Goal: Transaction & Acquisition: Purchase product/service

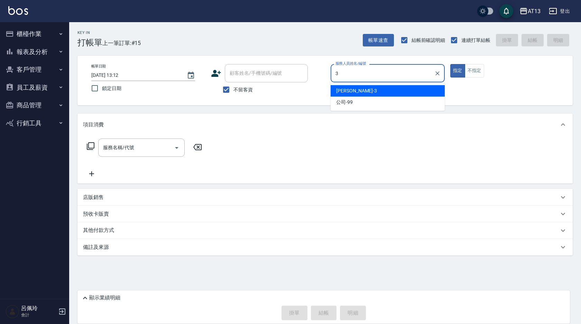
click at [341, 91] on span "[PERSON_NAME] -3" at bounding box center [356, 90] width 41 height 7
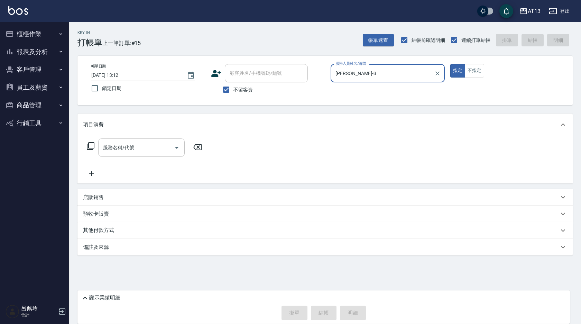
type input "[PERSON_NAME]-3"
click at [148, 150] on input "服務名稱/代號" at bounding box center [136, 147] width 70 height 12
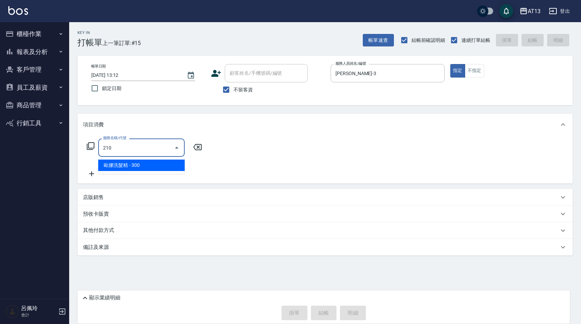
type input "[PERSON_NAME]洗髮精(210)"
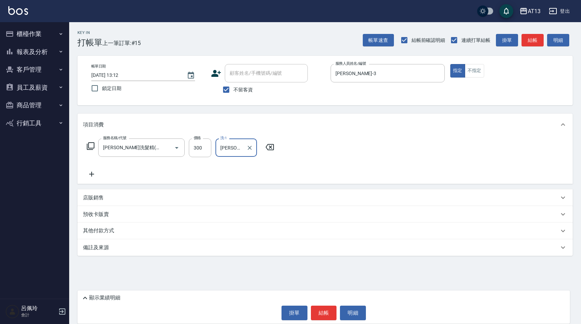
type input "[PERSON_NAME]-29"
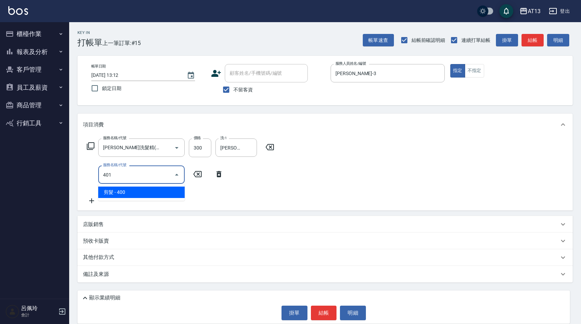
type input "剪髮(401)"
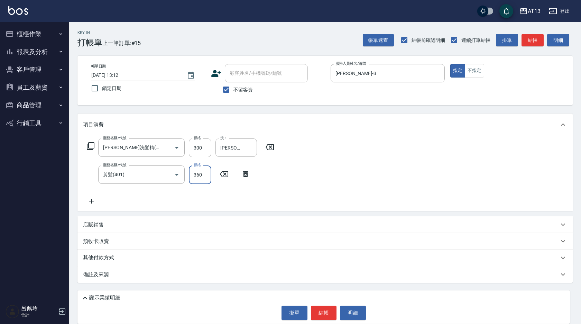
type input "360"
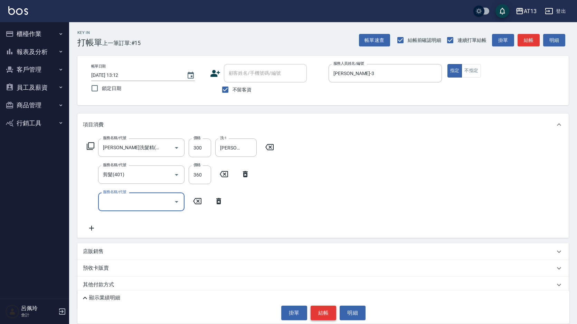
click at [329, 307] on button "結帳" at bounding box center [324, 312] width 26 height 15
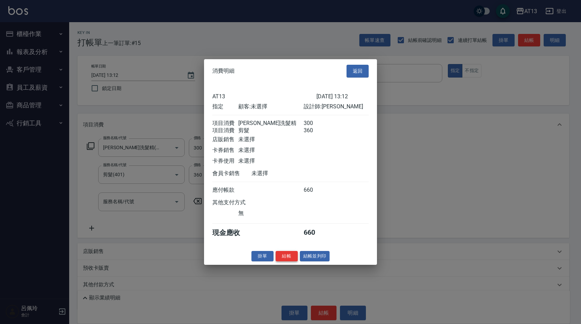
click at [288, 261] on button "結帳" at bounding box center [286, 255] width 22 height 11
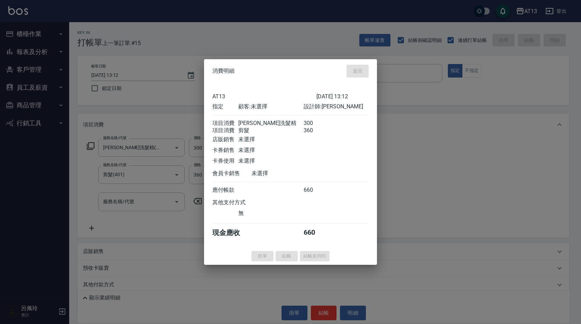
type input "[DATE] 15:03"
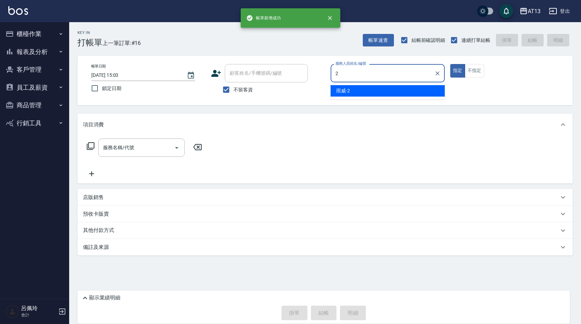
click at [363, 85] on div "雨威 -2" at bounding box center [387, 90] width 114 height 11
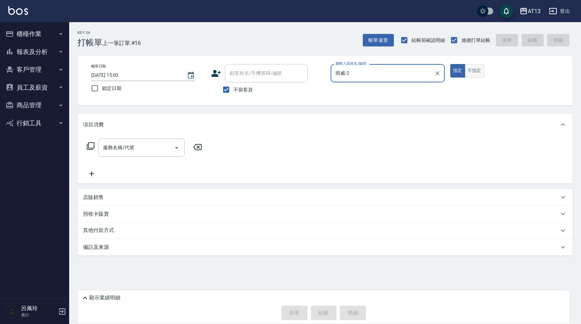
type input "雨威-2"
click at [470, 72] on button "不指定" at bounding box center [474, 70] width 19 height 13
click at [149, 146] on input "服務名稱/代號" at bounding box center [136, 147] width 70 height 12
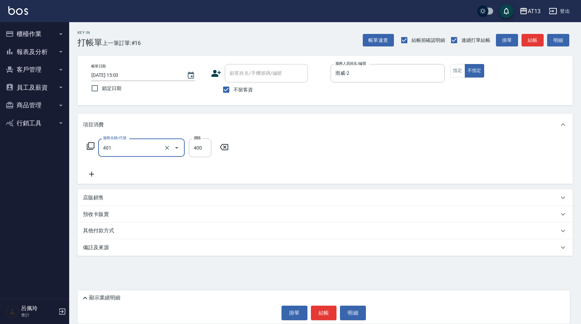
type input "剪髮(401)"
type input "150"
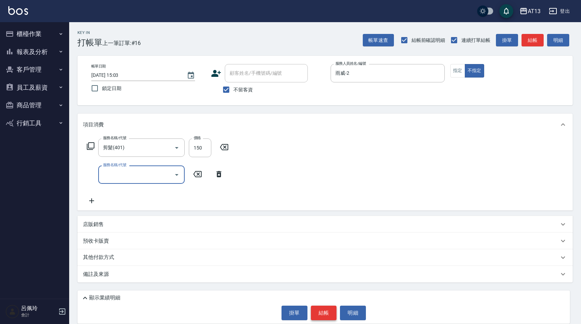
click at [322, 306] on button "結帳" at bounding box center [324, 312] width 26 height 15
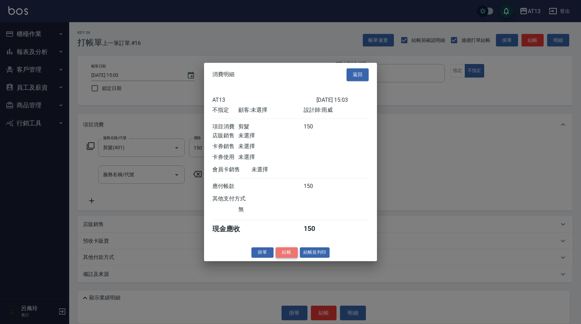
click at [284, 257] on button "結帳" at bounding box center [286, 252] width 22 height 11
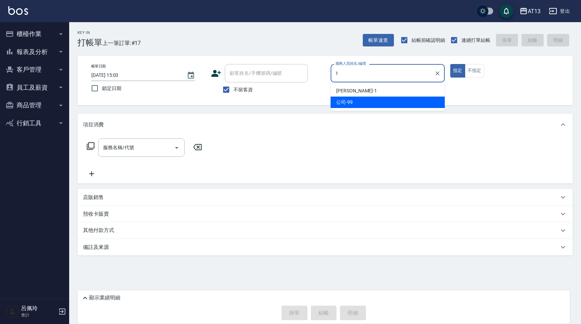
click at [347, 86] on div "[PERSON_NAME] -1" at bounding box center [387, 90] width 114 height 11
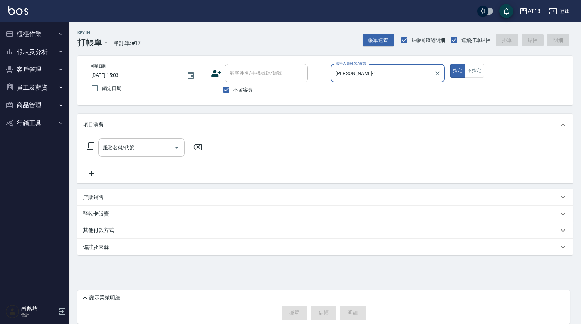
type input "[PERSON_NAME]-1"
click at [147, 143] on input "服務名稱/代號" at bounding box center [136, 147] width 70 height 12
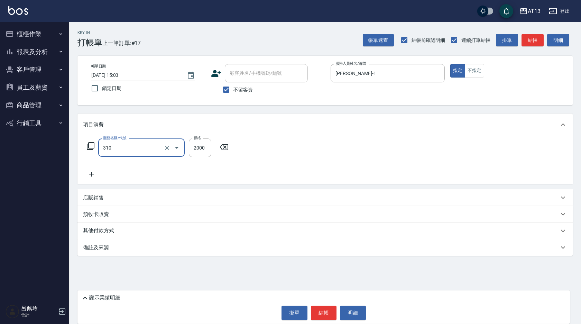
type input "MK果酸燙2000(310)"
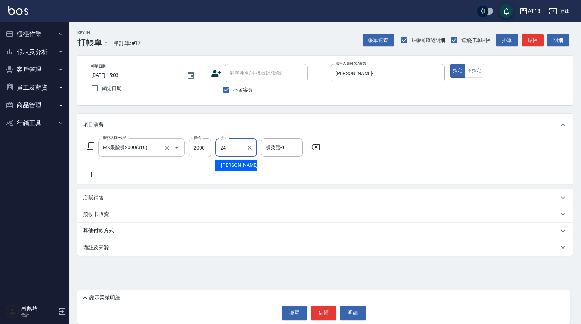
type input "[PERSON_NAME]-24"
click at [320, 309] on button "結帳" at bounding box center [324, 312] width 26 height 15
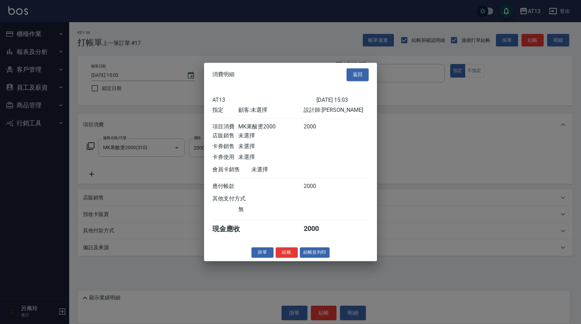
click at [284, 261] on div "消費明細 返回 AT13 [DATE] 15:03 指定 顧客: 未選擇 設計師: 鈞茹 項目消費 MK果酸燙2000 2000 店販銷售 未選擇 卡券銷售 …" at bounding box center [290, 162] width 173 height 198
click at [284, 257] on button "結帳" at bounding box center [286, 252] width 22 height 11
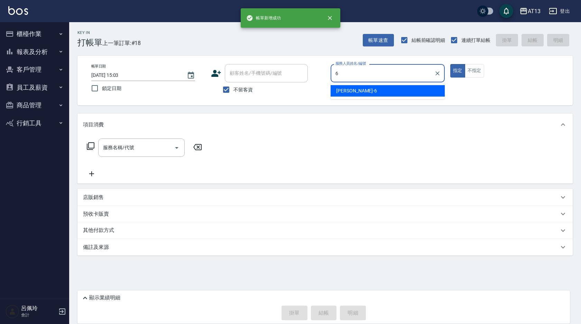
click at [356, 87] on div "亭妤 -6" at bounding box center [387, 90] width 114 height 11
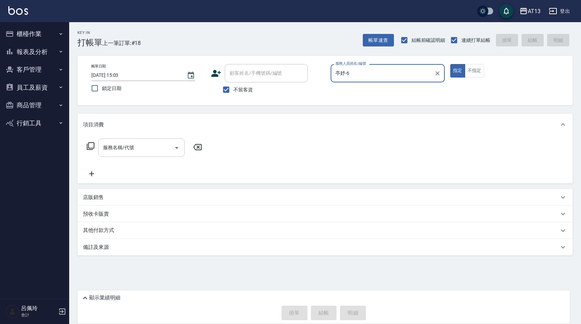
type input "亭妤-6"
click at [152, 146] on input "服務名稱/代號" at bounding box center [136, 147] width 70 height 12
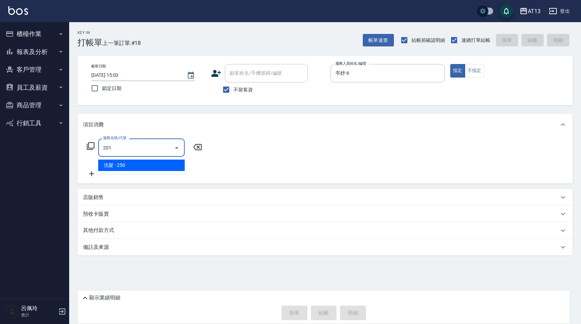
type input "洗髮(201)"
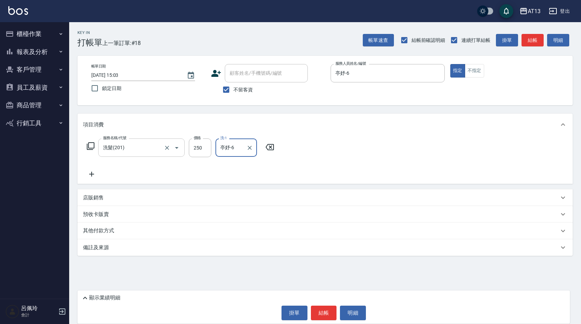
type input "亭妤-6"
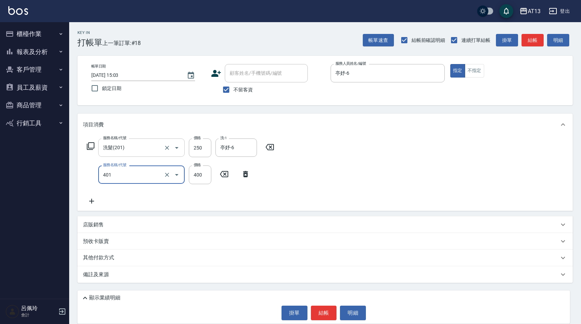
type input "剪髮(401)"
type input "350"
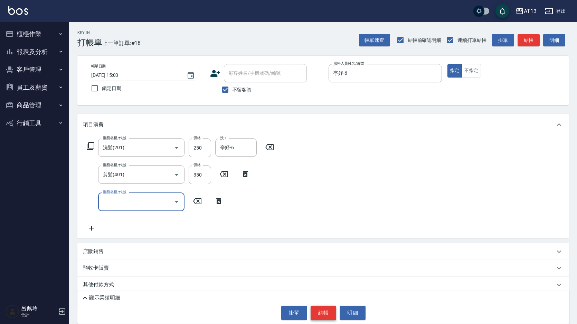
click at [319, 306] on button "結帳" at bounding box center [324, 312] width 26 height 15
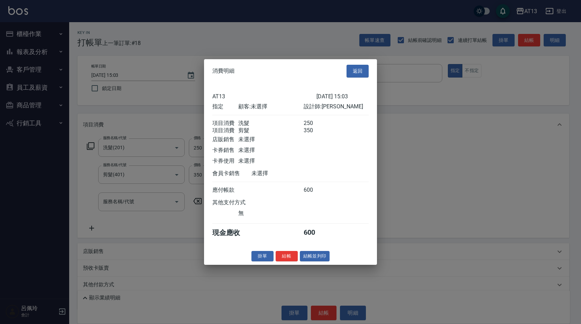
click at [285, 259] on button "結帳" at bounding box center [286, 255] width 22 height 11
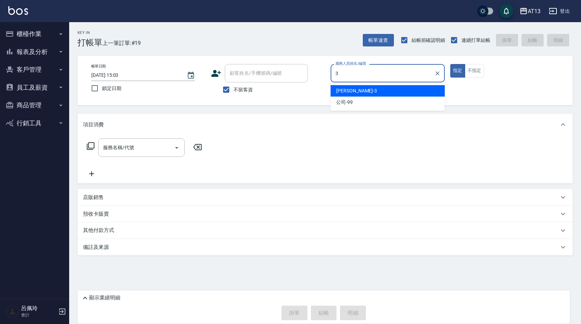
click at [373, 90] on div "[PERSON_NAME] -3" at bounding box center [387, 90] width 114 height 11
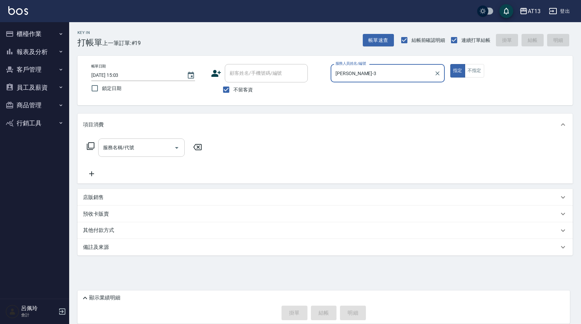
type input "[PERSON_NAME]-3"
click at [151, 143] on input "服務名稱/代號" at bounding box center [136, 147] width 70 height 12
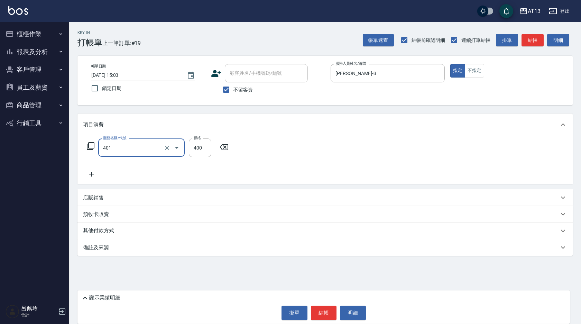
type input "剪髮(401)"
type input "350"
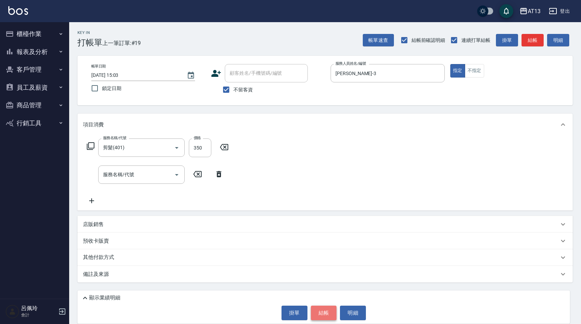
click at [326, 315] on button "結帳" at bounding box center [324, 312] width 26 height 15
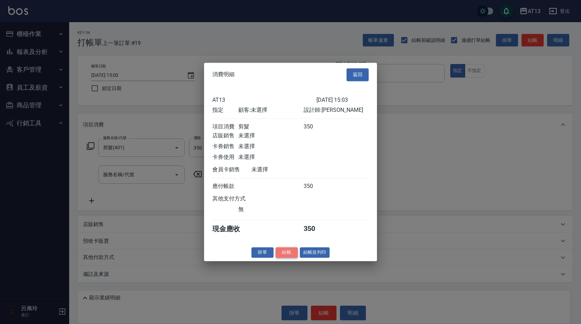
click at [283, 256] on button "結帳" at bounding box center [286, 252] width 22 height 11
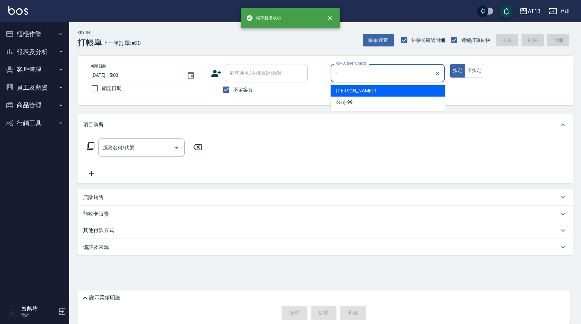
click at [353, 90] on div "[PERSON_NAME] -1" at bounding box center [387, 90] width 114 height 11
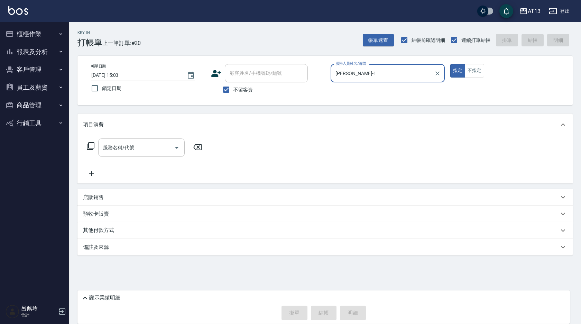
type input "[PERSON_NAME]-1"
click at [147, 144] on input "服務名稱/代號" at bounding box center [136, 147] width 70 height 12
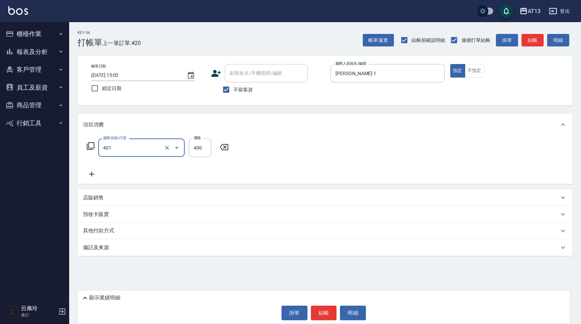
type input "剪髮(401)"
type input "300"
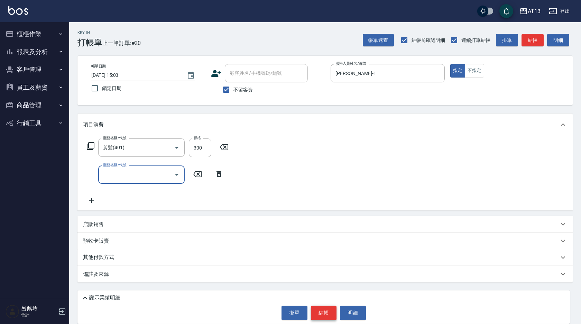
click at [319, 311] on button "結帳" at bounding box center [324, 312] width 26 height 15
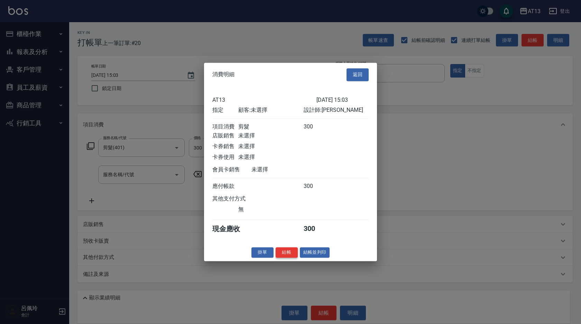
click at [293, 257] on button "結帳" at bounding box center [286, 252] width 22 height 11
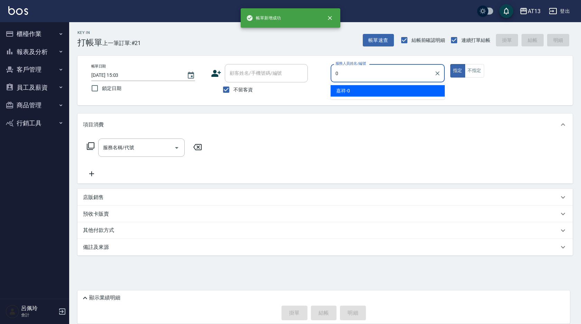
click at [390, 93] on div "嘉祥 -0" at bounding box center [387, 90] width 114 height 11
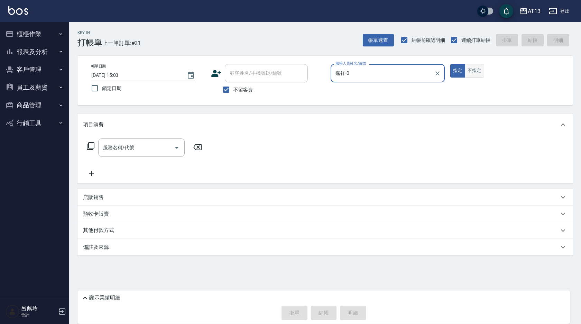
type input "嘉祥-0"
click at [470, 69] on button "不指定" at bounding box center [474, 70] width 19 height 13
click at [155, 143] on input "服務名稱/代號" at bounding box center [136, 147] width 70 height 12
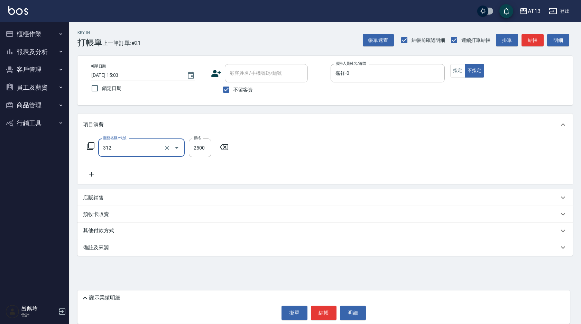
type input "有氧水離子燙2500(312)"
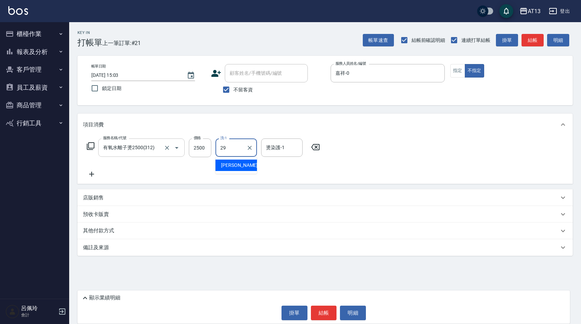
type input "[PERSON_NAME]-29"
click at [322, 312] on button "結帳" at bounding box center [324, 312] width 26 height 15
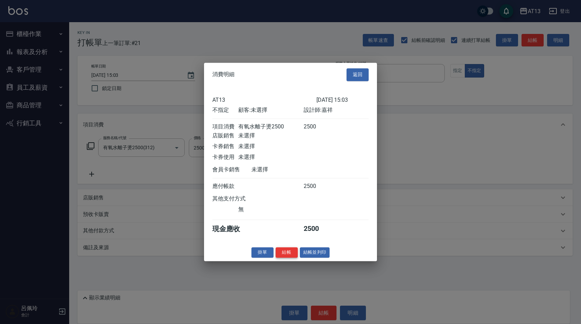
click at [285, 257] on button "結帳" at bounding box center [286, 252] width 22 height 11
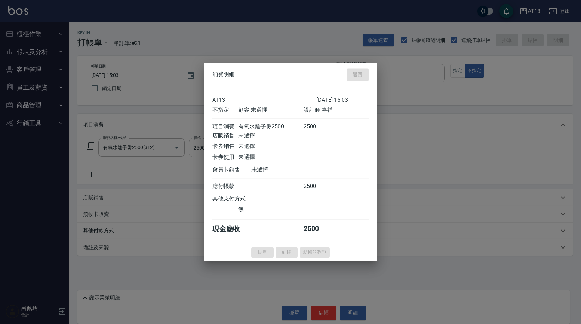
type input "[DATE] 15:04"
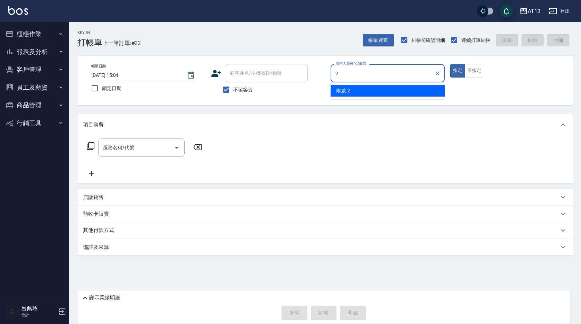
click at [379, 95] on div "雨威 -2" at bounding box center [387, 90] width 114 height 11
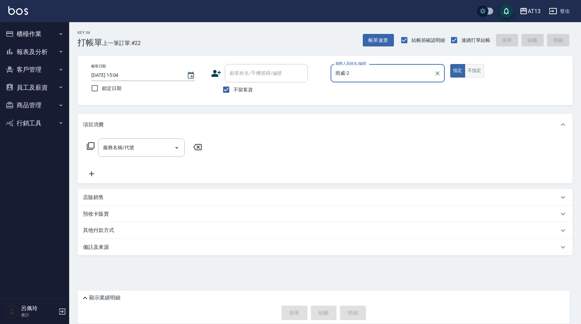
type input "雨威-2"
click at [466, 74] on button "不指定" at bounding box center [474, 70] width 19 height 13
click at [156, 151] on input "服務名稱/代號" at bounding box center [136, 147] width 70 height 12
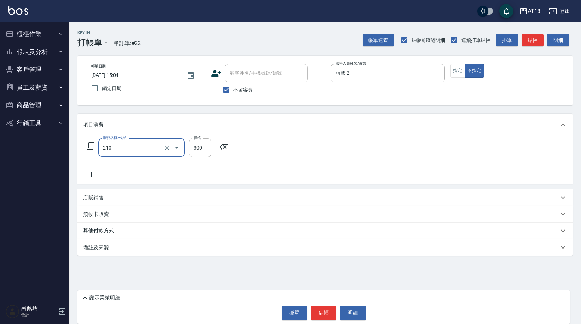
type input "[PERSON_NAME]洗髮精(210)"
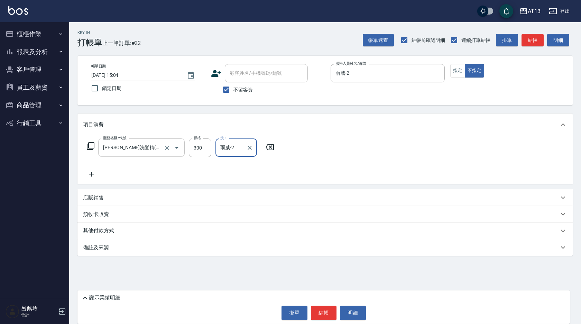
type input "雨威-2"
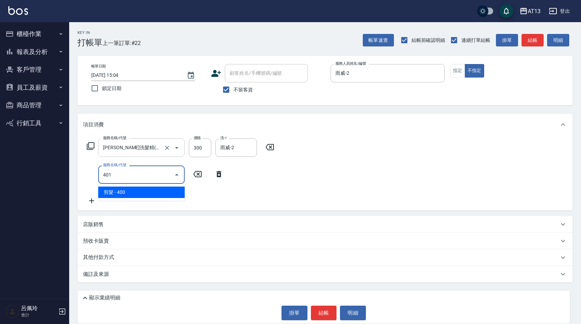
type input "剪髮(401)"
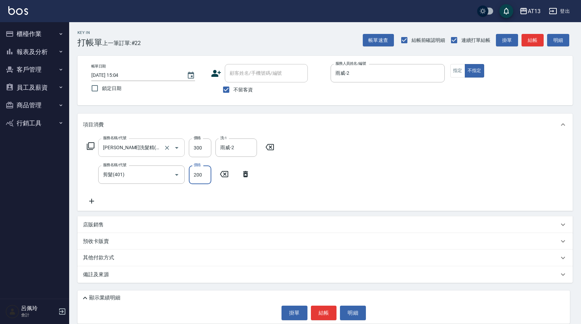
type input "200"
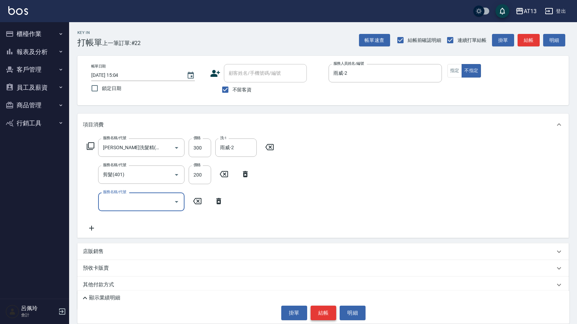
click at [324, 306] on button "結帳" at bounding box center [324, 312] width 26 height 15
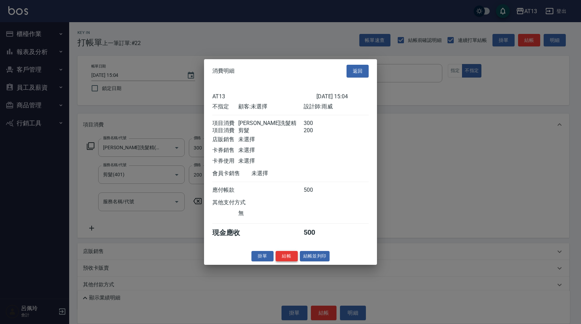
click at [294, 261] on button "結帳" at bounding box center [286, 255] width 22 height 11
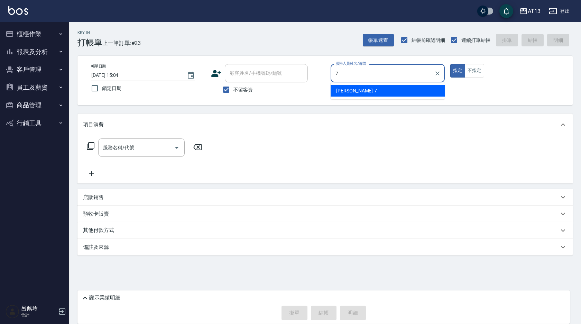
click at [374, 96] on div "[PERSON_NAME]-7" at bounding box center [387, 90] width 114 height 11
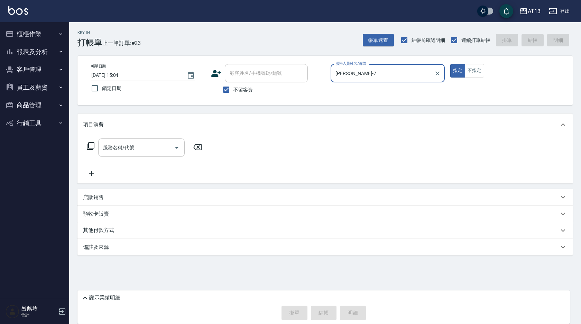
type input "[PERSON_NAME]-7"
click at [144, 153] on input "服務名稱/代號" at bounding box center [136, 147] width 70 height 12
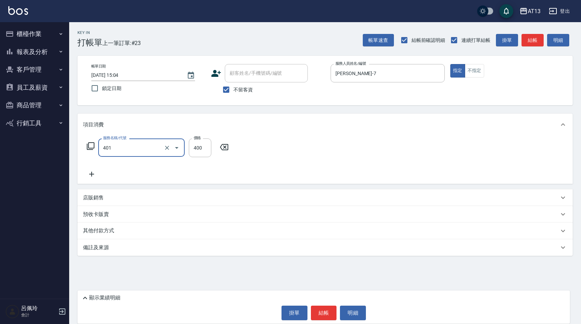
type input "剪髮(401)"
type input "250"
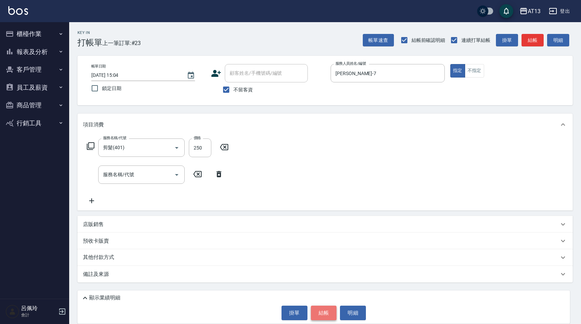
click at [322, 315] on button "結帳" at bounding box center [324, 312] width 26 height 15
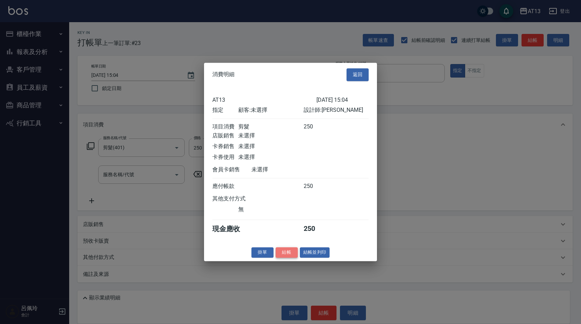
click at [290, 257] on button "結帳" at bounding box center [286, 252] width 22 height 11
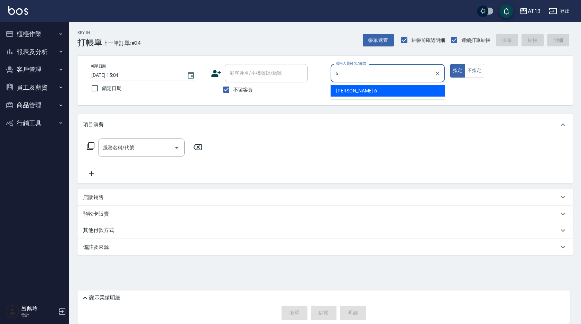
click at [354, 88] on div "亭妤 -6" at bounding box center [387, 90] width 114 height 11
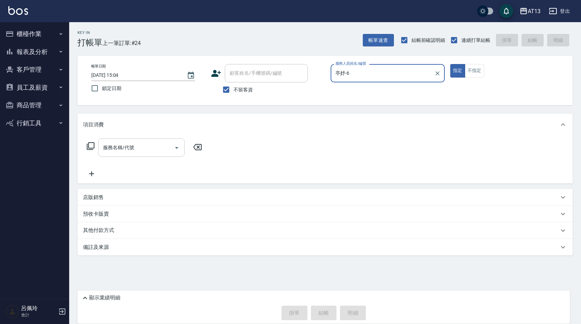
type input "亭妤-6"
click at [156, 149] on input "服務名稱/代號" at bounding box center [136, 147] width 70 height 12
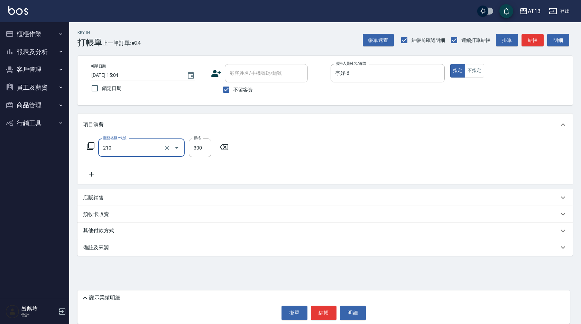
type input "[PERSON_NAME]洗髮精(210)"
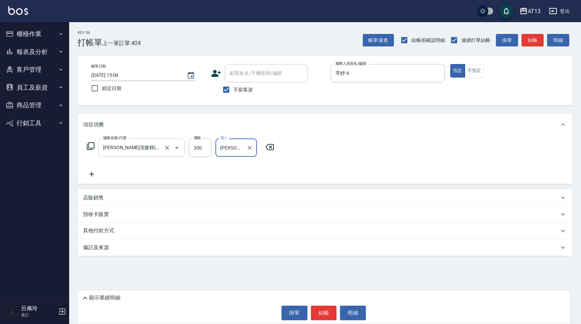
type input "[PERSON_NAME]-26"
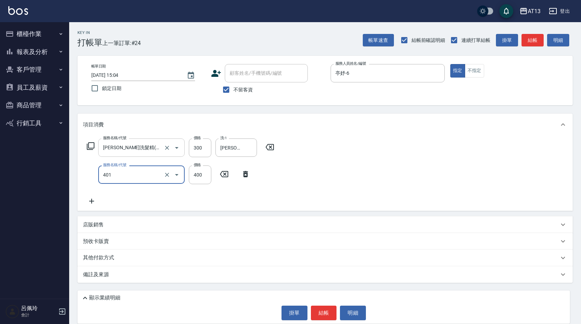
type input "剪髮(401)"
type input "350"
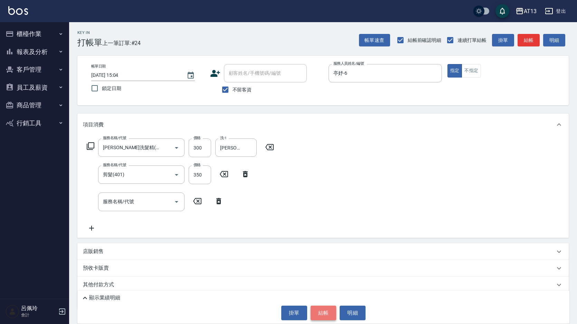
click at [322, 309] on button "結帳" at bounding box center [324, 312] width 26 height 15
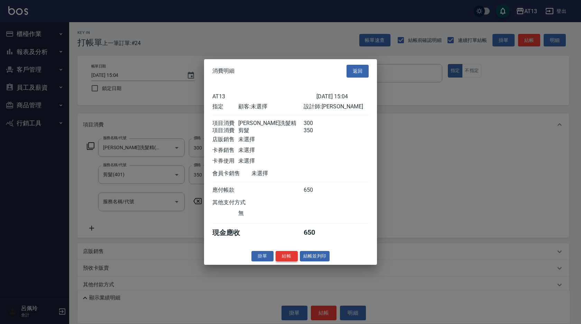
click at [286, 261] on button "結帳" at bounding box center [286, 255] width 22 height 11
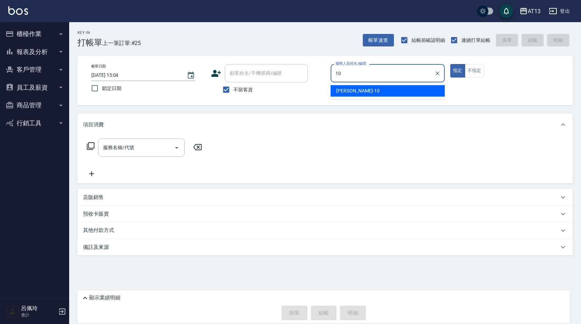
click at [366, 90] on div "[PERSON_NAME] -10" at bounding box center [387, 90] width 114 height 11
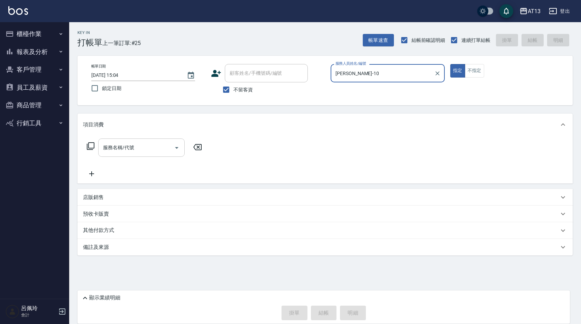
type input "[PERSON_NAME]-10"
click at [148, 147] on input "服務名稱/代號" at bounding box center [136, 147] width 70 height 12
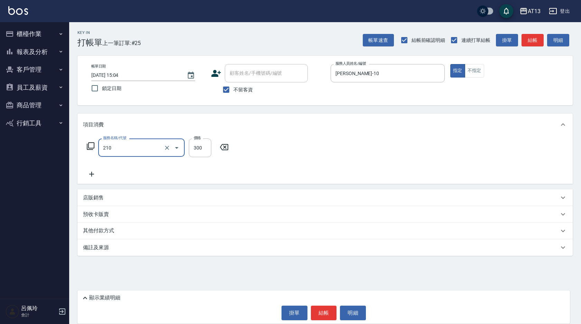
type input "[PERSON_NAME]洗髮精(210)"
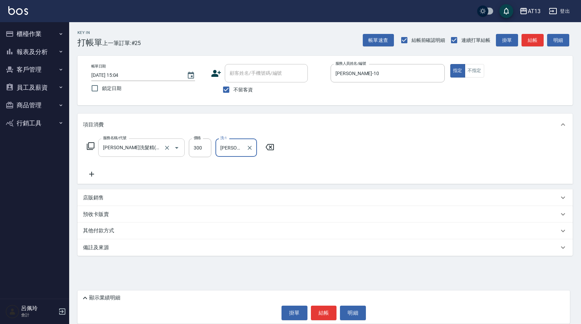
type input "[PERSON_NAME]-10"
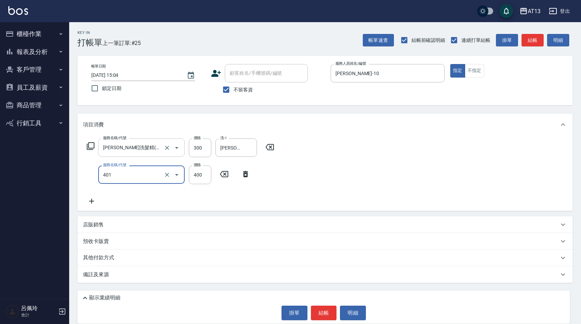
type input "剪髮(401)"
type input "500"
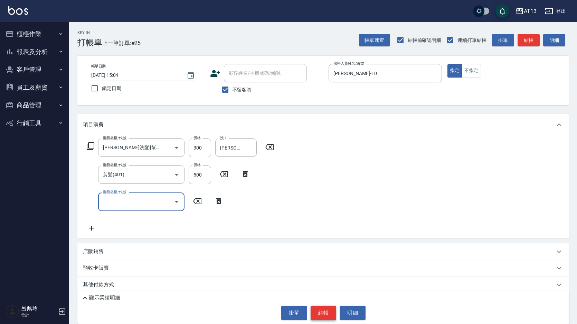
click at [329, 308] on button "結帳" at bounding box center [324, 312] width 26 height 15
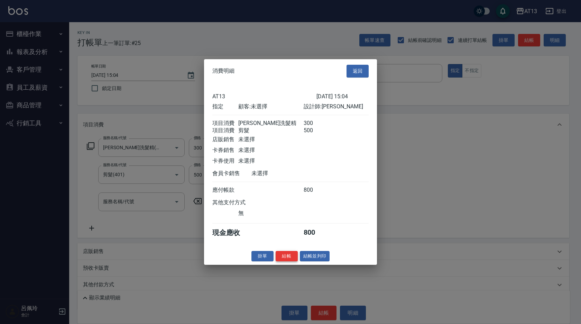
click at [287, 261] on button "結帳" at bounding box center [286, 255] width 22 height 11
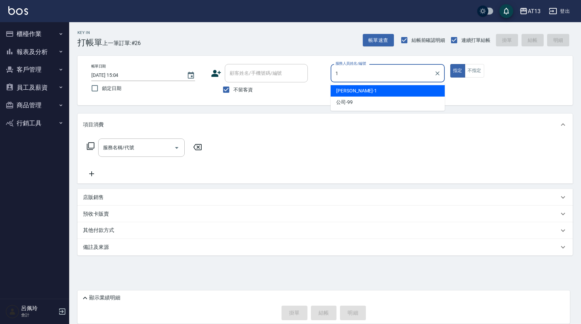
click at [345, 92] on span "[PERSON_NAME] -1" at bounding box center [356, 90] width 41 height 7
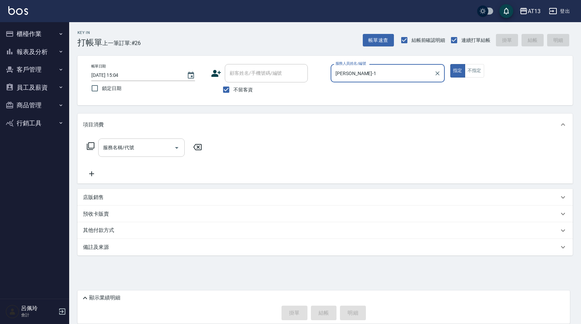
type input "[PERSON_NAME]-1"
click at [144, 151] on input "服務名稱/代號" at bounding box center [136, 147] width 70 height 12
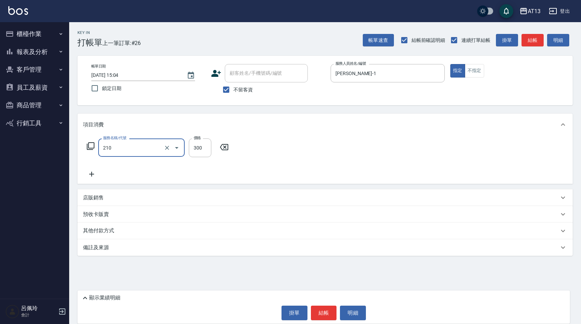
type input "[PERSON_NAME]洗髮精(210)"
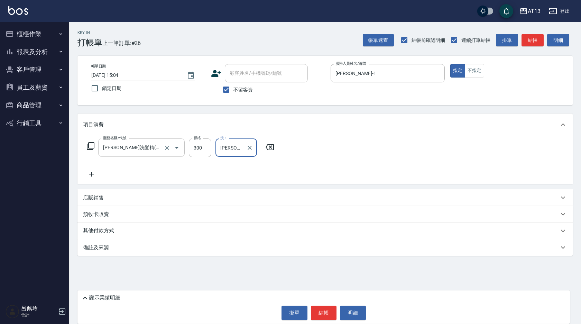
type input "[PERSON_NAME]-24"
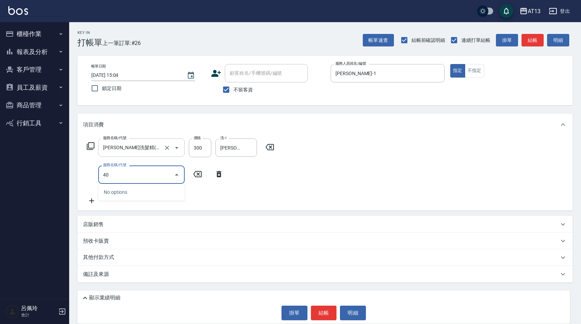
type input "4"
type input "染髮(501)"
type input "2200"
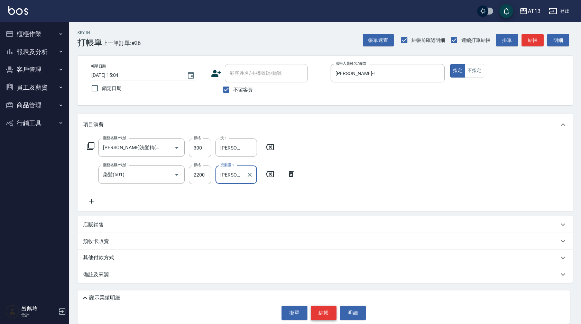
type input "[PERSON_NAME]-24"
click at [320, 314] on button "結帳" at bounding box center [324, 312] width 26 height 15
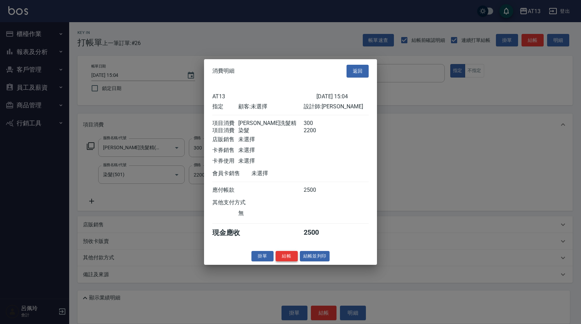
click at [289, 259] on button "結帳" at bounding box center [286, 255] width 22 height 11
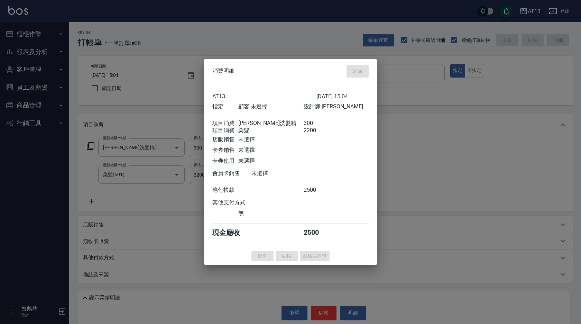
type input "[DATE] 15:05"
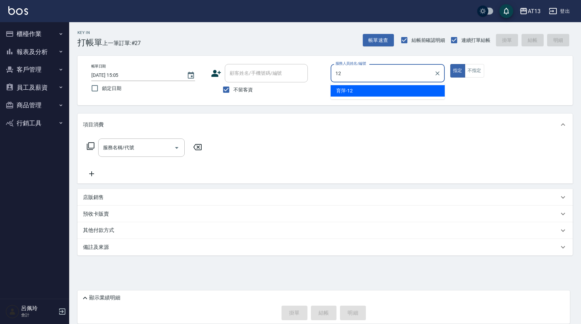
click at [419, 92] on div "育萍 -12" at bounding box center [387, 90] width 114 height 11
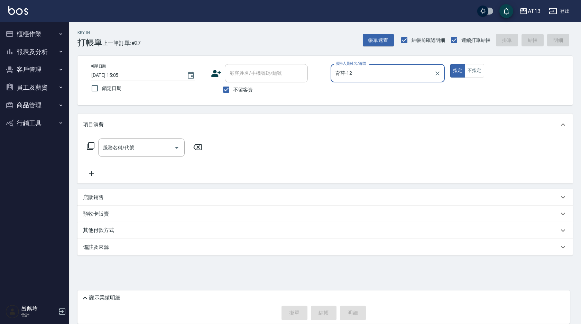
type input "育萍-12"
click at [170, 138] on div "服務名稱/代號 服務名稱/代號" at bounding box center [324, 159] width 495 height 48
click at [139, 152] on input "服務名稱/代號" at bounding box center [136, 147] width 70 height 12
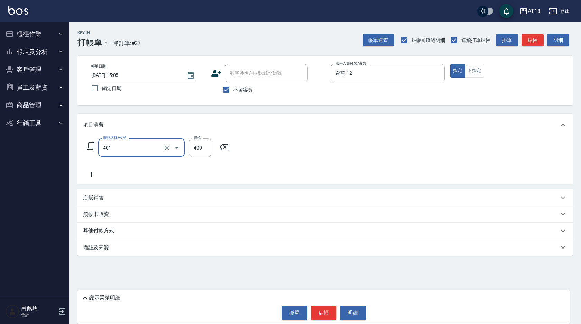
type input "剪髮(401)"
type input "50"
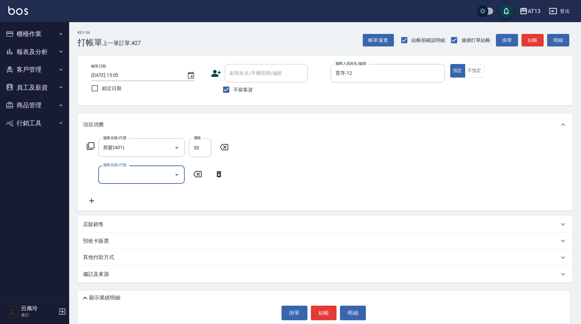
drag, startPoint x: 363, startPoint y: 141, endPoint x: 357, endPoint y: 255, distance: 113.9
click at [363, 142] on div "服務名稱/代號 剪髮(401) 服務名稱/代號 價格 50 價格 服務名稱/代號 服務名稱/代號" at bounding box center [324, 172] width 495 height 75
click at [334, 306] on button "結帳" at bounding box center [324, 312] width 26 height 15
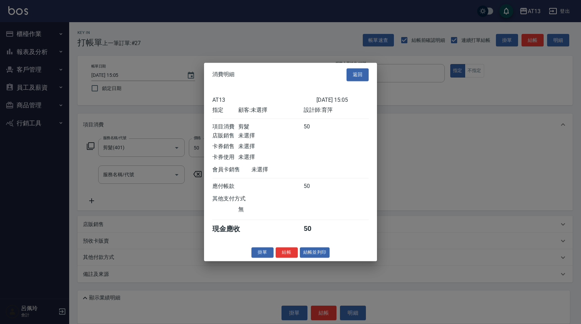
click at [282, 255] on button "結帳" at bounding box center [286, 252] width 22 height 11
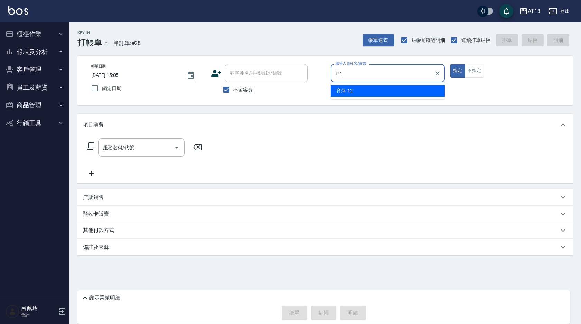
click at [383, 91] on div "育萍 -12" at bounding box center [387, 90] width 114 height 11
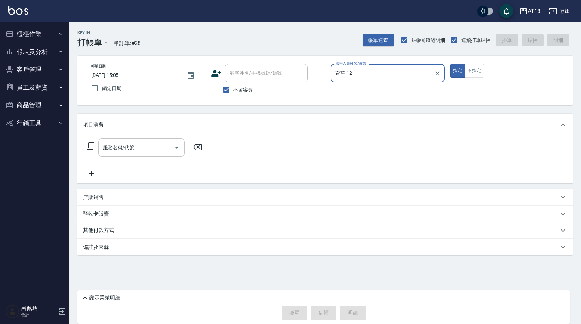
type input "育萍-12"
click at [150, 145] on input "服務名稱/代號" at bounding box center [136, 147] width 70 height 12
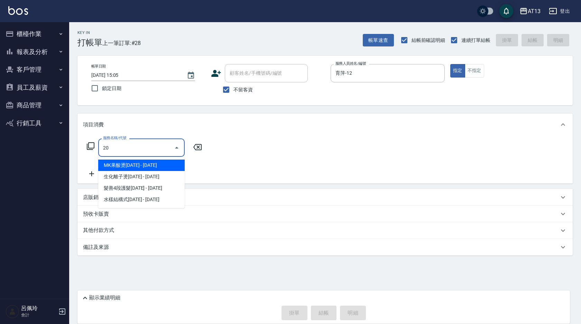
type input "2"
type input "剪髮(401)"
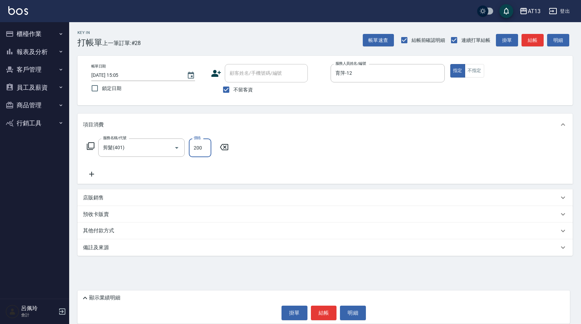
type input "200"
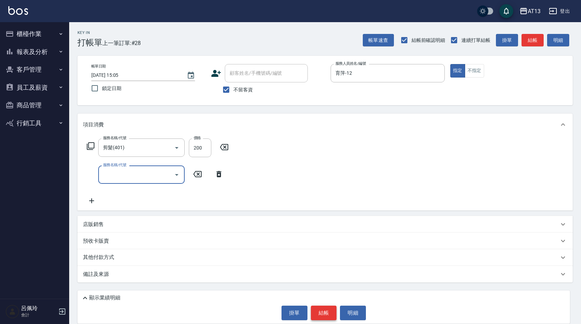
click at [331, 313] on button "結帳" at bounding box center [324, 312] width 26 height 15
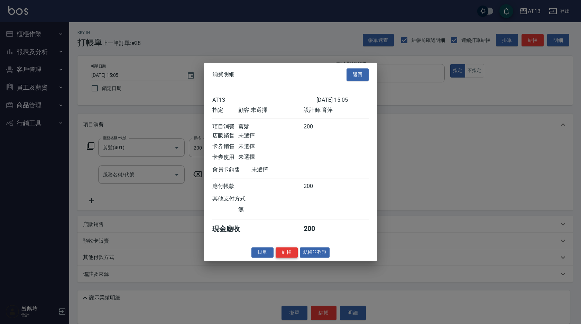
click at [287, 257] on button "結帳" at bounding box center [286, 252] width 22 height 11
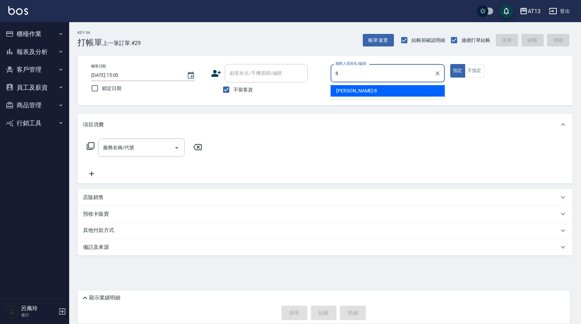
click at [345, 86] on div "[PERSON_NAME] -8" at bounding box center [387, 90] width 114 height 11
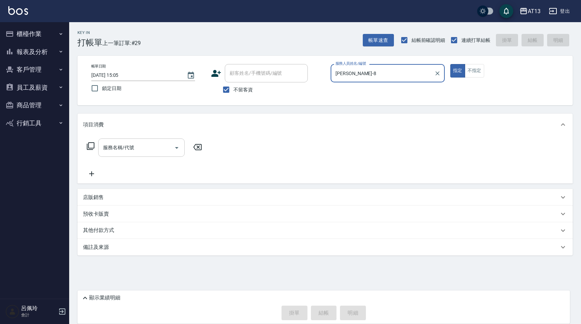
type input "[PERSON_NAME]-8"
click at [132, 147] on input "服務名稱/代號" at bounding box center [136, 147] width 70 height 12
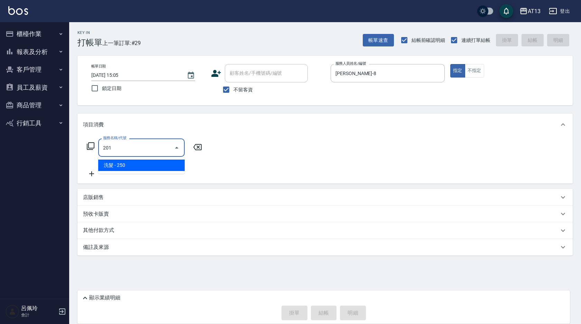
type input "洗髮(201)"
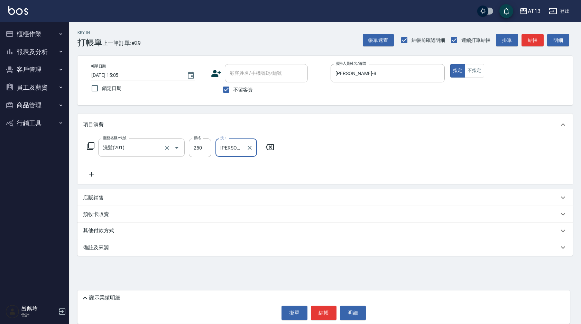
type input "[PERSON_NAME]-24"
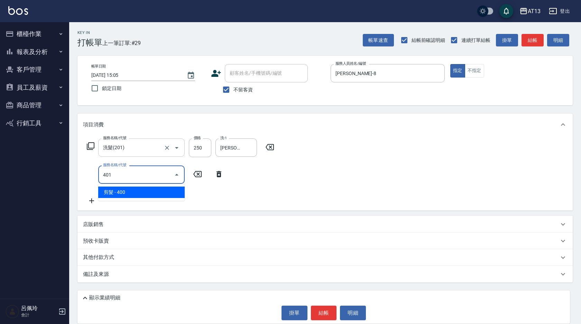
type input "剪髮(401)"
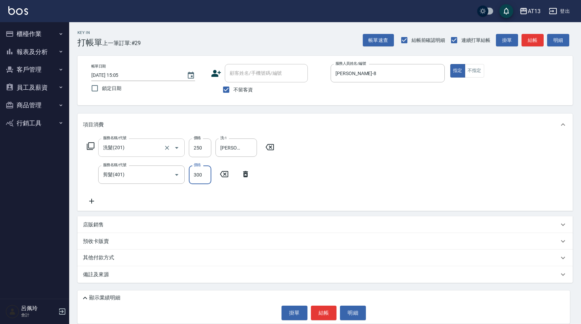
type input "300"
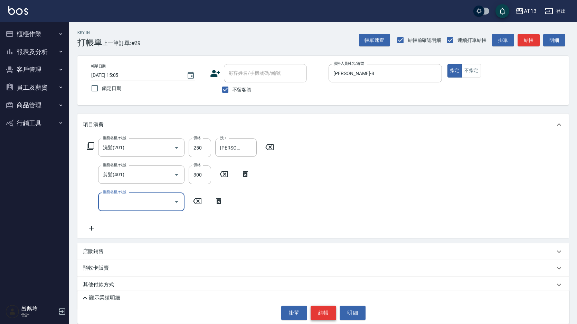
click at [319, 312] on button "結帳" at bounding box center [324, 312] width 26 height 15
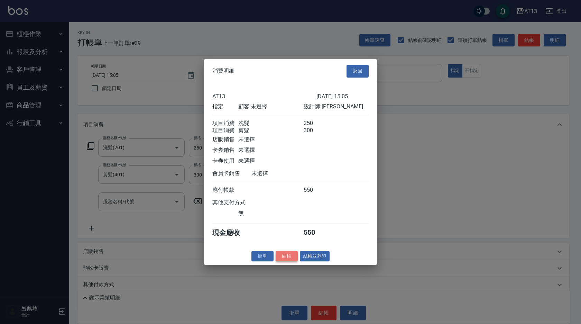
click at [286, 261] on button "結帳" at bounding box center [286, 255] width 22 height 11
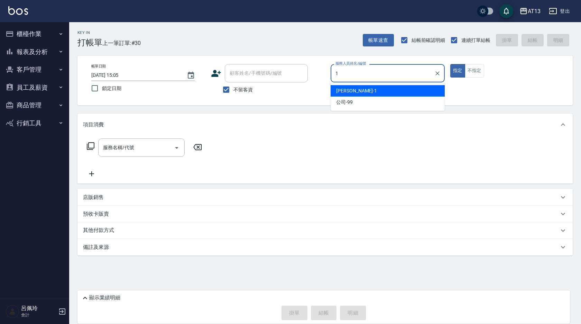
click at [346, 90] on span "[PERSON_NAME] -1" at bounding box center [356, 90] width 41 height 7
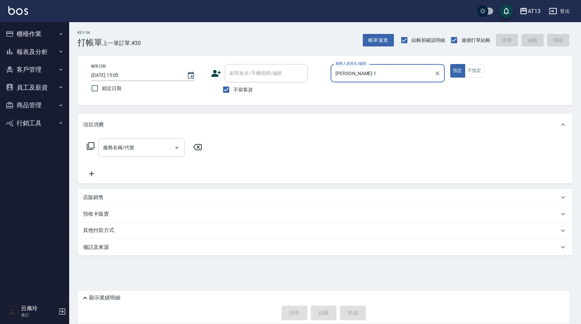
type input "[PERSON_NAME]-1"
click at [146, 142] on input "服務名稱/代號" at bounding box center [136, 147] width 70 height 12
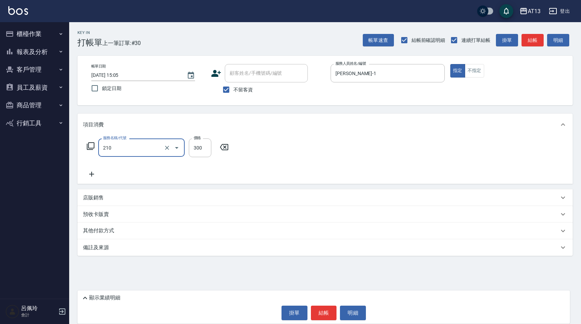
type input "[PERSON_NAME]洗髮精(210)"
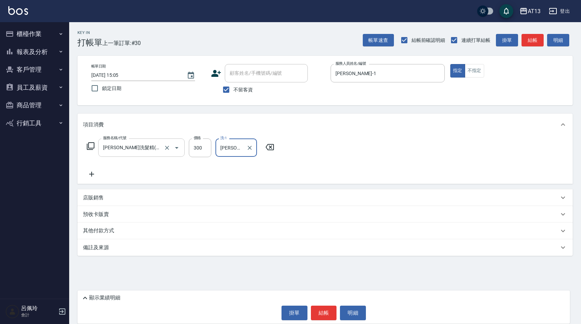
type input "[PERSON_NAME]-24"
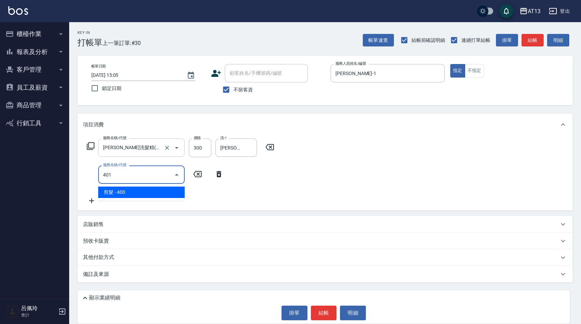
type input "剪髮(401)"
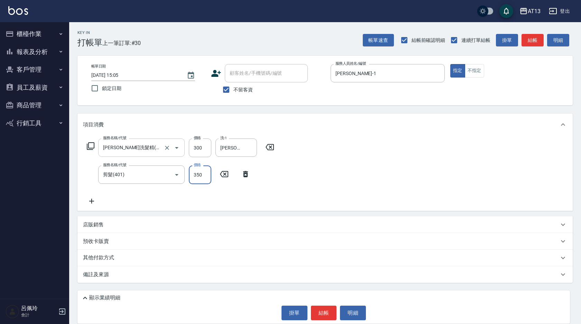
type input "350"
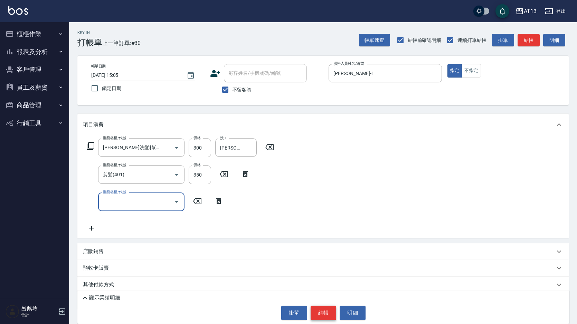
click at [321, 313] on button "結帳" at bounding box center [324, 312] width 26 height 15
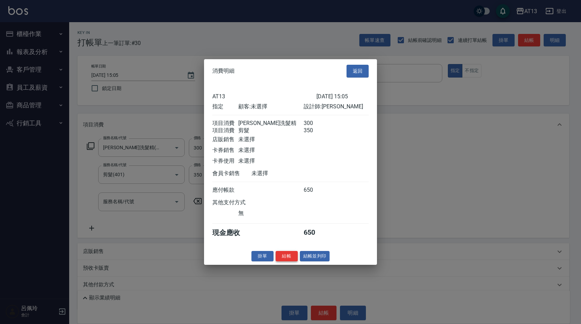
click at [285, 261] on button "結帳" at bounding box center [286, 255] width 22 height 11
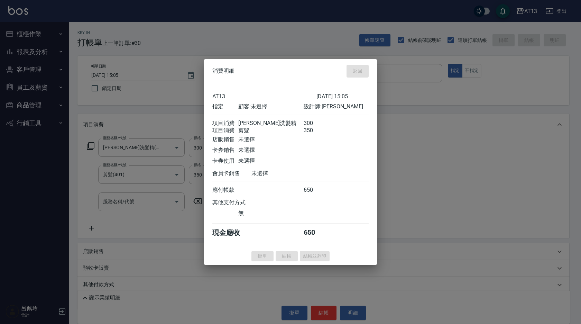
type input "[DATE] 15:06"
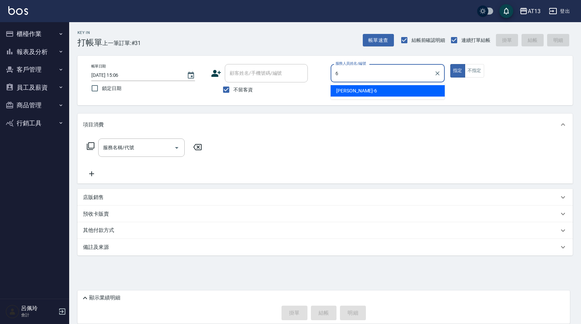
click at [339, 90] on span "亭妤 -6" at bounding box center [356, 90] width 41 height 7
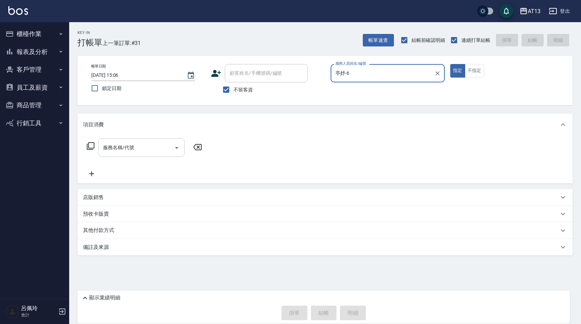
type input "亭妤-6"
click at [166, 147] on input "服務名稱/代號" at bounding box center [136, 147] width 70 height 12
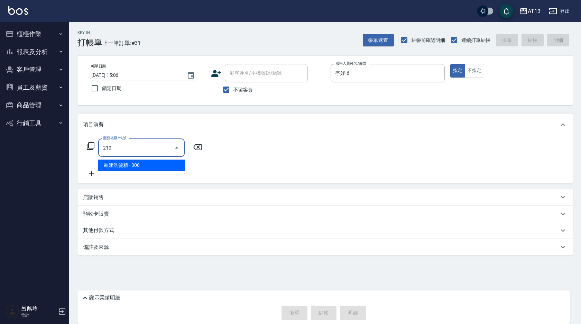
type input "[PERSON_NAME]洗髮精(210)"
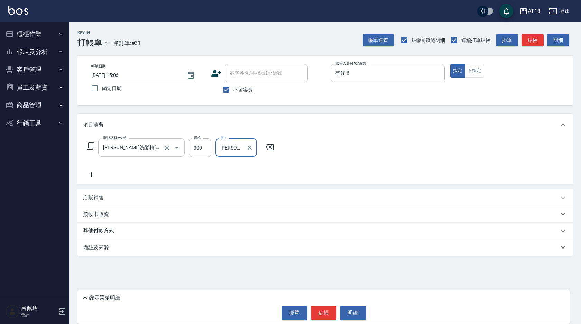
type input "[PERSON_NAME]-31"
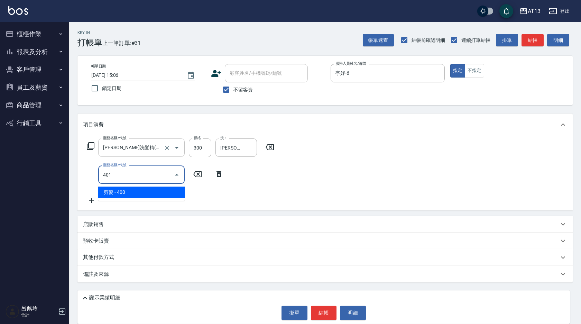
type input "剪髮(401)"
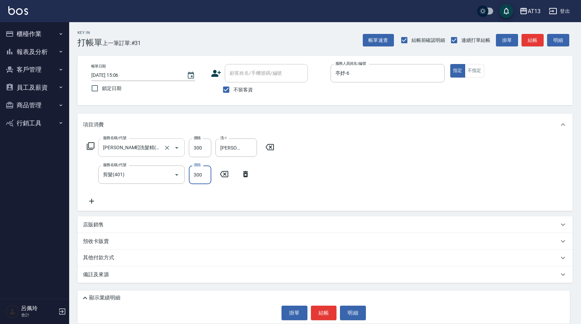
type input "300"
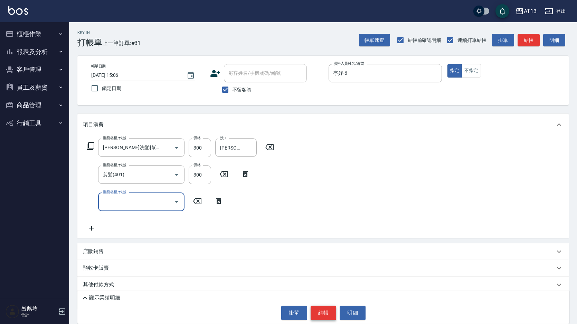
click at [328, 308] on button "結帳" at bounding box center [324, 312] width 26 height 15
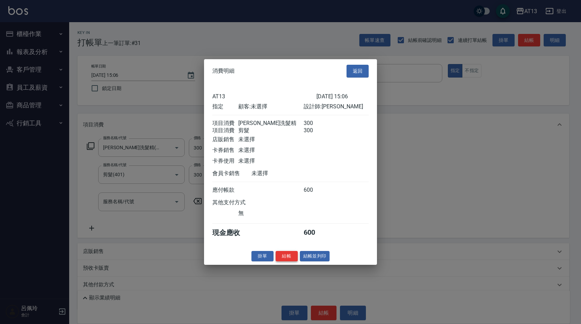
click at [283, 261] on button "結帳" at bounding box center [286, 255] width 22 height 11
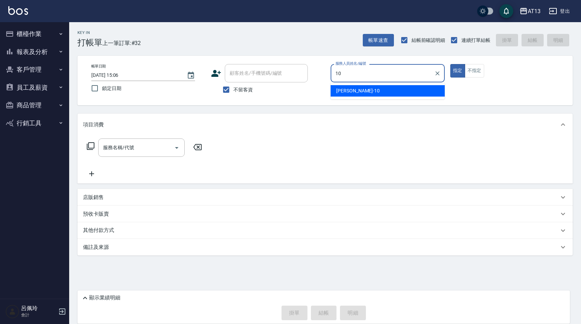
click at [360, 92] on div "[PERSON_NAME] -10" at bounding box center [387, 90] width 114 height 11
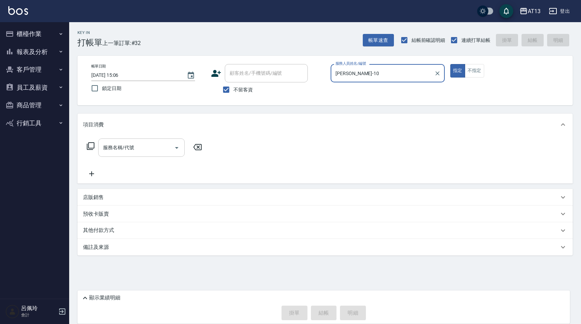
type input "[PERSON_NAME]-10"
click at [160, 144] on input "服務名稱/代號" at bounding box center [136, 147] width 70 height 12
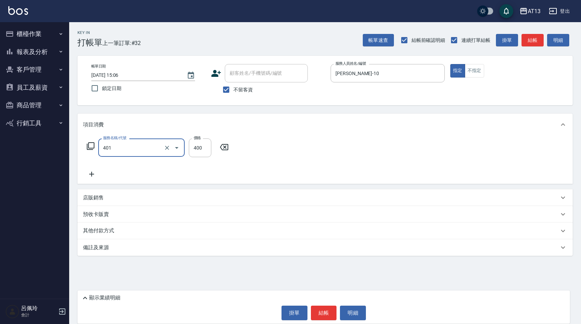
type input "剪髮(401)"
type input "450"
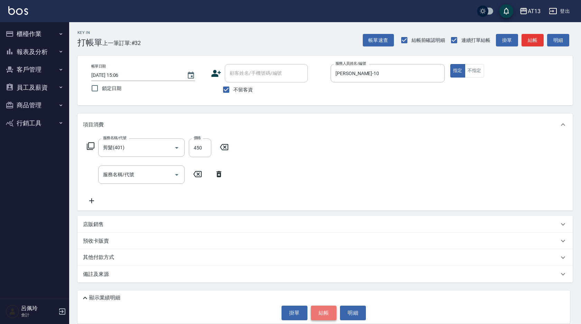
click at [328, 308] on button "結帳" at bounding box center [324, 312] width 26 height 15
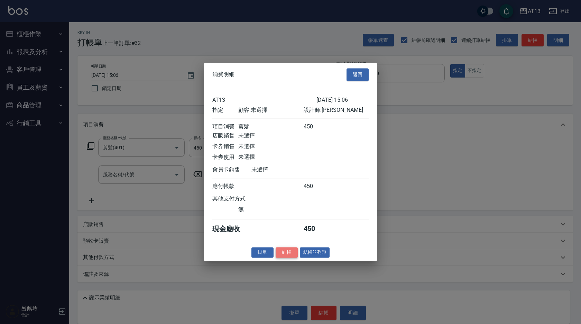
click at [292, 257] on button "結帳" at bounding box center [286, 252] width 22 height 11
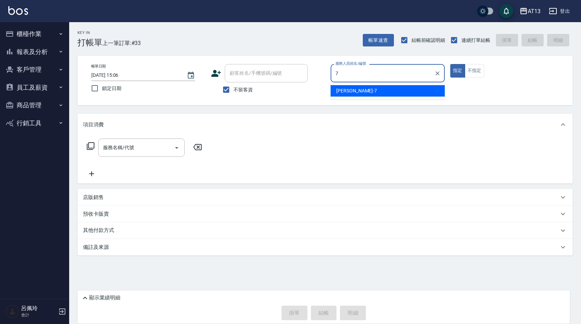
click at [395, 91] on div "[PERSON_NAME]-7" at bounding box center [387, 90] width 114 height 11
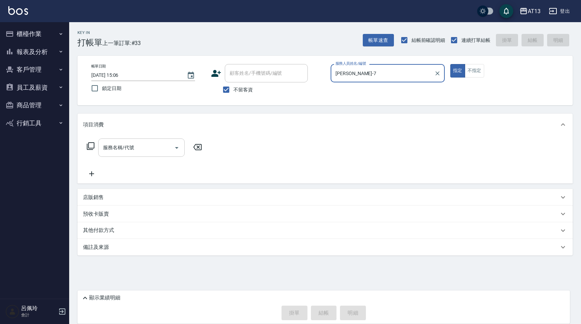
type input "[PERSON_NAME]-7"
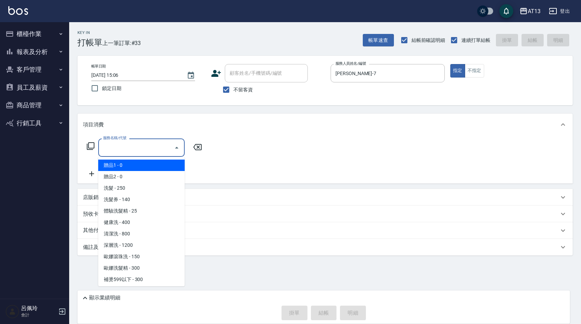
click at [158, 147] on input "服務名稱/代號" at bounding box center [136, 147] width 70 height 12
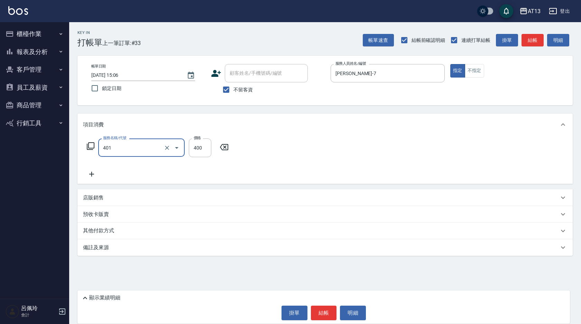
type input "剪髮(401)"
type input "300"
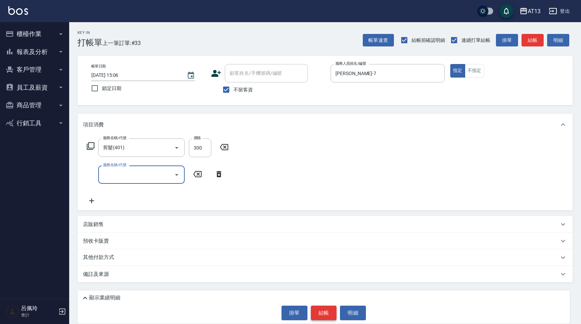
click at [328, 316] on button "結帳" at bounding box center [324, 312] width 26 height 15
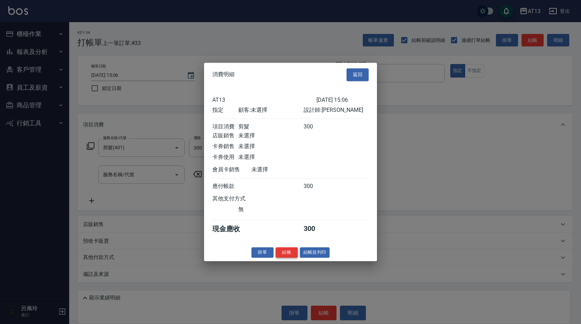
click at [289, 257] on button "結帳" at bounding box center [286, 252] width 22 height 11
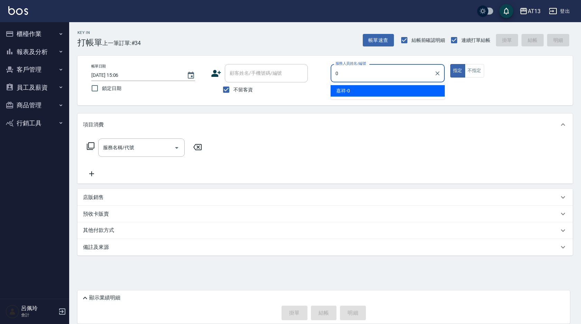
click at [357, 93] on div "嘉祥 -0" at bounding box center [387, 90] width 114 height 11
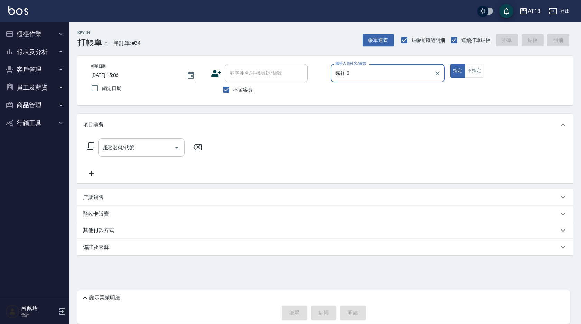
type input "嘉祥-0"
click at [158, 147] on input "服務名稱/代號" at bounding box center [136, 147] width 70 height 12
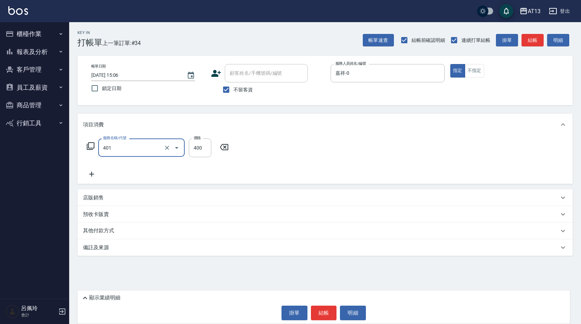
type input "剪髮(401)"
type input "300"
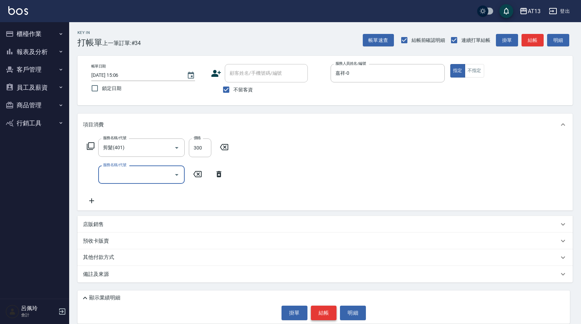
click at [327, 309] on button "結帳" at bounding box center [324, 312] width 26 height 15
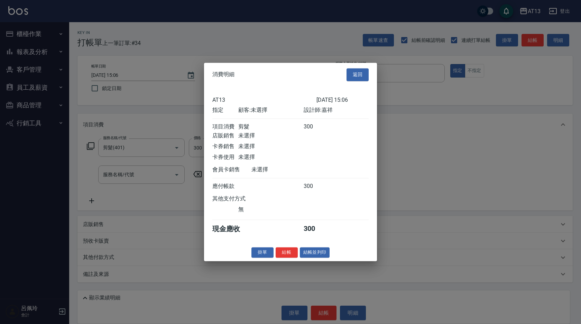
click at [290, 257] on button "結帳" at bounding box center [286, 252] width 22 height 11
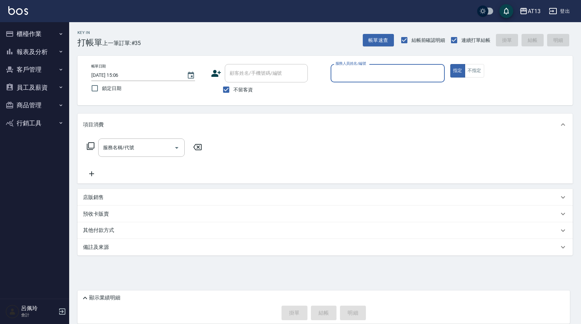
click at [262, 223] on div "其他付款方式" at bounding box center [324, 230] width 495 height 17
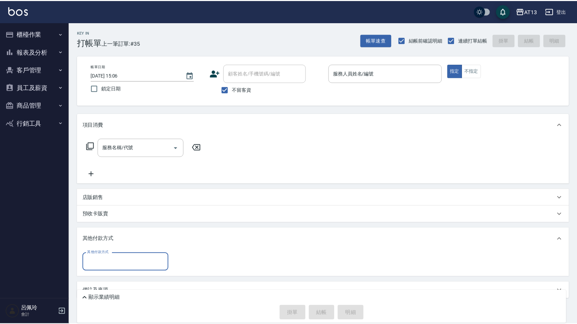
scroll to position [1, 0]
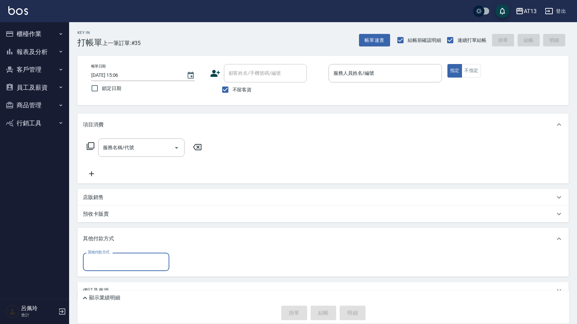
click at [255, 229] on div "其他付款方式" at bounding box center [322, 238] width 491 height 22
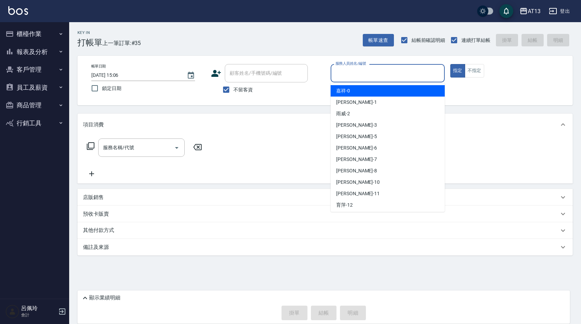
click at [347, 75] on input "服務人員姓名/編號" at bounding box center [388, 73] width 108 height 12
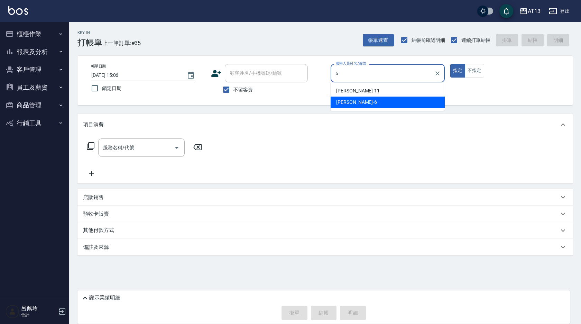
click at [343, 101] on span "亭妤 -6" at bounding box center [356, 102] width 41 height 7
type input "亭妤-6"
click at [126, 150] on input "服務名稱/代號" at bounding box center [136, 147] width 70 height 12
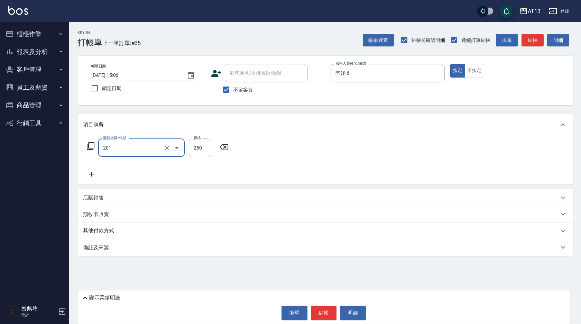
type input "洗髮(201)"
type input "[PERSON_NAME]-24"
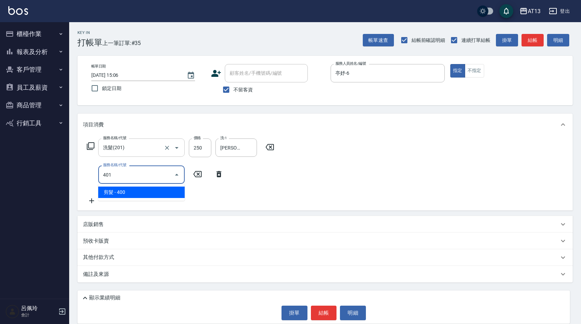
type input "剪髮(401)"
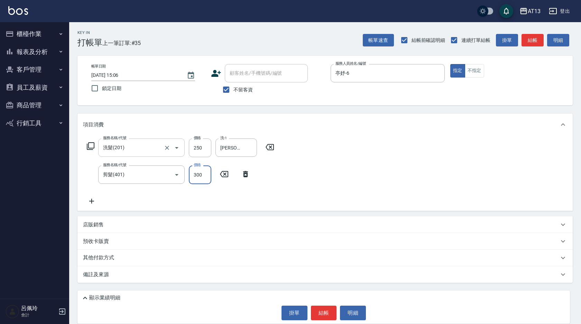
type input "300"
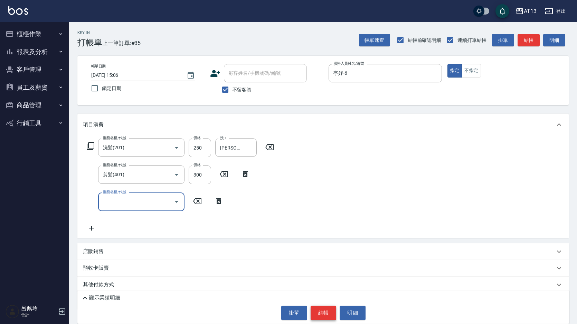
click at [326, 310] on button "結帳" at bounding box center [324, 312] width 26 height 15
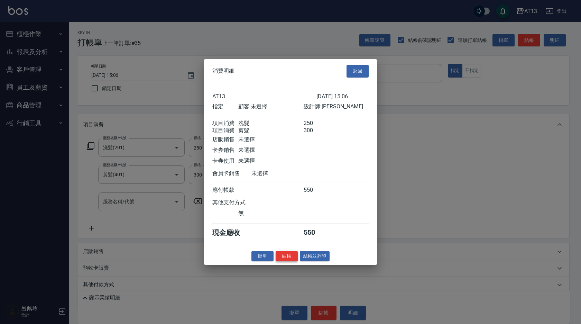
click at [289, 261] on button "結帳" at bounding box center [286, 255] width 22 height 11
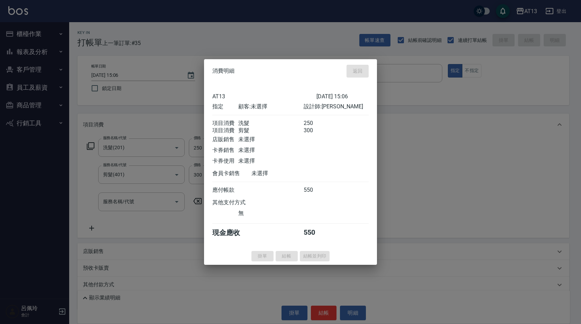
type input "[DATE] 15:19"
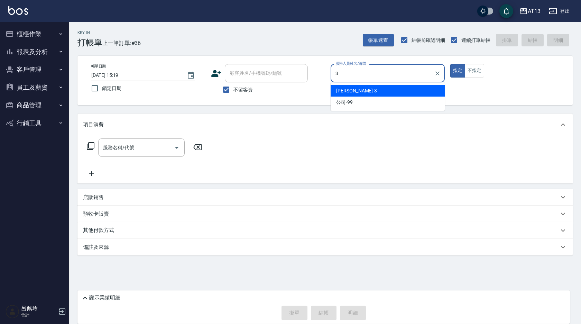
click at [353, 89] on div "[PERSON_NAME] -3" at bounding box center [387, 90] width 114 height 11
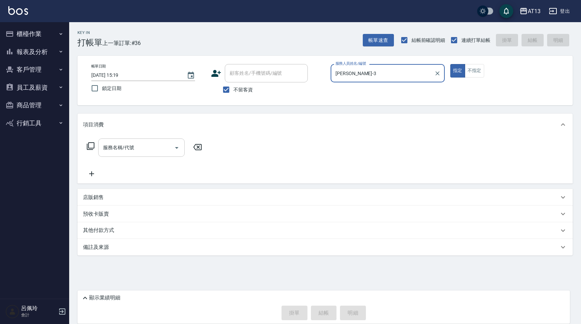
type input "[PERSON_NAME]-3"
click at [147, 152] on input "服務名稱/代號" at bounding box center [136, 147] width 70 height 12
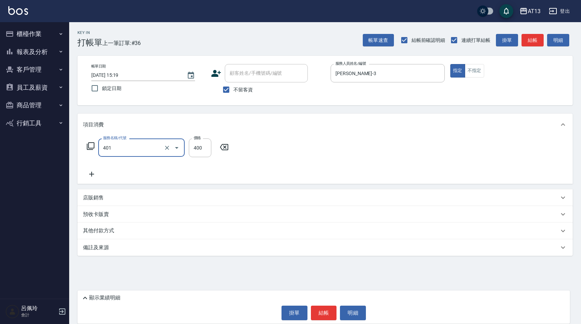
type input "剪髮(401)"
click at [345, 154] on div "服務名稱/代號 剪髮(401) 服務名稱/代號 價格 400 價格" at bounding box center [324, 159] width 495 height 48
click at [318, 307] on button "結帳" at bounding box center [324, 312] width 26 height 15
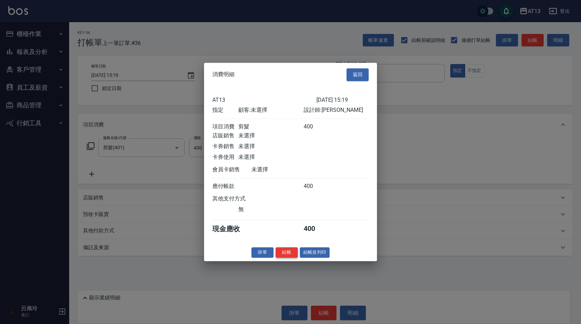
click at [287, 257] on button "結帳" at bounding box center [286, 252] width 22 height 11
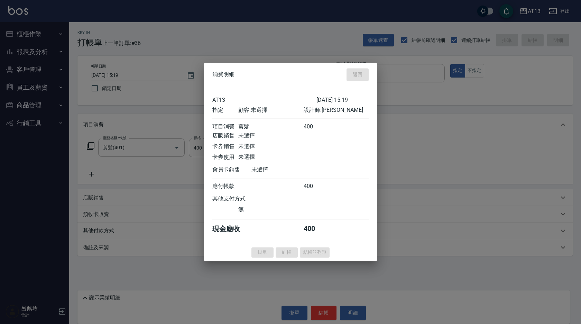
type input "[DATE] 15:34"
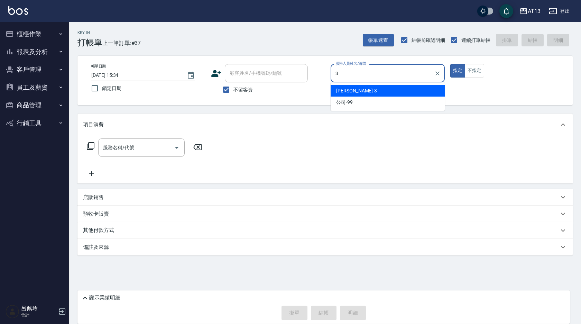
click at [343, 87] on span "[PERSON_NAME] -3" at bounding box center [356, 90] width 41 height 7
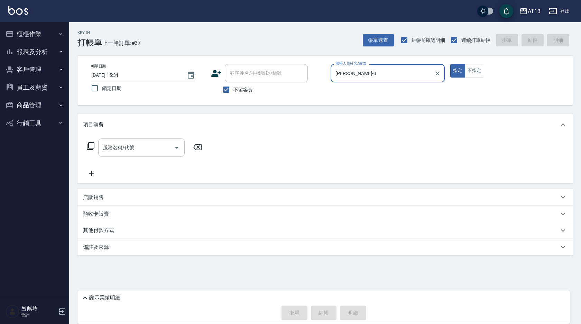
type input "[PERSON_NAME]-3"
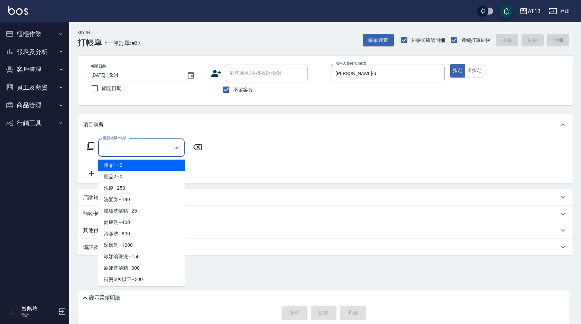
click at [138, 148] on input "服務名稱/代號" at bounding box center [136, 147] width 70 height 12
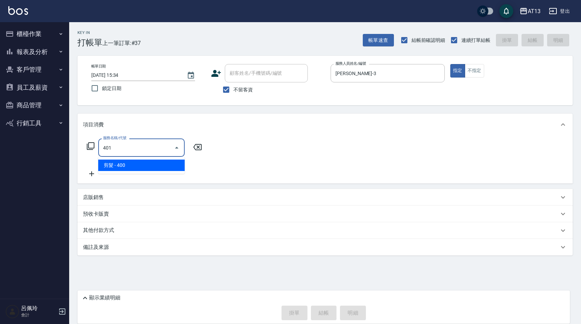
type input "剪髮(401)"
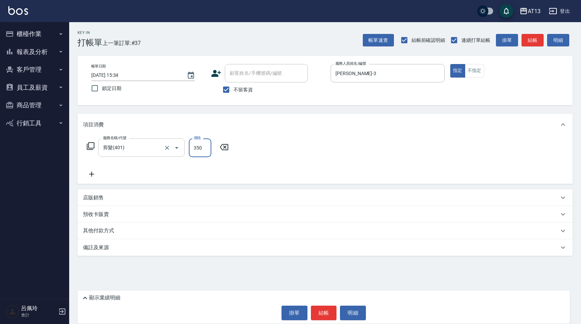
type input "350"
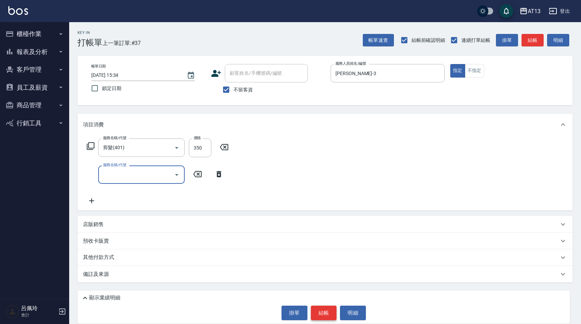
click at [331, 311] on button "結帳" at bounding box center [324, 312] width 26 height 15
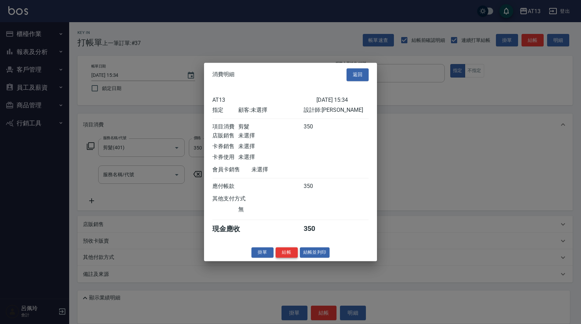
click at [291, 254] on button "結帳" at bounding box center [286, 252] width 22 height 11
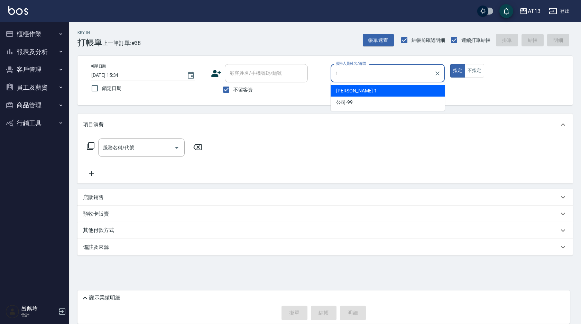
click at [347, 89] on span "[PERSON_NAME] -1" at bounding box center [356, 90] width 41 height 7
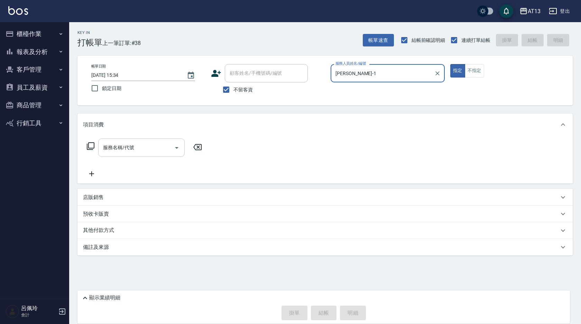
click at [101, 153] on div "服務名稱/代號" at bounding box center [141, 147] width 86 height 18
type input "[PERSON_NAME]-1"
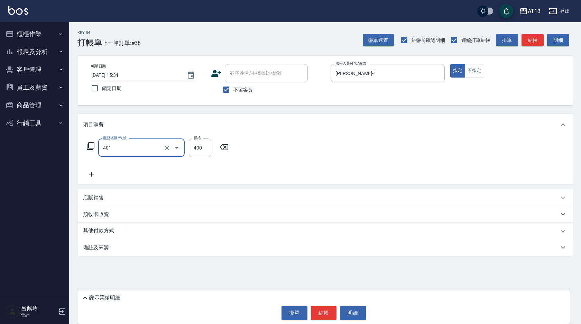
type input "剪髮(401)"
click at [320, 310] on button "結帳" at bounding box center [324, 312] width 26 height 15
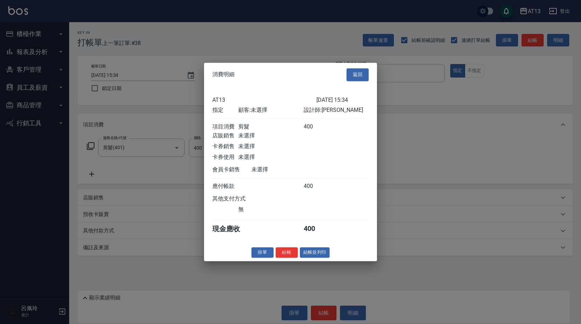
click at [287, 257] on button "結帳" at bounding box center [286, 252] width 22 height 11
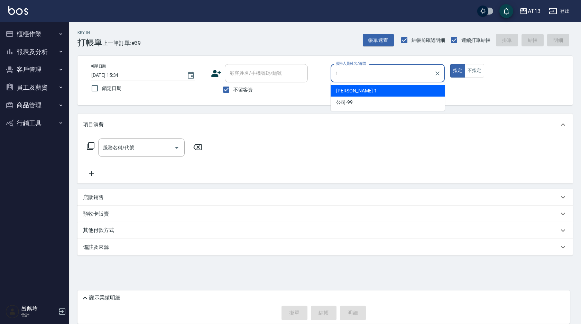
click at [344, 93] on span "[PERSON_NAME] -1" at bounding box center [356, 90] width 41 height 7
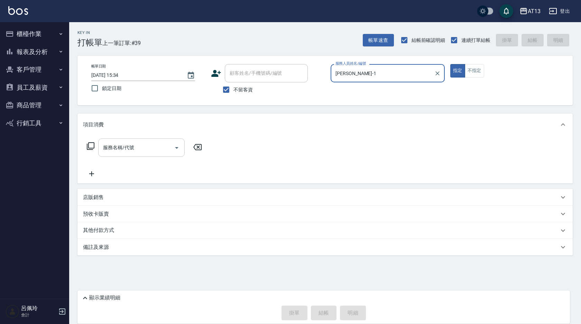
type input "[PERSON_NAME]-1"
click at [161, 150] on input "服務名稱/代號" at bounding box center [136, 147] width 70 height 12
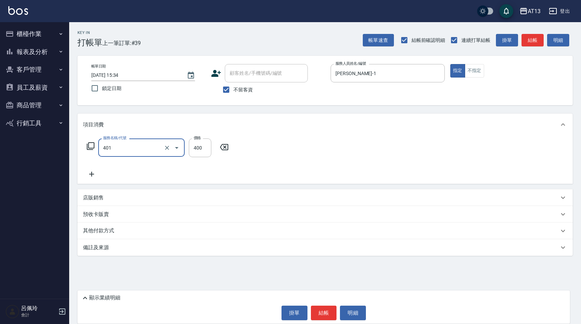
type input "剪髮(401)"
click at [321, 319] on button "結帳" at bounding box center [324, 312] width 26 height 15
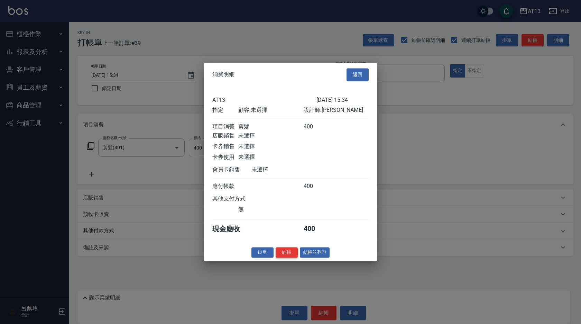
click at [286, 257] on button "結帳" at bounding box center [286, 252] width 22 height 11
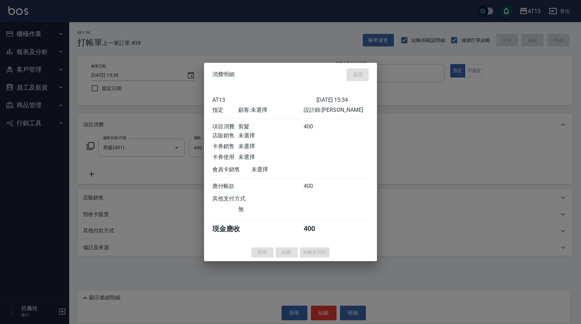
type input "[DATE] 15:35"
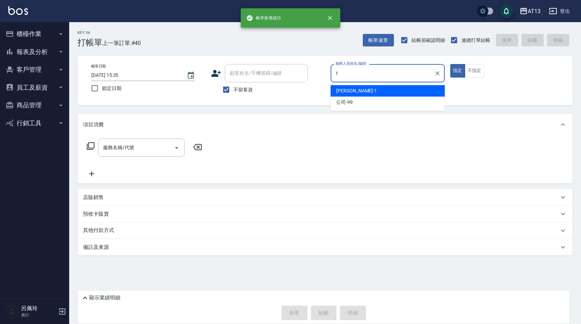
click at [377, 90] on div "[PERSON_NAME] -1" at bounding box center [387, 90] width 114 height 11
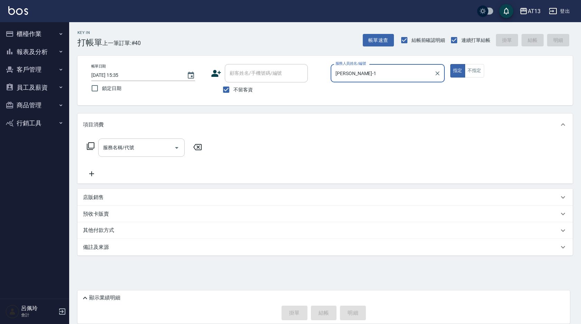
type input "[PERSON_NAME]-1"
click at [155, 143] on input "服務名稱/代號" at bounding box center [136, 147] width 70 height 12
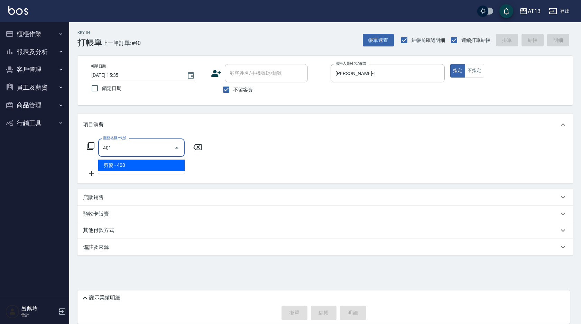
type input "剪髮(401)"
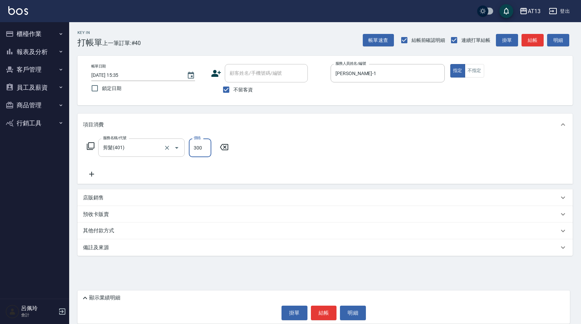
type input "300"
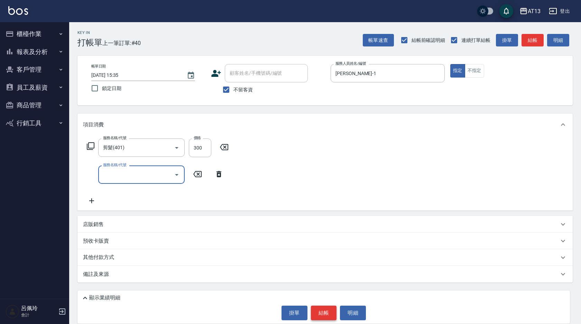
click at [325, 312] on button "結帳" at bounding box center [324, 312] width 26 height 15
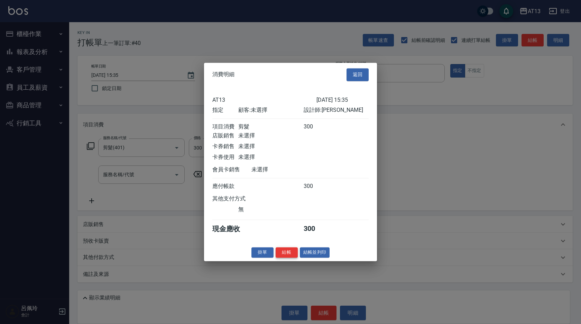
click at [288, 256] on button "結帳" at bounding box center [286, 252] width 22 height 11
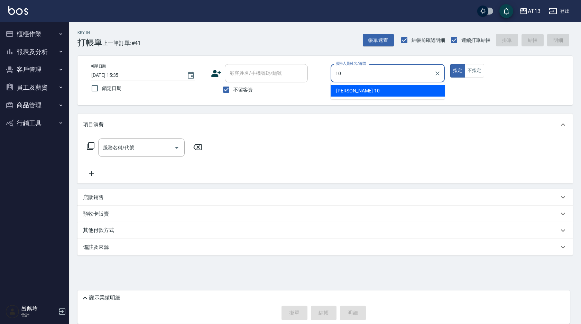
click at [378, 93] on div "[PERSON_NAME] -10" at bounding box center [387, 90] width 114 height 11
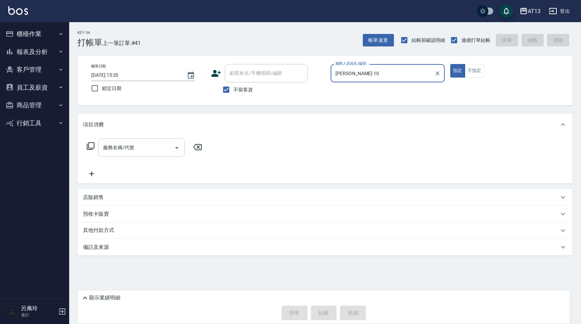
type input "[PERSON_NAME]-10"
click at [153, 152] on input "服務名稱/代號" at bounding box center [136, 147] width 70 height 12
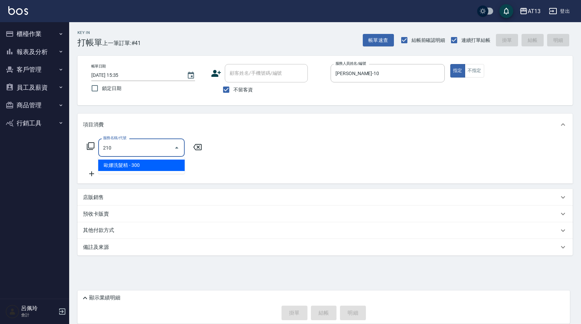
type input "[PERSON_NAME]洗髮精(210)"
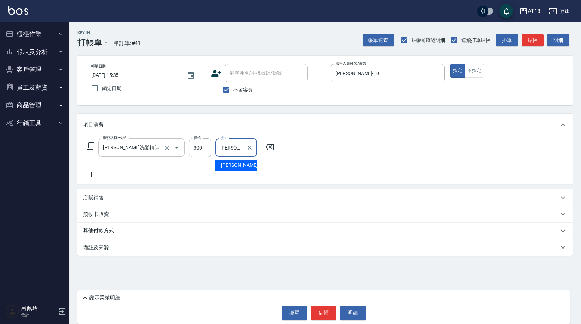
type input "[PERSON_NAME]-26"
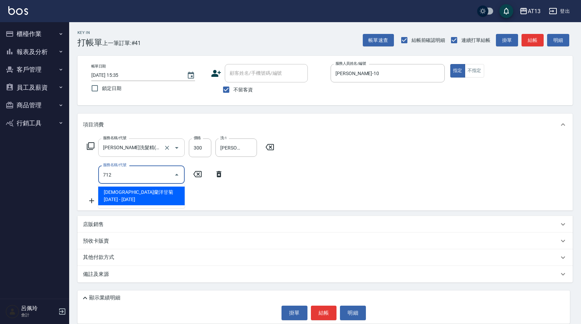
type input "伊蘭洋甘菊1000(712)"
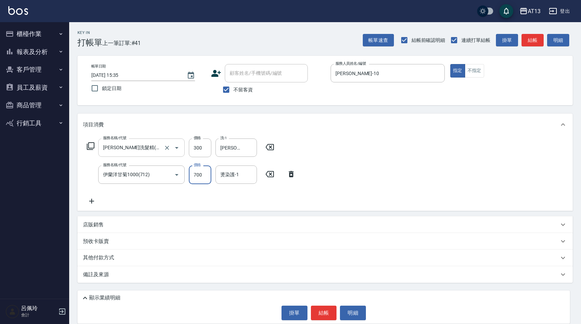
type input "700"
type input "[PERSON_NAME]-26"
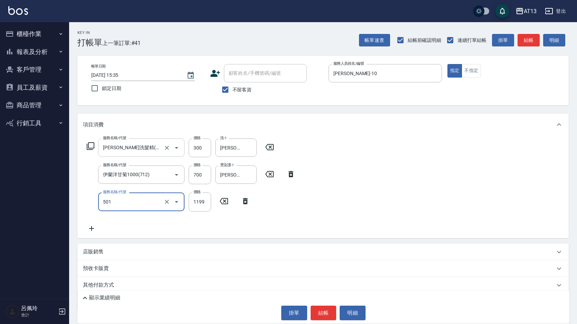
type input "染髮(501)"
type input "1800"
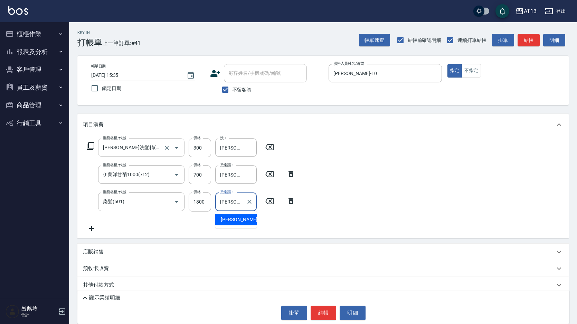
type input "[PERSON_NAME]-26"
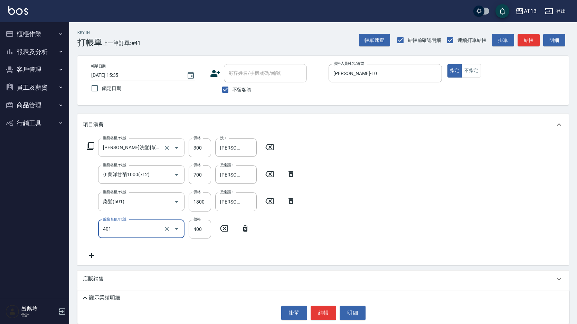
type input "剪髮(401)"
type input "500"
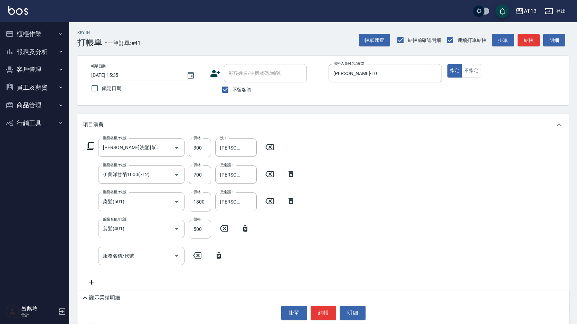
click at [382, 256] on div "服務名稱/代號 [PERSON_NAME]洗髮精(210) 服務名稱/代號 價格 300 價格 洗-1 [PERSON_NAME]-26 洗-1 服務名稱/代…" at bounding box center [322, 213] width 491 height 156
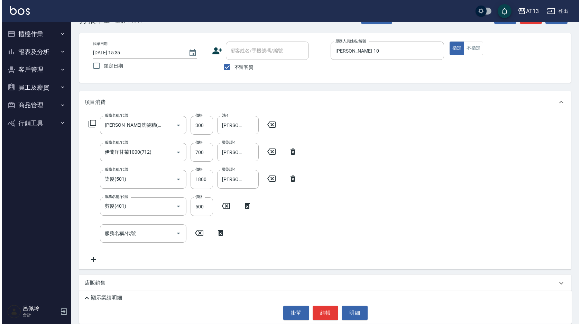
scroll to position [35, 0]
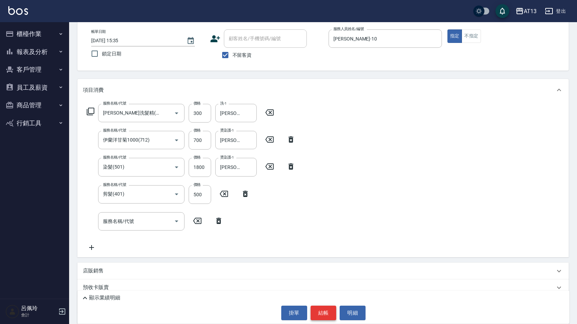
click at [323, 306] on button "結帳" at bounding box center [324, 312] width 26 height 15
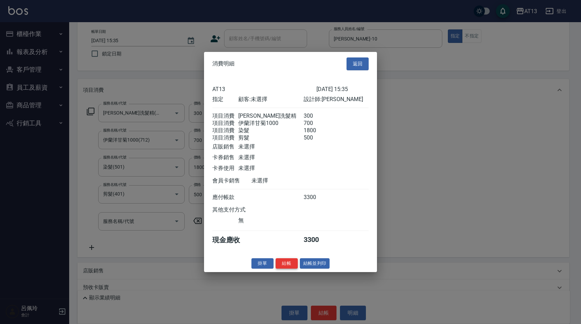
click at [287, 267] on button "結帳" at bounding box center [286, 262] width 22 height 11
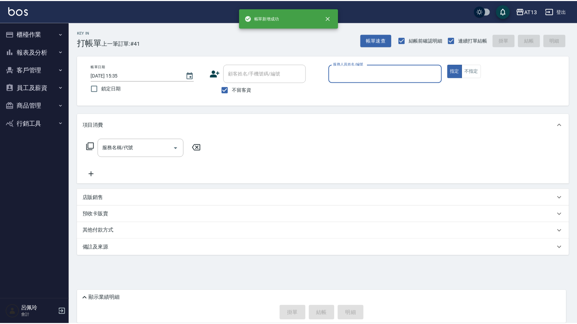
scroll to position [0, 0]
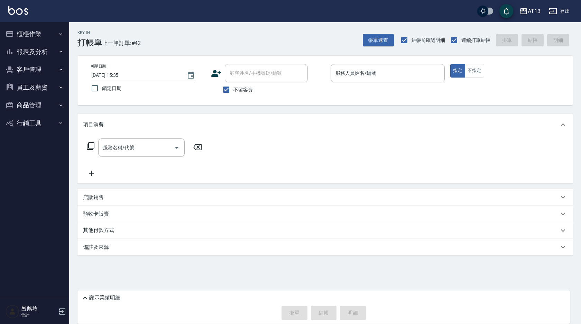
drag, startPoint x: 276, startPoint y: 253, endPoint x: 462, endPoint y: 129, distance: 223.5
click at [524, 171] on div "服務名稱/代號 服務名稱/代號" at bounding box center [324, 159] width 495 height 48
click at [372, 73] on input "服務人員姓名/編號" at bounding box center [388, 73] width 108 height 12
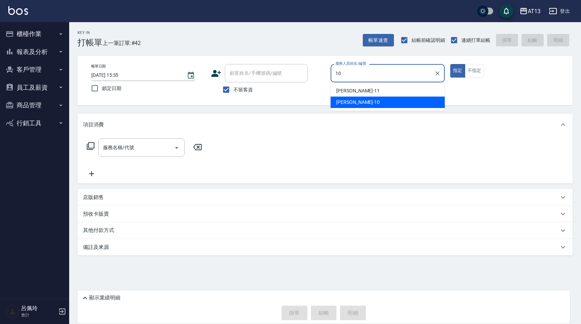
click at [409, 98] on div "[PERSON_NAME] -10" at bounding box center [387, 101] width 114 height 11
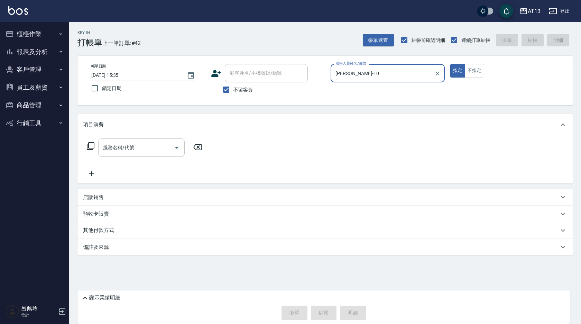
type input "[PERSON_NAME]-10"
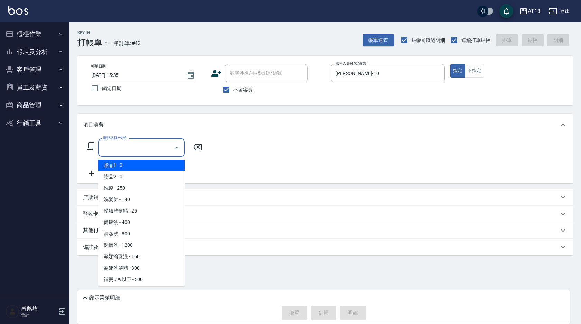
click at [152, 146] on input "服務名稱/代號" at bounding box center [136, 147] width 70 height 12
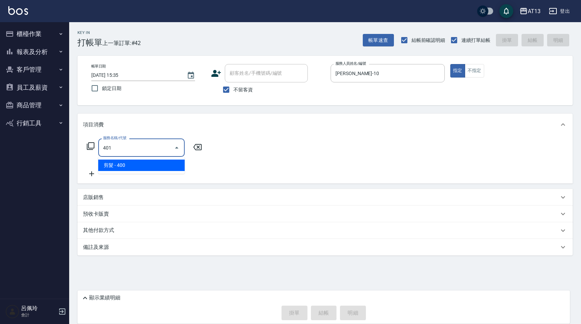
type input "剪髮(401)"
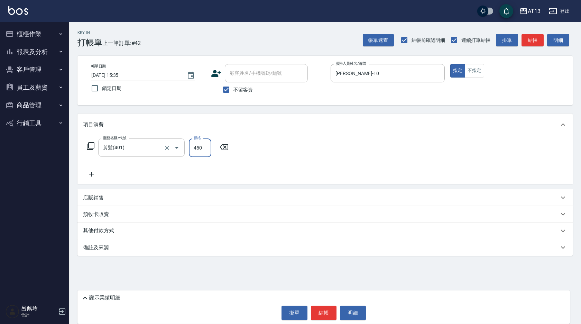
type input "450"
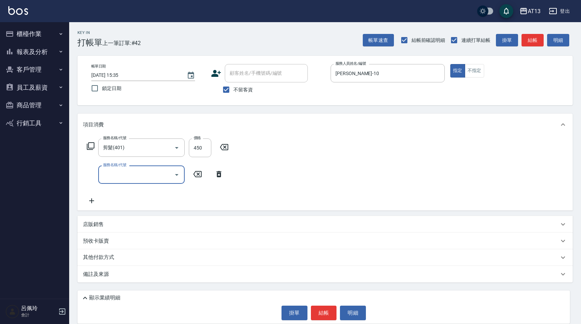
click at [312, 169] on div "服務名稱/代號 剪髮(401) 服務名稱/代號 價格 450 價格 服務名稱/代號 服務名稱/代號" at bounding box center [324, 172] width 495 height 75
click at [325, 314] on button "結帳" at bounding box center [324, 312] width 26 height 15
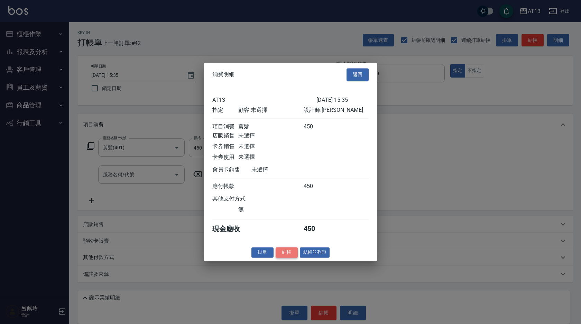
click at [280, 257] on button "結帳" at bounding box center [286, 252] width 22 height 11
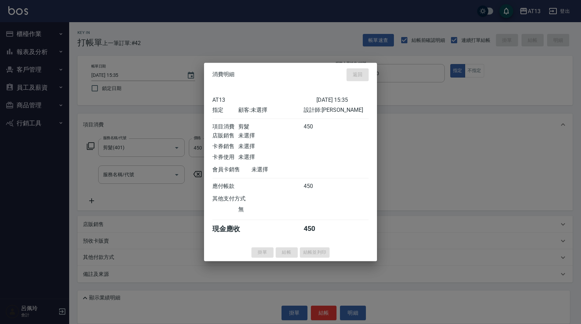
type input "[DATE] 15:46"
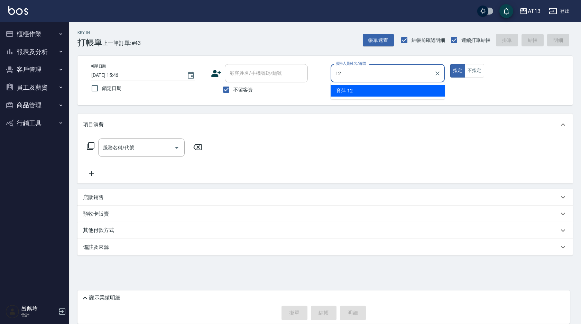
click at [425, 93] on div "育萍 -12" at bounding box center [387, 90] width 114 height 11
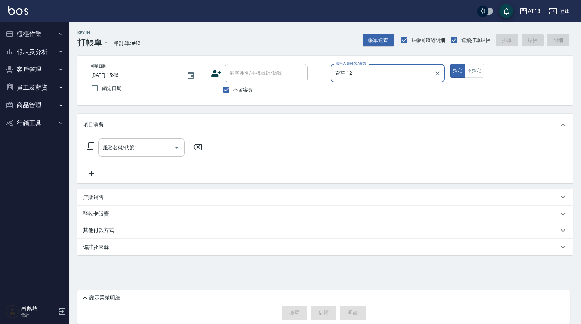
type input "育萍-12"
click at [164, 143] on input "服務名稱/代號" at bounding box center [136, 147] width 70 height 12
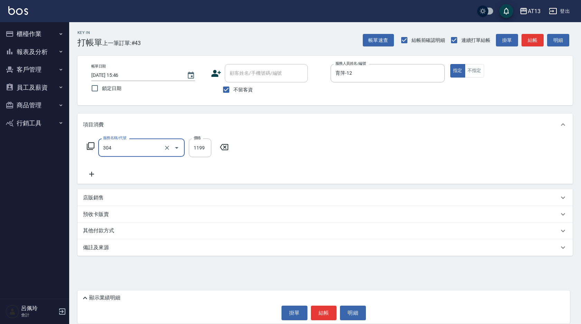
type input "離子燙(特價)(304)"
type input "1200"
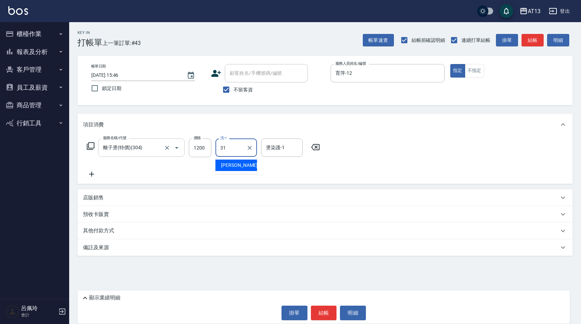
type input "[PERSON_NAME]-31"
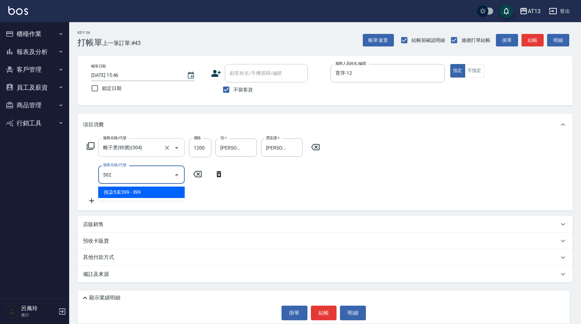
type input "挑染5束399(502)"
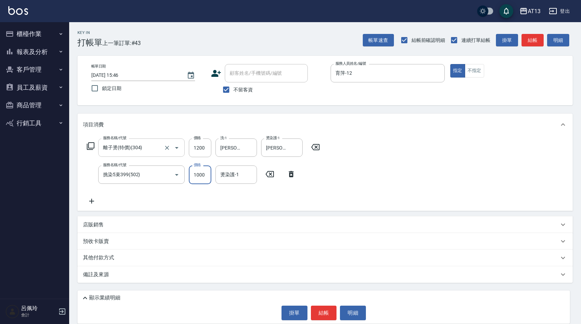
type input "1000"
type input "[PERSON_NAME]-31"
click at [327, 310] on button "結帳" at bounding box center [324, 312] width 26 height 15
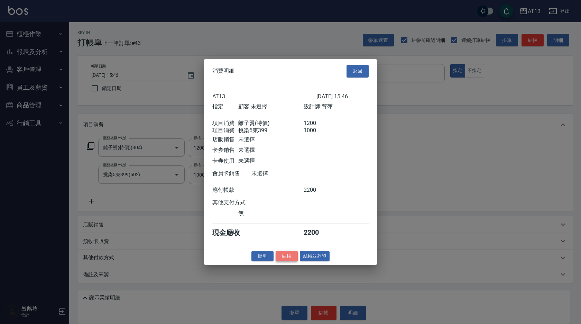
click at [293, 259] on button "結帳" at bounding box center [286, 255] width 22 height 11
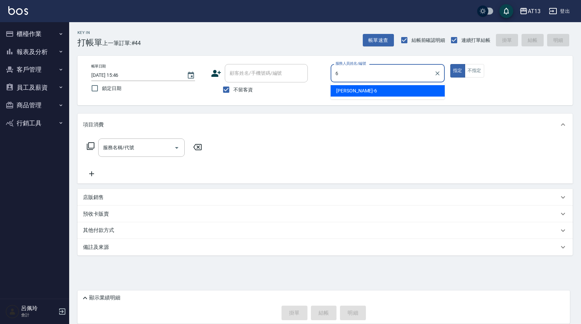
click at [347, 87] on span "亭妤 -6" at bounding box center [356, 90] width 41 height 7
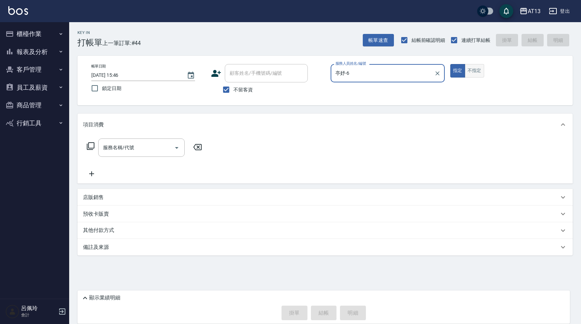
type input "亭妤-6"
click at [477, 70] on button "不指定" at bounding box center [474, 70] width 19 height 13
click at [138, 143] on div "服務名稱/代號" at bounding box center [141, 147] width 86 height 18
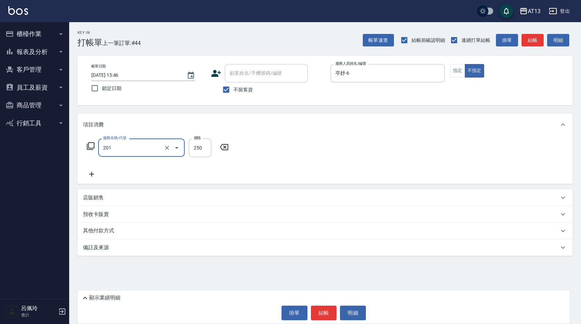
type input "洗髮(201)"
type input "[PERSON_NAME]-26"
click at [315, 314] on button "結帳" at bounding box center [324, 312] width 26 height 15
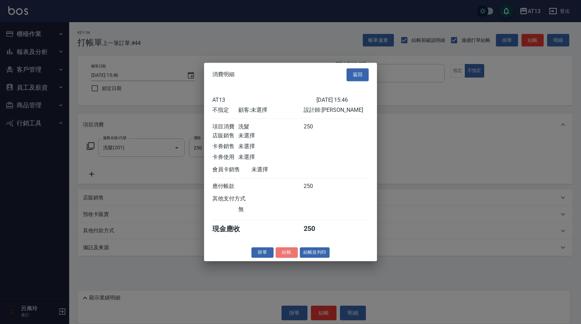
click at [280, 256] on button "結帳" at bounding box center [286, 252] width 22 height 11
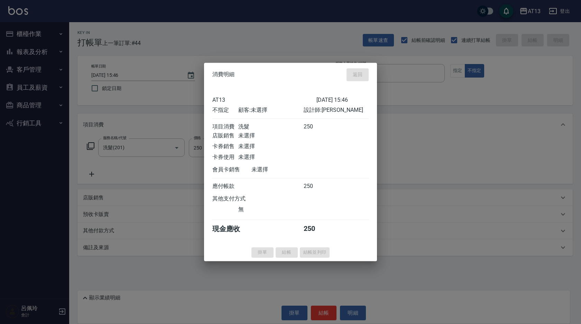
type input "[DATE] 15:47"
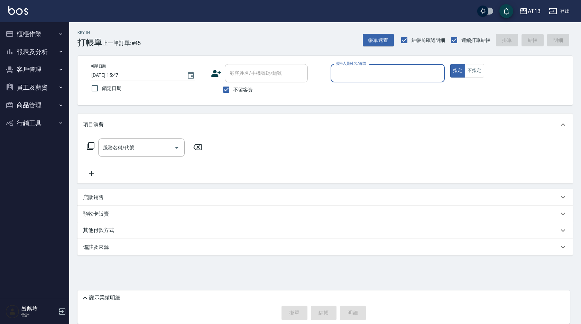
click at [33, 34] on button "櫃檯作業" at bounding box center [35, 34] width 64 height 18
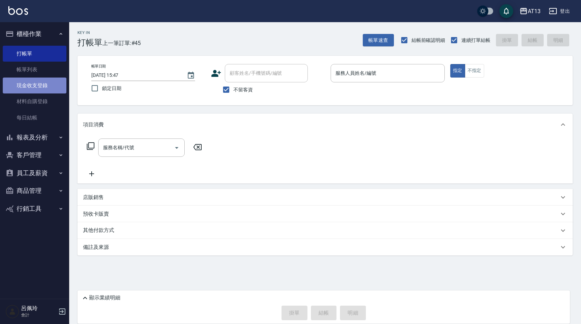
click at [43, 85] on link "現金收支登錄" at bounding box center [35, 85] width 64 height 16
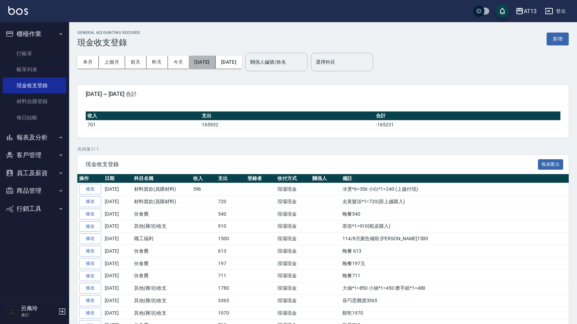
click at [211, 58] on button "[DATE]" at bounding box center [202, 62] width 27 height 13
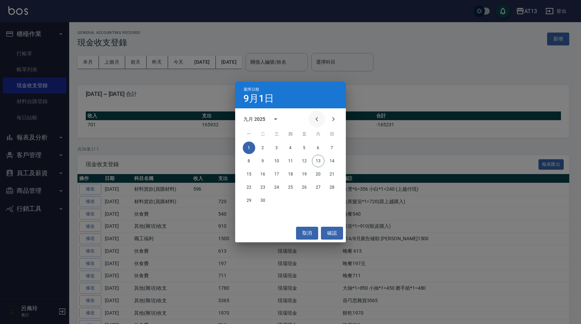
click at [319, 120] on icon "Previous month" at bounding box center [316, 119] width 8 height 8
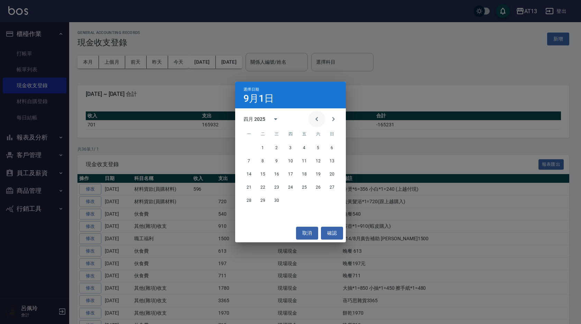
click at [319, 120] on icon "Previous month" at bounding box center [316, 119] width 8 height 8
drag, startPoint x: 275, startPoint y: 144, endPoint x: 314, endPoint y: 78, distance: 77.0
click at [275, 145] on button "1" at bounding box center [276, 147] width 12 height 12
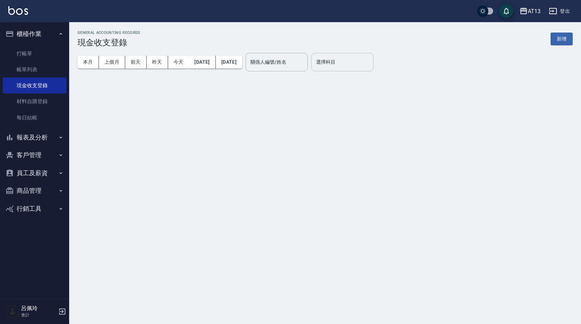
click at [358, 59] on div "選擇科目 選擇科目" at bounding box center [342, 62] width 62 height 18
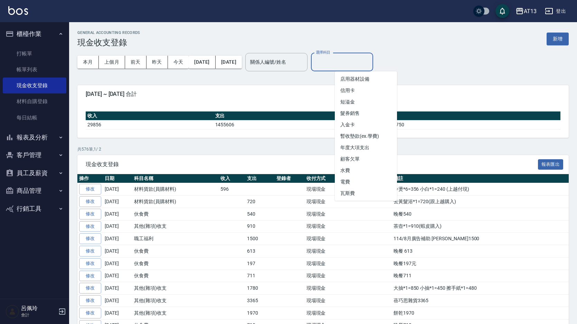
scroll to position [317, 0]
click at [365, 172] on li "水費" at bounding box center [366, 168] width 62 height 11
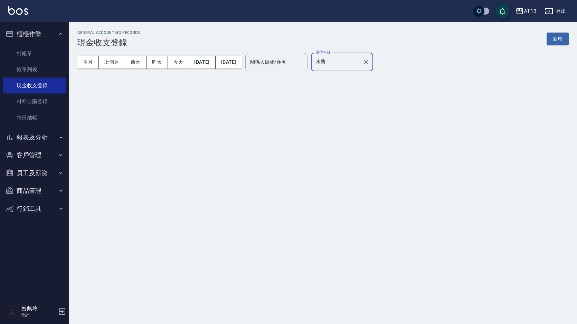
type input "水費"
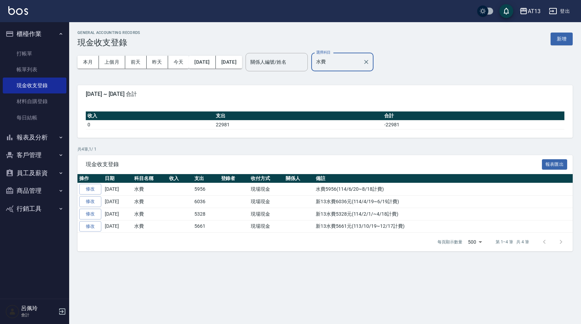
drag, startPoint x: 15, startPoint y: 53, endPoint x: 1, endPoint y: 51, distance: 13.9
click at [15, 53] on link "打帳單" at bounding box center [35, 54] width 64 height 16
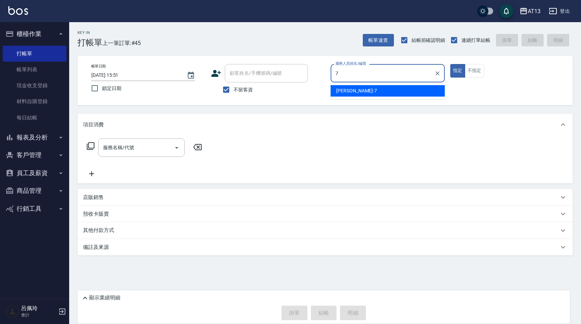
click at [376, 90] on div "[PERSON_NAME]-7" at bounding box center [387, 90] width 114 height 11
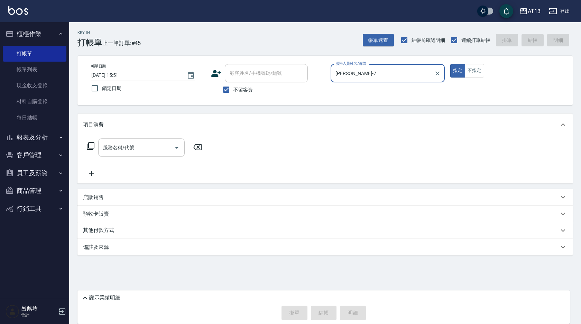
click at [145, 154] on div "服務名稱/代號" at bounding box center [141, 147] width 86 height 18
type input "[PERSON_NAME]-7"
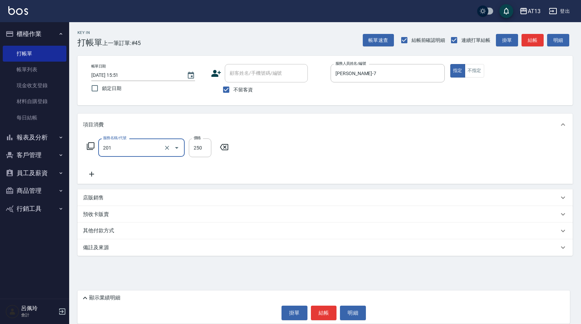
type input "洗髮(201)"
type input "[PERSON_NAME]-29"
click at [331, 310] on button "結帳" at bounding box center [324, 312] width 26 height 15
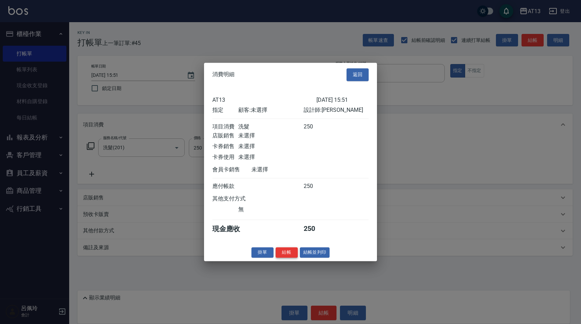
click at [282, 257] on button "結帳" at bounding box center [286, 252] width 22 height 11
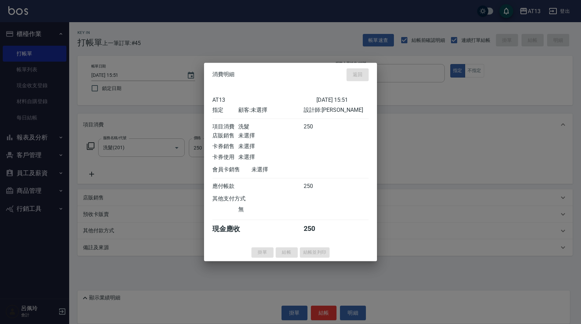
type input "[DATE] 15:53"
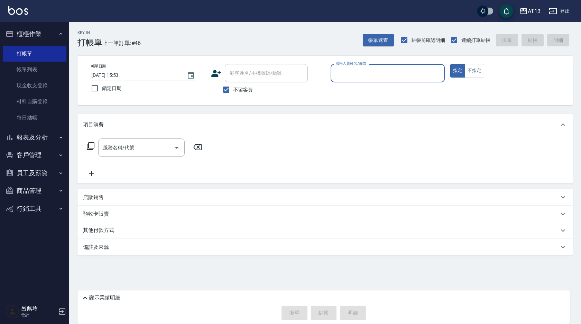
drag, startPoint x: 27, startPoint y: 188, endPoint x: 29, endPoint y: 192, distance: 3.9
click at [27, 189] on button "商品管理" at bounding box center [35, 190] width 64 height 18
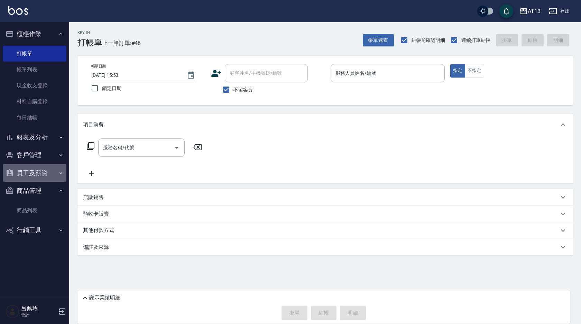
click at [37, 171] on button "員工及薪資" at bounding box center [35, 173] width 64 height 18
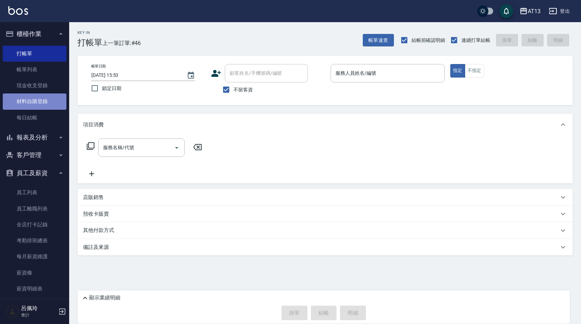
click at [40, 98] on link "材料自購登錄" at bounding box center [35, 101] width 64 height 16
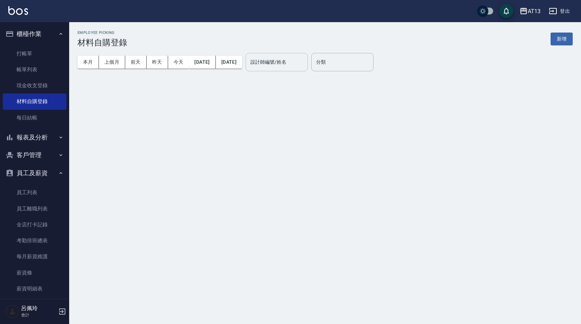
click at [302, 63] on div "設計師編號/姓名 設計師編號/姓名" at bounding box center [276, 62] width 62 height 18
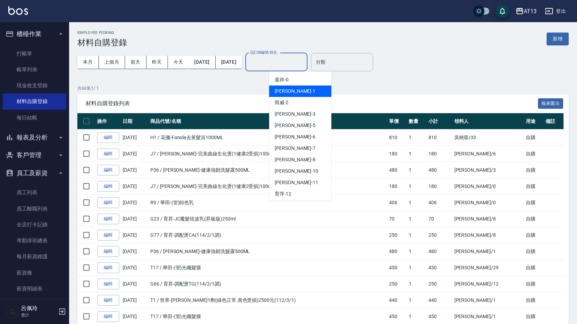
click at [292, 90] on div "[PERSON_NAME] -1" at bounding box center [300, 90] width 62 height 11
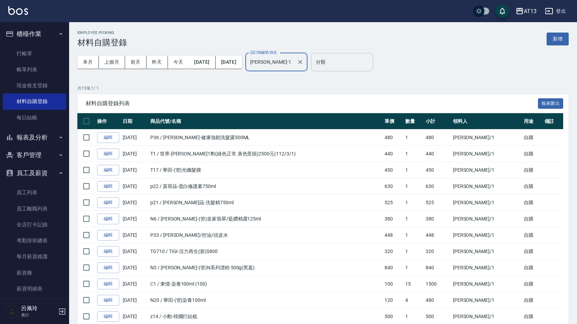
click at [357, 64] on input "分類" at bounding box center [342, 62] width 56 height 12
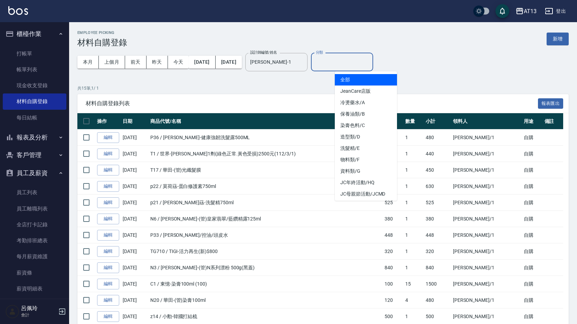
click at [421, 64] on div "本月 上個月 [DATE] [DATE] [DATE] [DATE] [DATE] 設計師編號/姓名 [PERSON_NAME]-1 設計師編號/姓名 分類 …" at bounding box center [322, 61] width 491 height 29
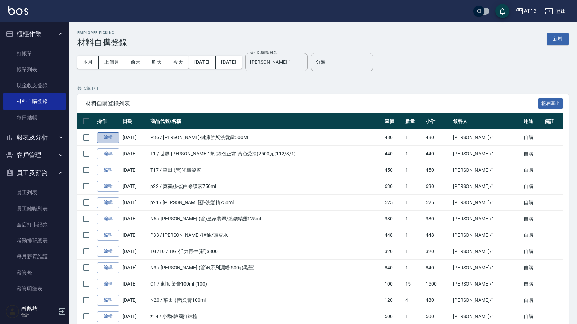
click at [104, 137] on link "編輯" at bounding box center [108, 137] width 22 height 11
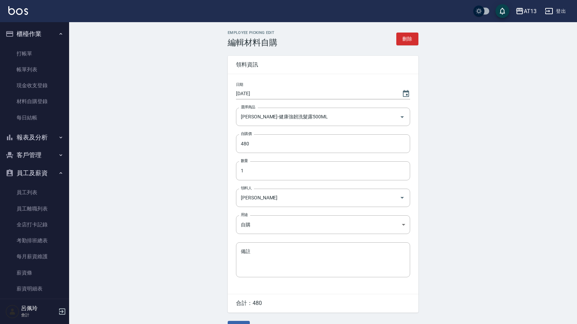
click at [408, 31] on div "Employee Picking Edit 編輯材料自購 刪除" at bounding box center [323, 38] width 191 height 17
click at [411, 36] on button "刪除" at bounding box center [407, 38] width 22 height 13
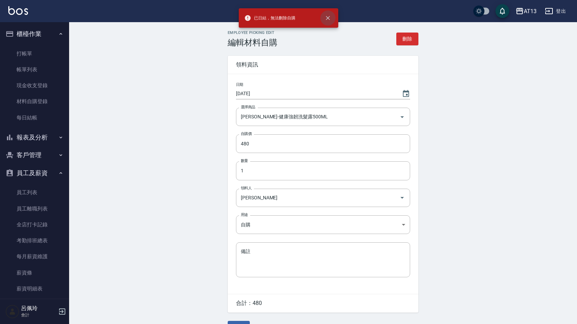
click at [330, 18] on icon "close" at bounding box center [328, 18] width 7 height 7
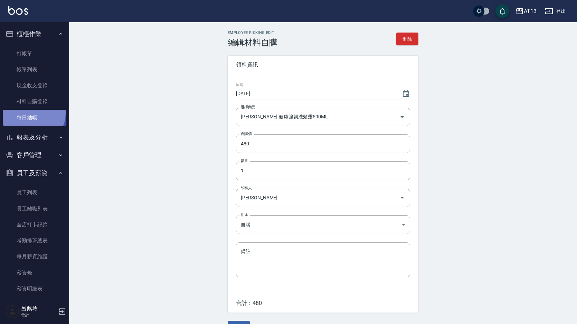
click at [31, 113] on link "每日結帳" at bounding box center [35, 118] width 64 height 16
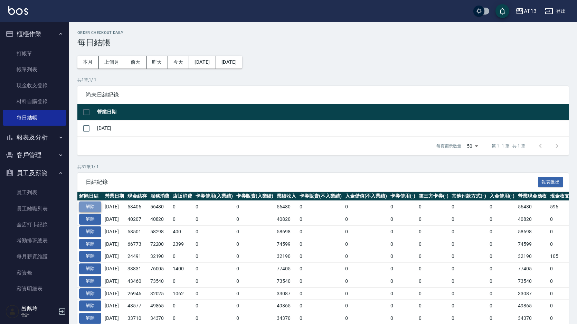
click at [83, 206] on button "解除" at bounding box center [90, 206] width 22 height 11
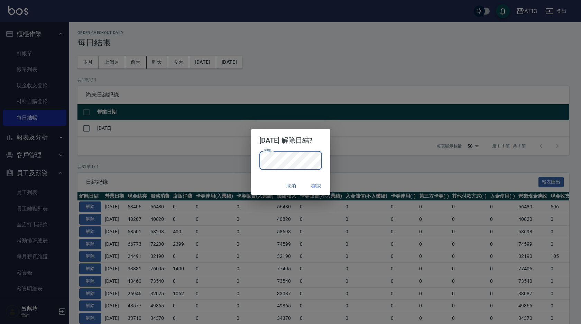
click at [321, 182] on button "確認" at bounding box center [316, 185] width 22 height 13
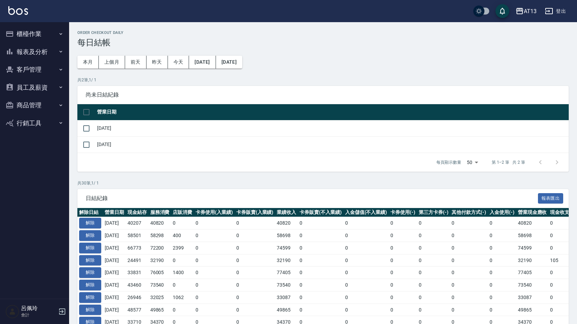
click at [24, 32] on button "櫃檯作業" at bounding box center [35, 34] width 64 height 18
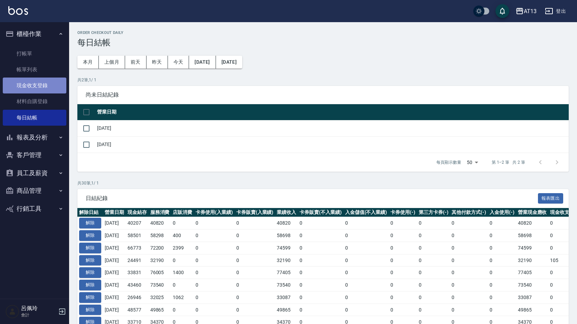
click at [39, 86] on link "現金收支登錄" at bounding box center [35, 85] width 64 height 16
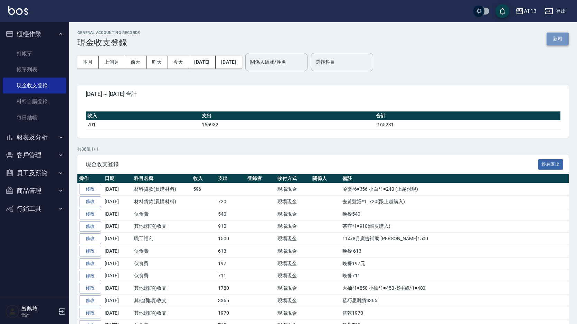
click at [552, 38] on button "新增" at bounding box center [558, 38] width 22 height 13
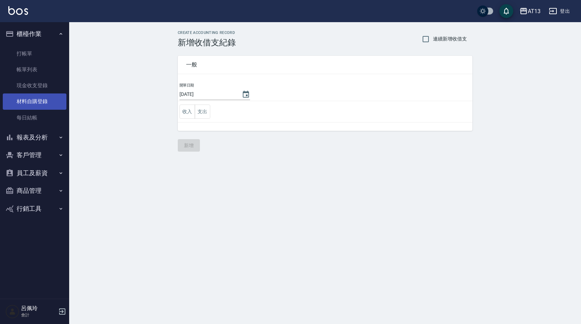
click at [38, 100] on link "材料自購登錄" at bounding box center [35, 101] width 64 height 16
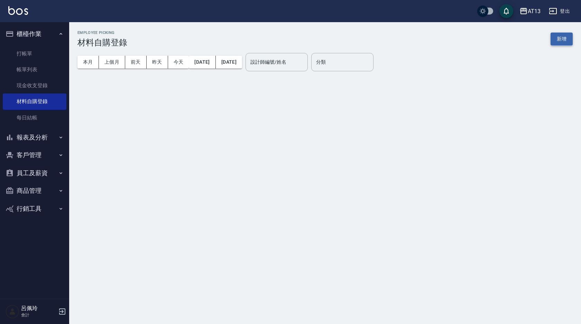
click at [567, 37] on button "新增" at bounding box center [561, 38] width 22 height 13
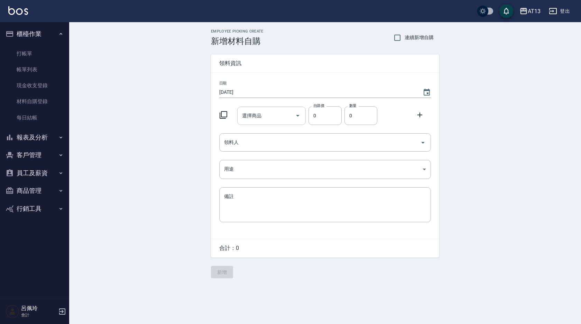
click at [275, 111] on input "選擇商品" at bounding box center [266, 116] width 52 height 12
click at [271, 131] on li "p21 莫荷蕬-洗髮精750ml" at bounding box center [271, 133] width 69 height 11
type input "莫荷蕬-洗髮精750ml"
type input "525"
type input "1"
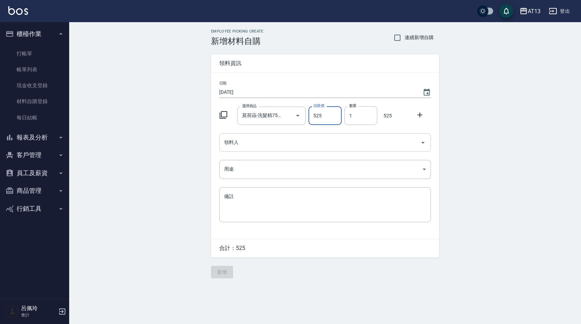
click at [429, 144] on div "領料人" at bounding box center [325, 142] width 212 height 18
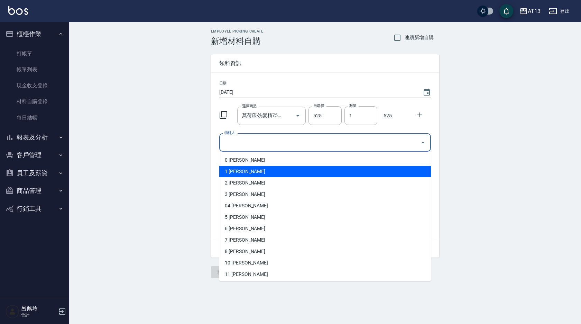
click at [276, 172] on li "1 胡鈞茹" at bounding box center [325, 171] width 212 height 11
type input "[PERSON_NAME]"
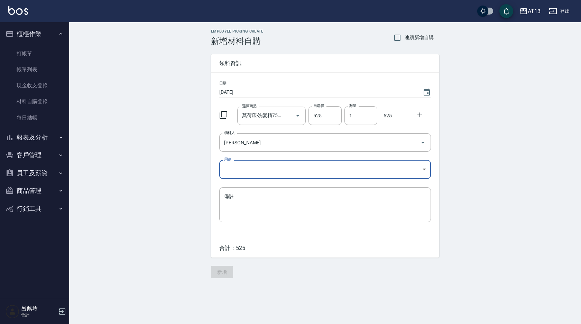
click at [424, 169] on body "AT13 登出 櫃檯作業 打帳單 帳單列表 現金收支登錄 材料自購登錄 每日結帳 報表及分析 報表目錄 店家區間累計表 店家日報表 互助日報表 互助月報表 互…" at bounding box center [290, 162] width 581 height 324
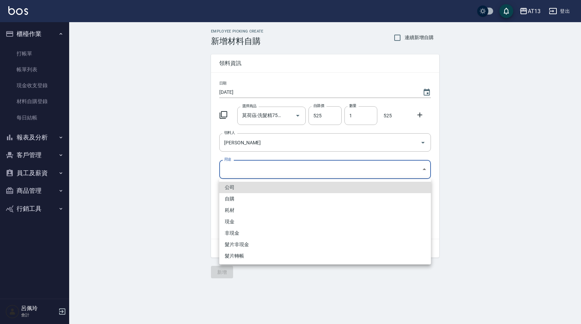
click at [253, 197] on li "自購" at bounding box center [325, 198] width 212 height 11
type input "自購"
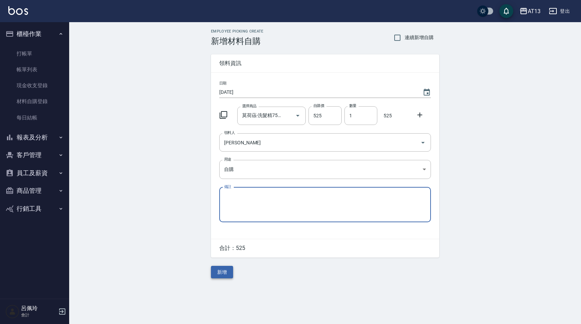
click at [223, 270] on button "新增" at bounding box center [222, 271] width 22 height 13
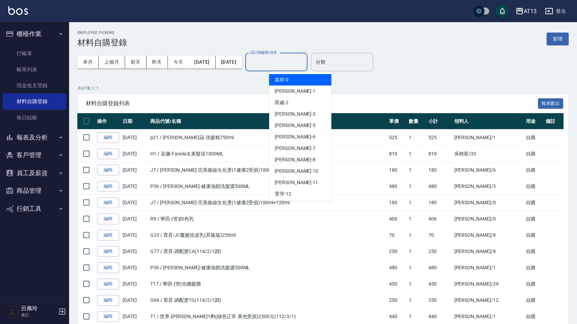
click at [304, 60] on input "設計師編號/姓名" at bounding box center [277, 62] width 56 height 12
click at [293, 93] on div "[PERSON_NAME] -1" at bounding box center [300, 90] width 62 height 11
type input "[PERSON_NAME]-1"
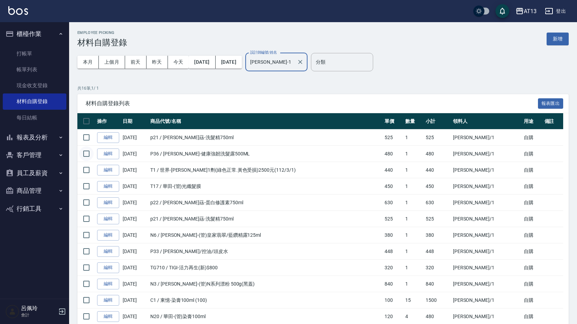
click at [91, 153] on input "checkbox" at bounding box center [86, 153] width 15 height 15
checkbox input "true"
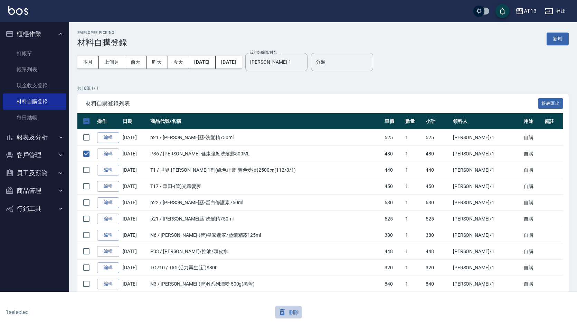
click at [293, 312] on button "刪除" at bounding box center [288, 312] width 27 height 13
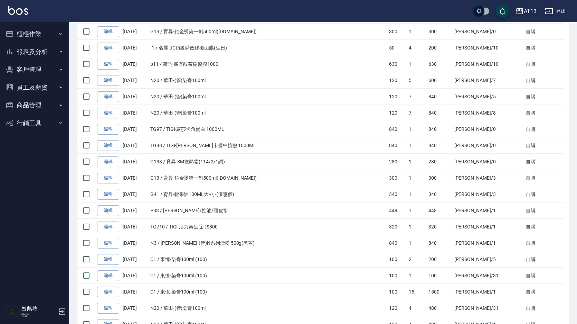
scroll to position [395, 0]
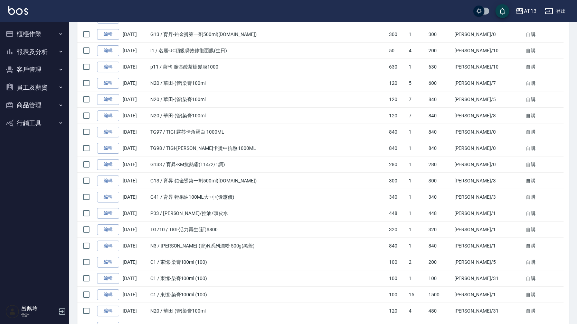
click at [29, 36] on button "櫃檯作業" at bounding box center [35, 34] width 64 height 18
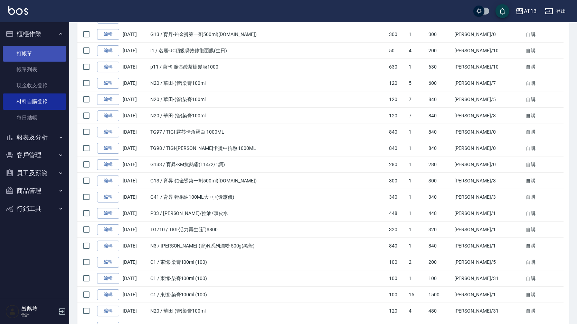
click at [25, 57] on link "打帳單" at bounding box center [35, 54] width 64 height 16
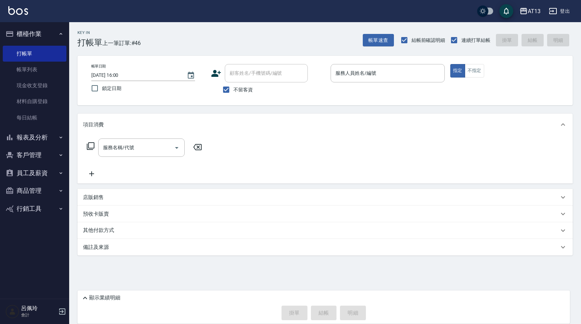
click at [410, 229] on div "其他付款方式" at bounding box center [321, 230] width 476 height 8
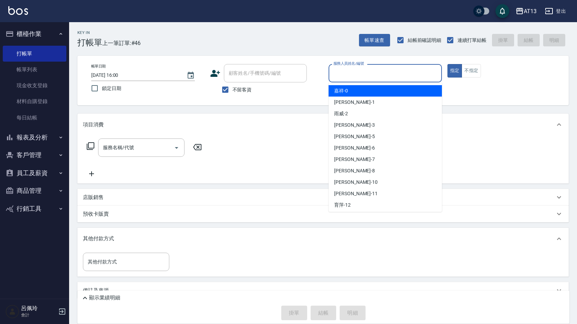
click at [345, 76] on input "服務人員姓名/編號" at bounding box center [385, 73] width 107 height 12
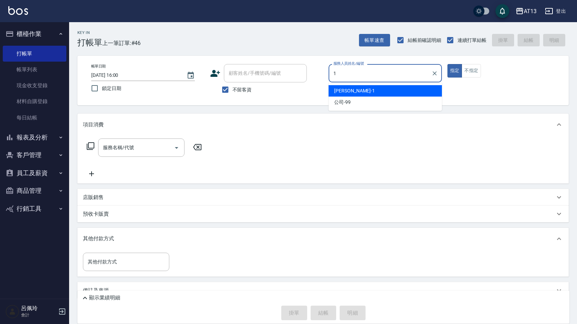
click at [349, 93] on div "[PERSON_NAME] -1" at bounding box center [385, 90] width 113 height 11
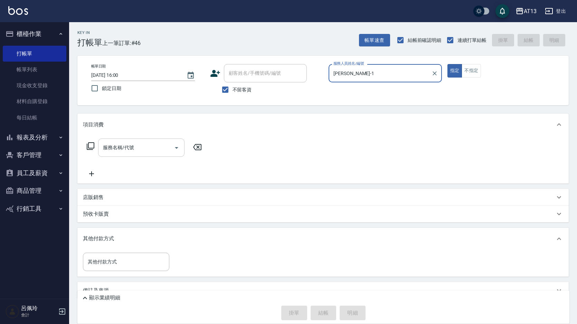
click at [172, 145] on icon "Open" at bounding box center [176, 147] width 8 height 8
type input "[PERSON_NAME]-1"
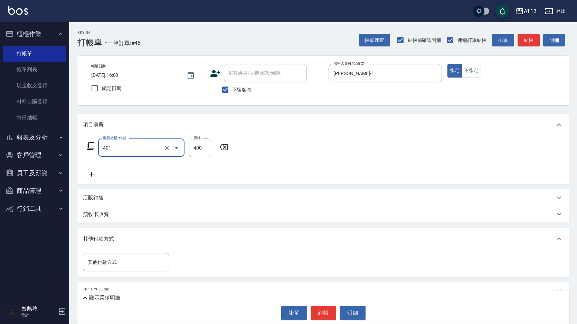
type input "剪髮(401)"
type input "300"
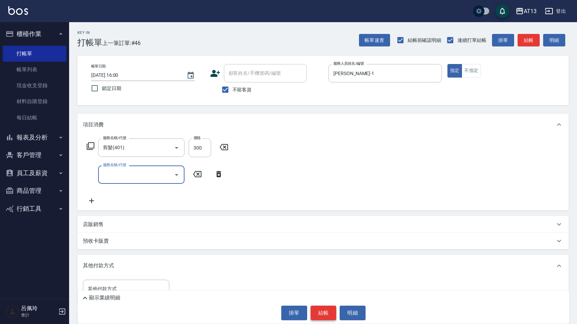
click at [328, 316] on button "結帳" at bounding box center [324, 312] width 26 height 15
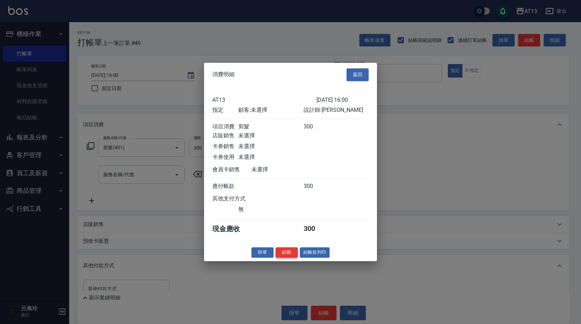
click at [286, 253] on button "結帳" at bounding box center [286, 252] width 22 height 11
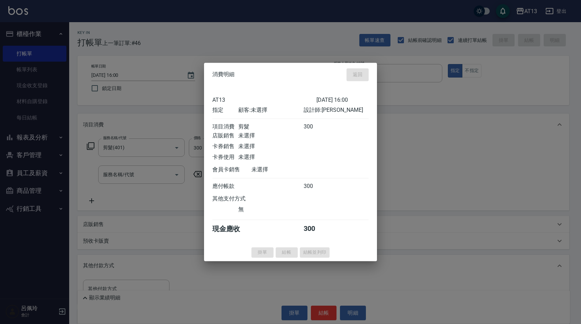
type input "2025/09/13 16:22"
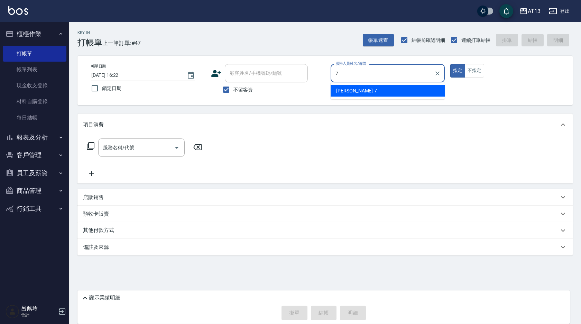
click at [344, 92] on span "[PERSON_NAME]-7" at bounding box center [356, 90] width 41 height 7
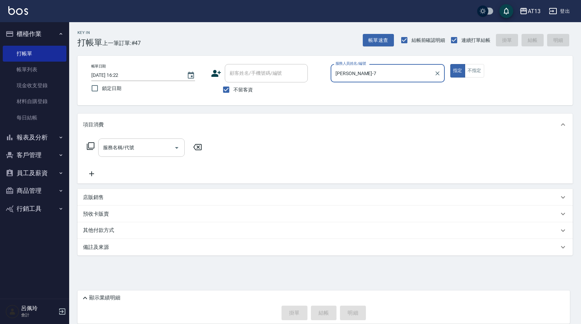
type input "[PERSON_NAME]-7"
click at [159, 147] on input "服務名稱/代號" at bounding box center [136, 147] width 70 height 12
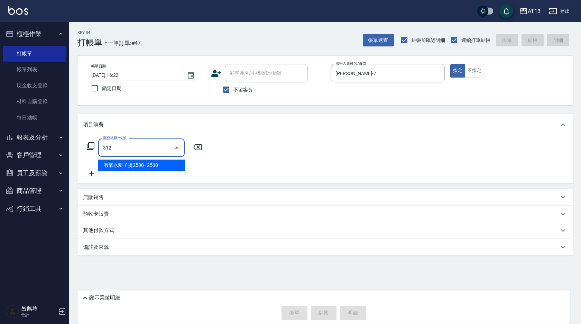
type input "有氧水離子燙2500(312)"
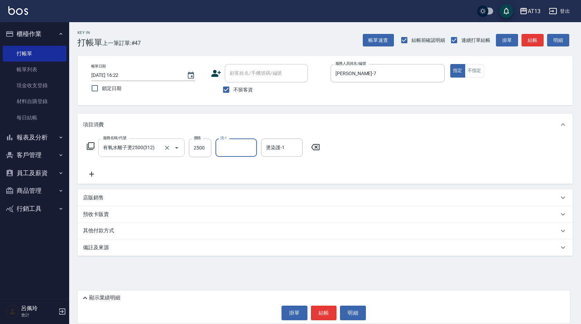
type input "9"
type input "[PERSON_NAME]-29"
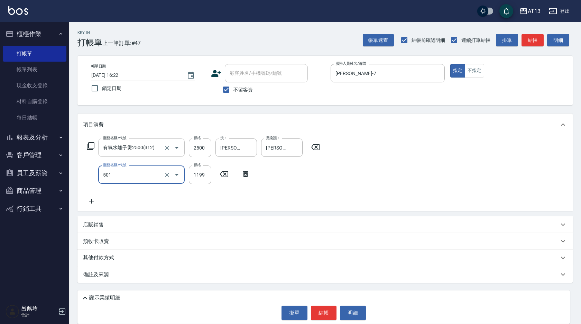
type input "染髮(501)"
type input "1300"
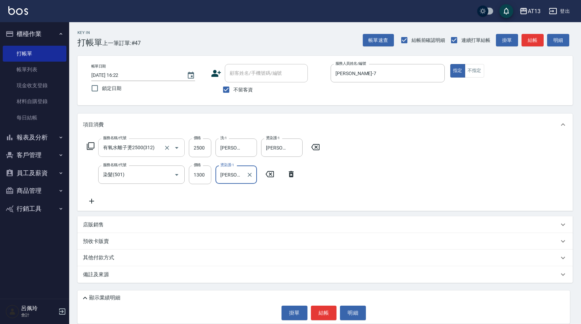
type input "[PERSON_NAME]-29"
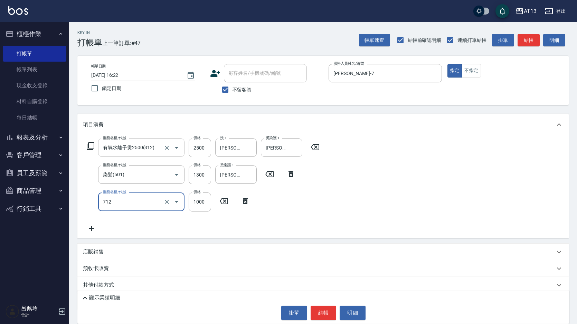
type input "伊蘭洋甘菊1000(712)"
type input "700"
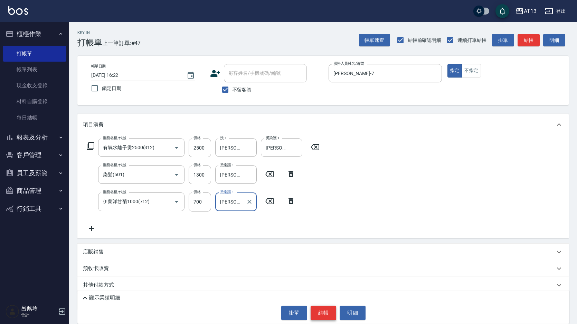
type input "[PERSON_NAME]-29"
click at [317, 314] on button "結帳" at bounding box center [324, 312] width 26 height 15
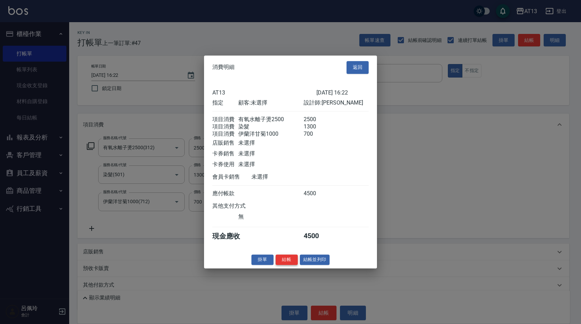
click at [285, 265] on button "結帳" at bounding box center [286, 259] width 22 height 11
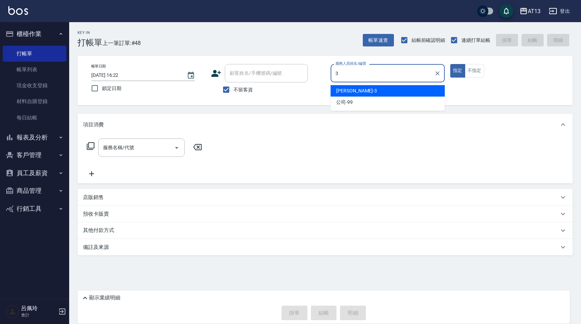
click at [377, 89] on div "[PERSON_NAME] -3" at bounding box center [387, 90] width 114 height 11
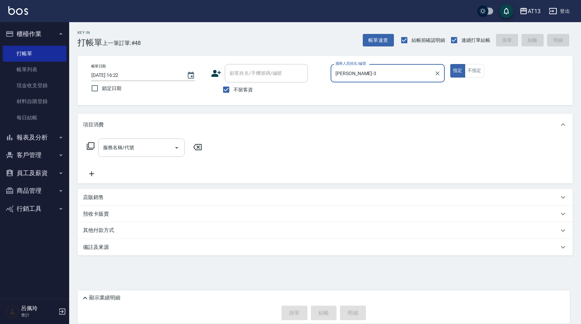
click at [132, 154] on div "服務名稱/代號" at bounding box center [141, 147] width 86 height 18
type input "[PERSON_NAME]-3"
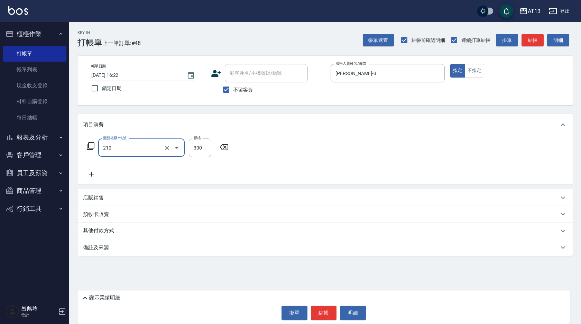
type input "[PERSON_NAME]洗髮精(210)"
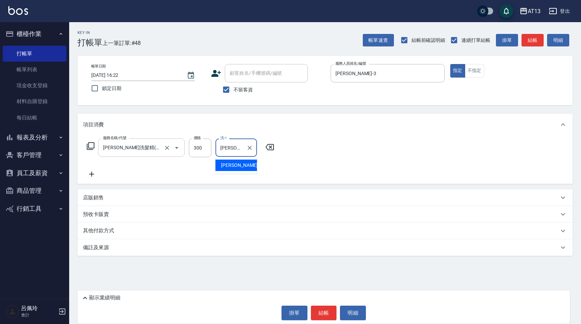
type input "[PERSON_NAME]-29"
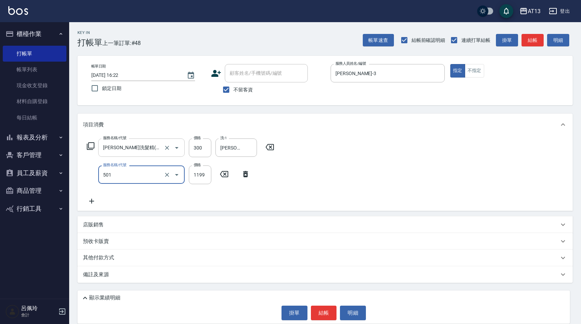
type input "染髮(501)"
type input "1300"
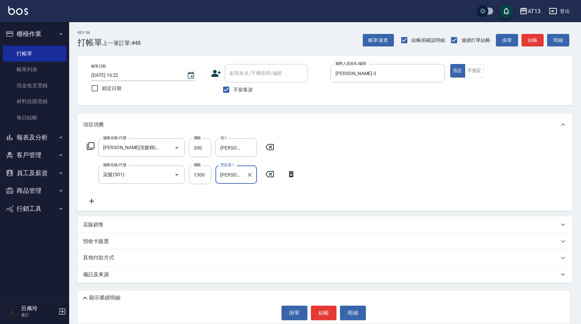
type input "[PERSON_NAME]-29"
click at [484, 72] on div "指定 不指定" at bounding box center [507, 70] width 114 height 13
click at [484, 72] on button "不指定" at bounding box center [474, 70] width 19 height 13
click at [321, 312] on button "結帳" at bounding box center [324, 312] width 26 height 15
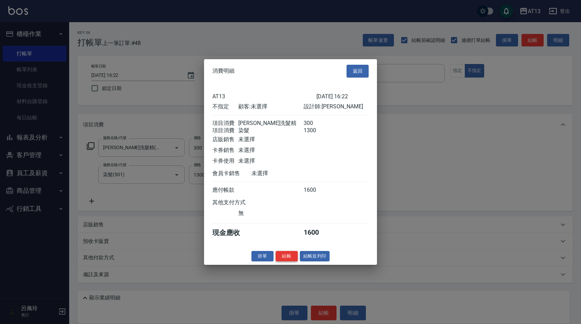
click at [288, 261] on button "結帳" at bounding box center [286, 255] width 22 height 11
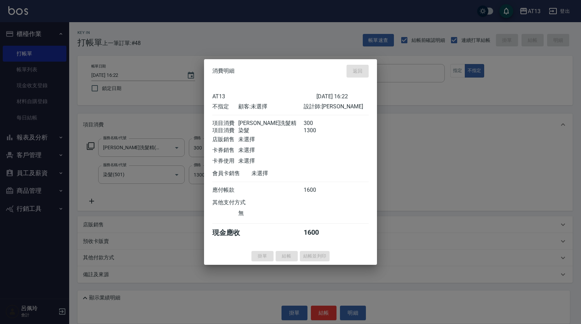
type input "2025/09/13 16:23"
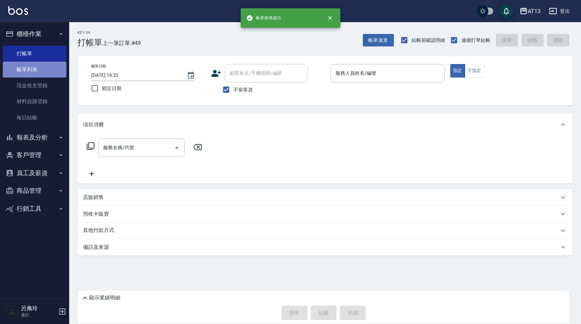
click at [16, 67] on link "帳單列表" at bounding box center [35, 70] width 64 height 16
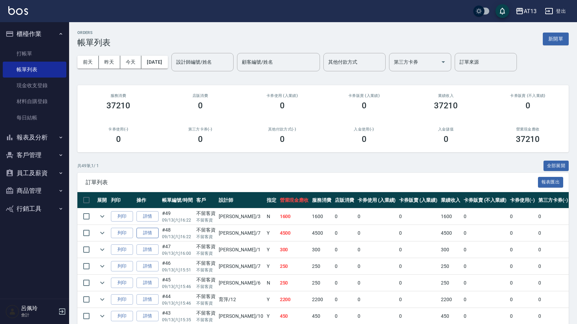
click at [151, 231] on link "詳情" at bounding box center [148, 232] width 22 height 11
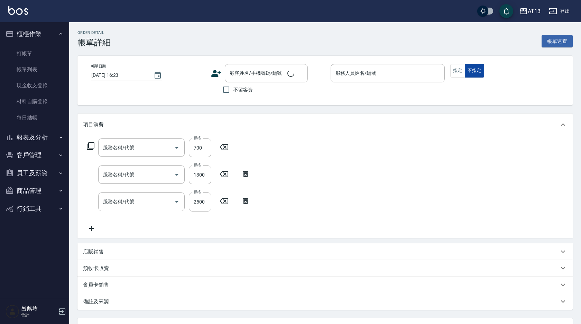
type input "2025/09/13 16:22"
checkbox input "true"
type input "[PERSON_NAME]-7"
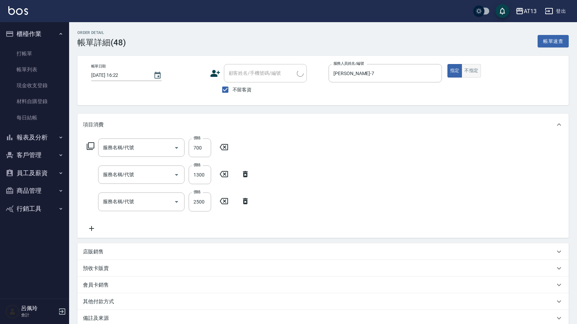
type input "伊蘭洋甘菊1000(712)"
type input "染髮(501)"
type input "有氧水離子燙2500(312)"
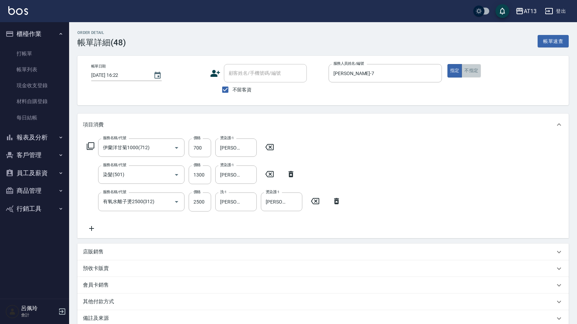
click at [472, 70] on button "不指定" at bounding box center [471, 70] width 19 height 13
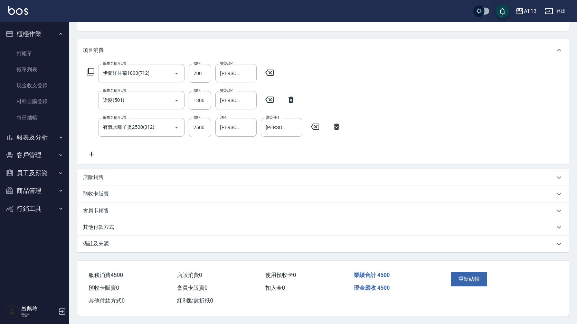
scroll to position [77, 0]
click at [464, 271] on button "重新結帳" at bounding box center [469, 278] width 37 height 15
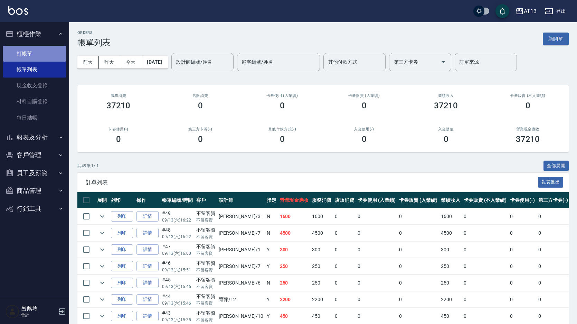
click at [31, 52] on link "打帳單" at bounding box center [35, 54] width 64 height 16
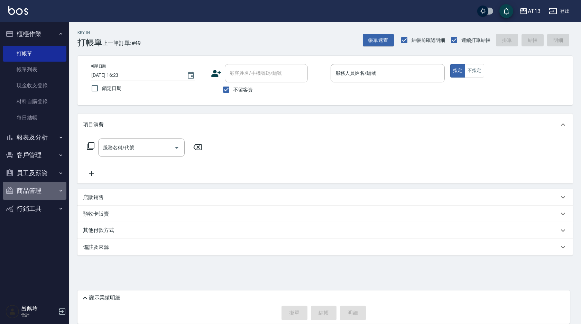
click at [31, 186] on button "商品管理" at bounding box center [35, 190] width 64 height 18
click at [34, 158] on button "客戶管理" at bounding box center [35, 155] width 64 height 18
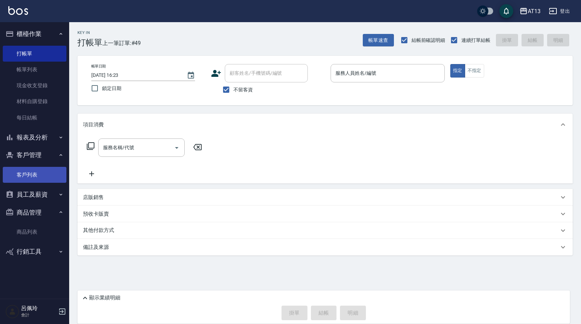
click at [38, 175] on link "客戶列表" at bounding box center [35, 175] width 64 height 16
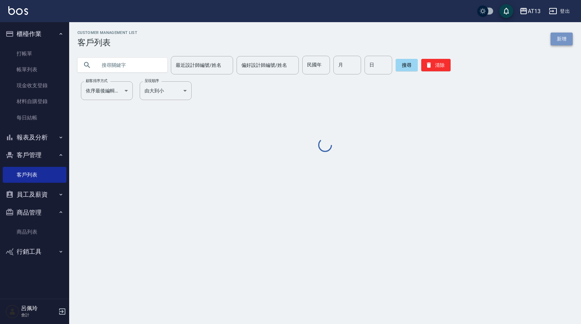
click at [557, 39] on link "新增" at bounding box center [561, 38] width 22 height 13
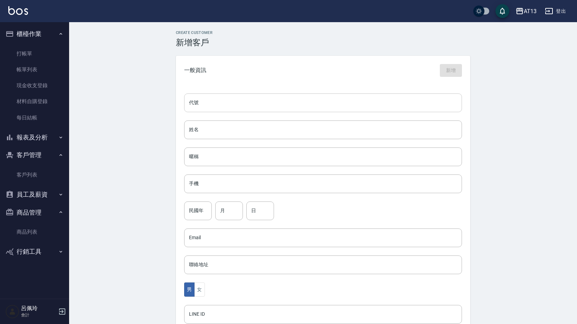
click at [246, 106] on input "代號" at bounding box center [323, 102] width 278 height 19
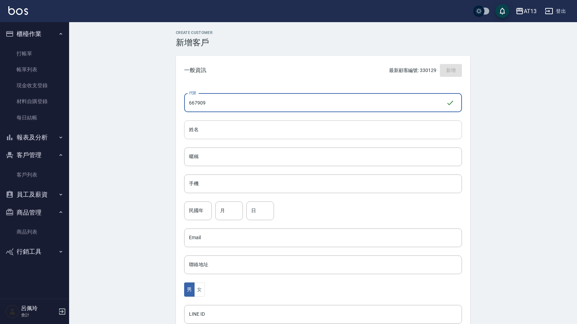
type input "667909"
click at [229, 131] on input "姓名" at bounding box center [323, 129] width 278 height 19
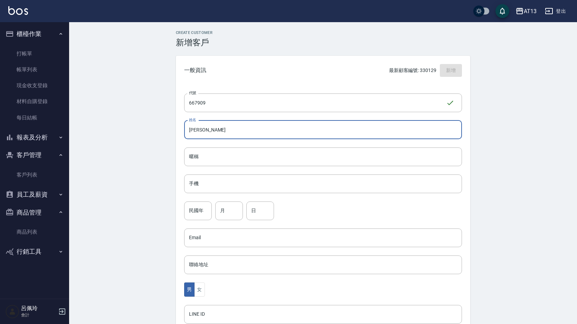
drag, startPoint x: 225, startPoint y: 131, endPoint x: 188, endPoint y: 132, distance: 37.3
click at [188, 132] on input "劉峰銘" at bounding box center [323, 129] width 278 height 19
type input "劉峰銘"
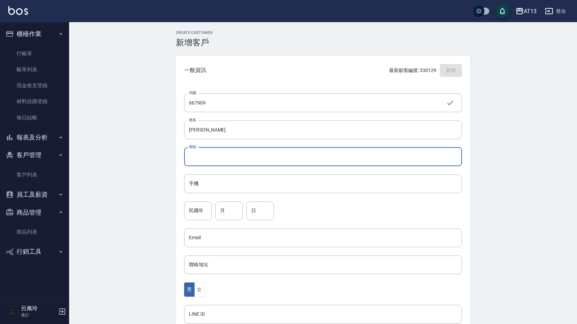
click at [213, 157] on input "暱稱" at bounding box center [323, 156] width 278 height 19
paste input "劉峰銘"
type input "劉峰銘"
click at [194, 187] on input "手機" at bounding box center [323, 183] width 278 height 19
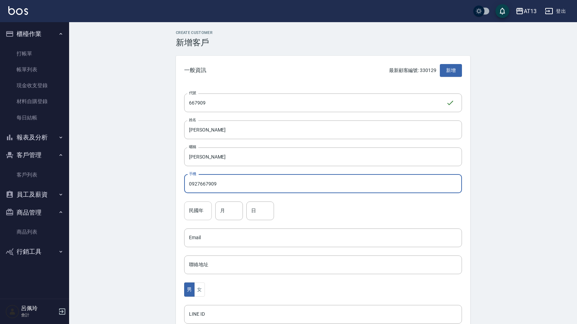
type input "0927667909"
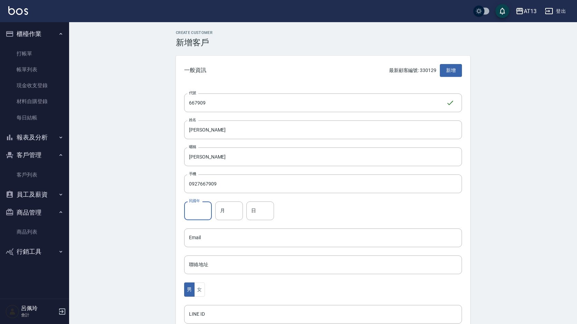
click at [205, 208] on input "民國年" at bounding box center [198, 210] width 28 height 19
click at [234, 208] on input "月" at bounding box center [229, 210] width 28 height 19
type input "04"
click at [272, 214] on input "日" at bounding box center [260, 210] width 28 height 19
type input "18"
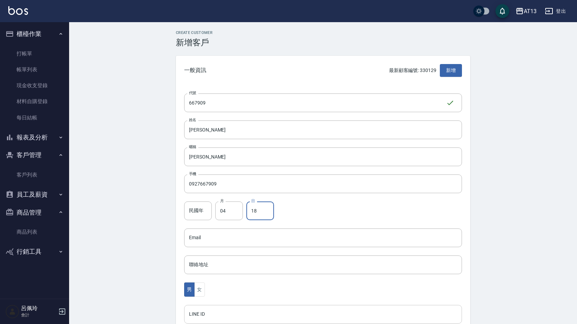
click at [279, 308] on input "LINE ID" at bounding box center [323, 313] width 278 height 19
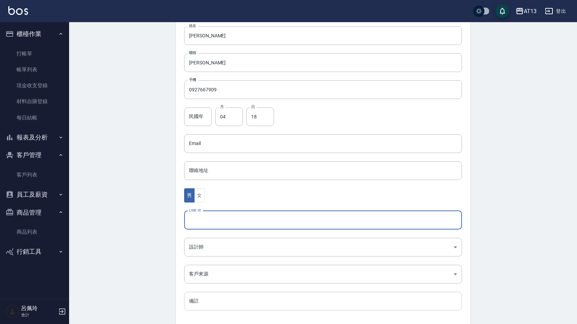
scroll to position [104, 0]
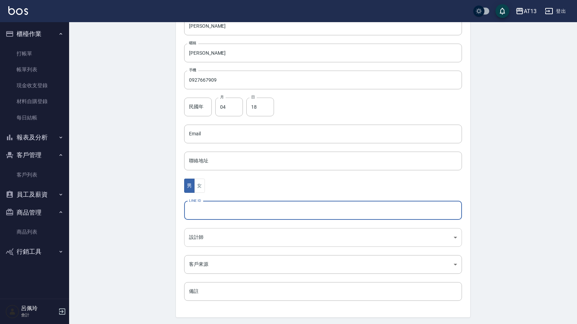
click at [218, 236] on body "AT13 登出 櫃檯作業 打帳單 帳單列表 現金收支登錄 材料自購登錄 每日結帳 報表及分析 報表目錄 店家區間累計表 店家日報表 互助日報表 互助月報表 互…" at bounding box center [288, 121] width 577 height 450
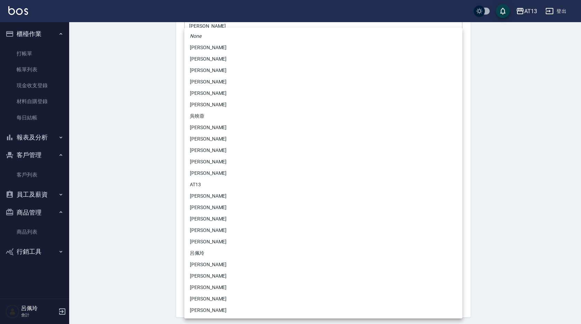
click at [201, 216] on li "[PERSON_NAME]" at bounding box center [323, 218] width 278 height 11
type input "ff14b4c8-4a37-4eb5-b2c2-3b4415bb7c7d"
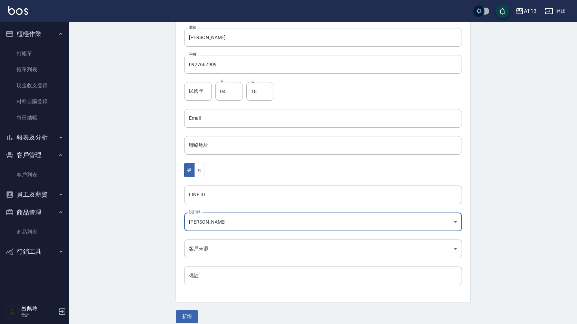
scroll to position [126, 0]
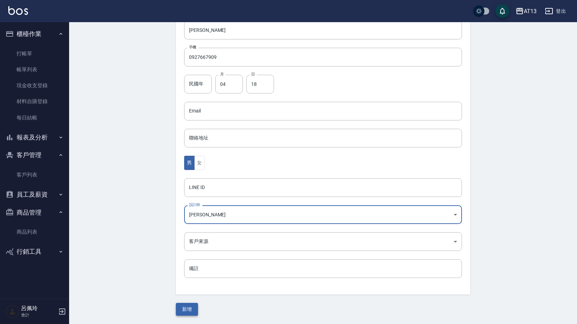
click at [196, 308] on button "新增" at bounding box center [187, 308] width 22 height 13
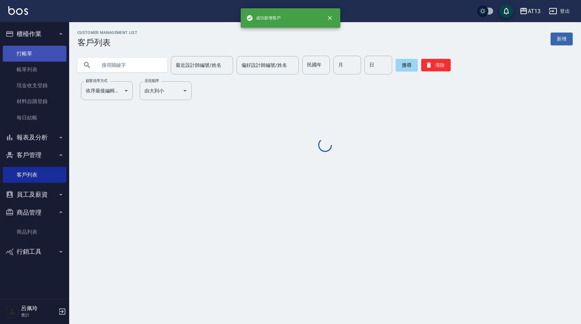
click at [35, 50] on link "打帳單" at bounding box center [35, 54] width 64 height 16
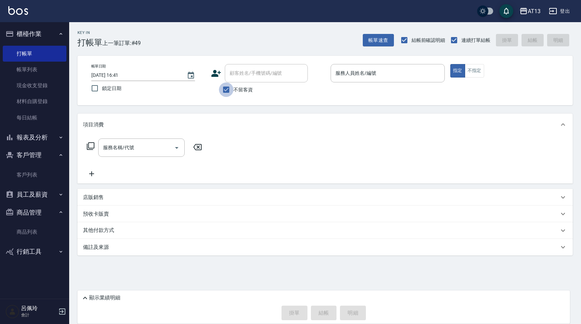
click at [226, 89] on input "不留客資" at bounding box center [226, 89] width 15 height 15
checkbox input "false"
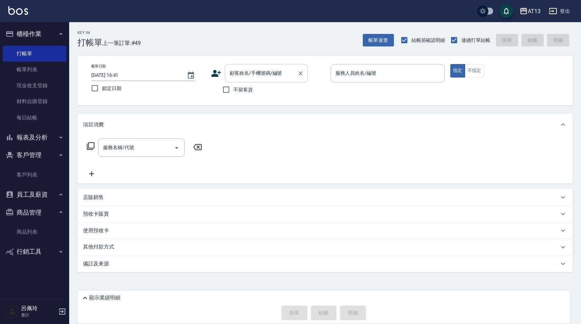
click at [251, 75] on div "顧客姓名/手機號碼/編號 顧客姓名/手機號碼/編號" at bounding box center [266, 73] width 83 height 18
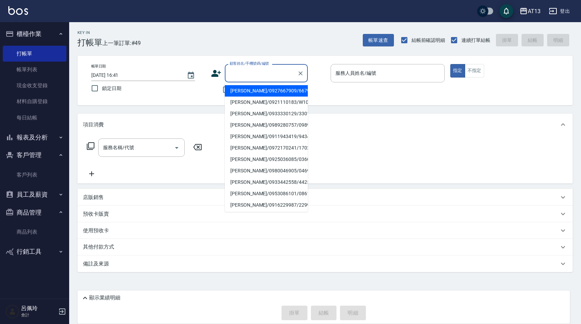
click at [254, 90] on li "劉峰銘/0927667909/667909" at bounding box center [266, 90] width 83 height 11
type input "劉峰銘/0927667909/667909"
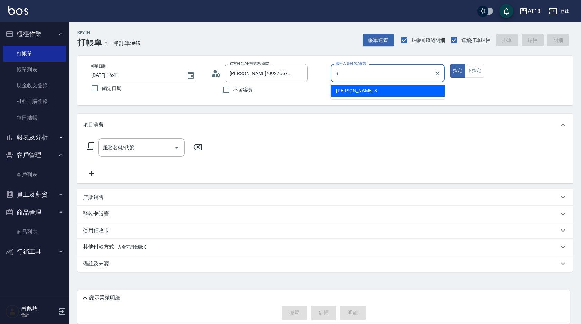
drag, startPoint x: 383, startPoint y: 81, endPoint x: 397, endPoint y: 95, distance: 20.5
click at [384, 81] on div "8 服務人員姓名/編號" at bounding box center [387, 73] width 114 height 18
drag, startPoint x: 397, startPoint y: 95, endPoint x: 430, endPoint y: 87, distance: 33.9
click at [398, 95] on div "[PERSON_NAME] -8" at bounding box center [387, 90] width 114 height 11
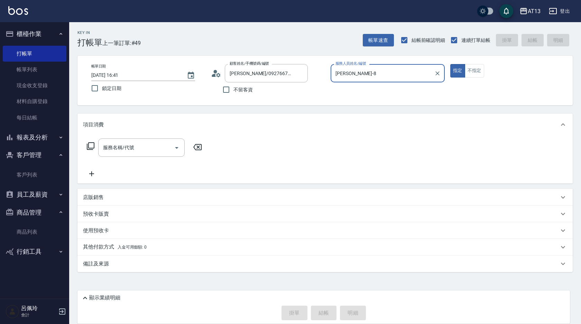
type input "[PERSON_NAME]-8"
click at [484, 68] on div "指定 不指定" at bounding box center [507, 70] width 114 height 13
click at [476, 67] on button "不指定" at bounding box center [474, 70] width 19 height 13
click at [119, 148] on div "服務名稱/代號 服務名稱/代號" at bounding box center [141, 147] width 86 height 18
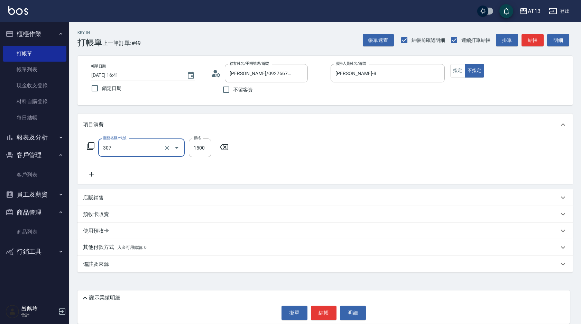
type input "EF麥拉寧燙髮1500(307)"
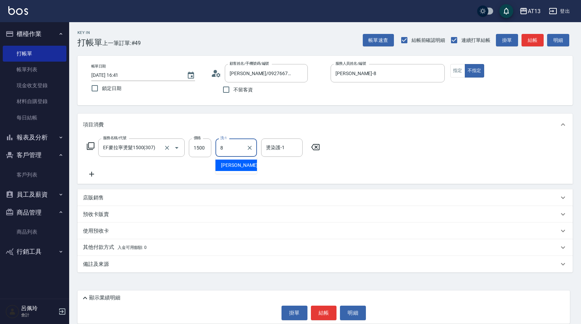
type input "[PERSON_NAME]-8"
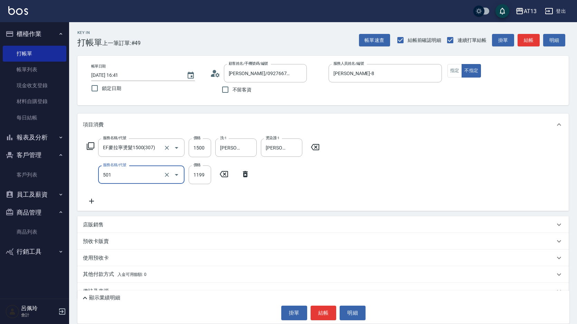
type input "染髮(501)"
type input "1300"
type input "[PERSON_NAME]-8"
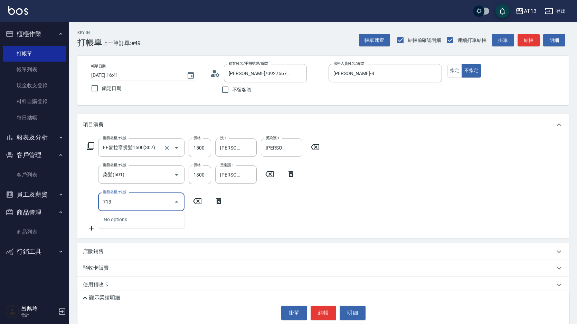
type input "水樣結構式1200(713)"
type input "840"
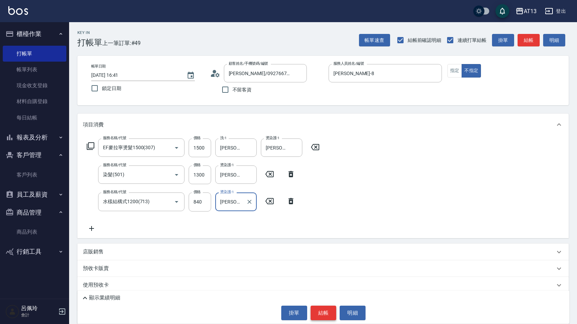
type input "[PERSON_NAME]-8"
click at [316, 309] on button "結帳" at bounding box center [324, 312] width 26 height 15
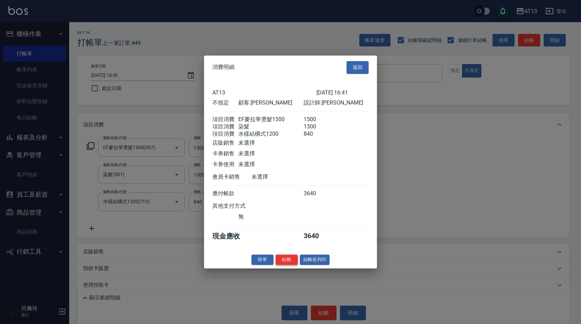
click at [287, 262] on button "結帳" at bounding box center [286, 259] width 22 height 11
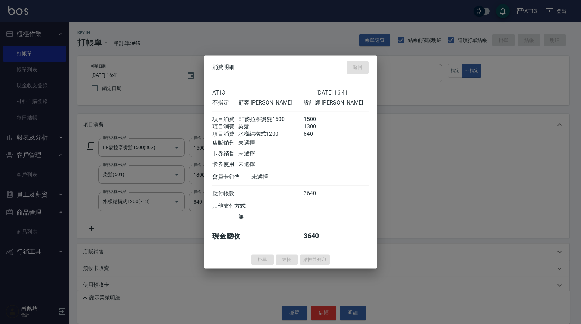
type input "2025/09/13 16:42"
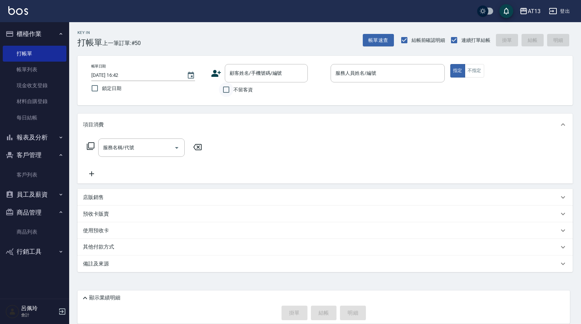
click at [233, 89] on input "不留客資" at bounding box center [226, 89] width 15 height 15
checkbox input "true"
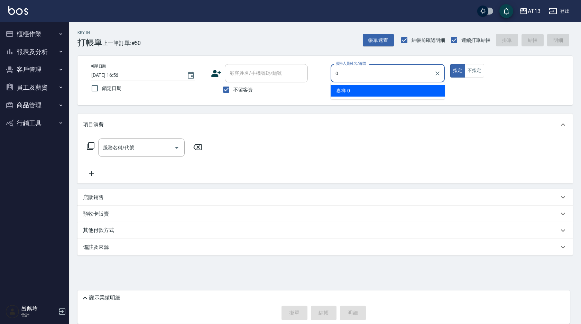
click at [390, 95] on div "嘉祥 -0" at bounding box center [387, 90] width 114 height 11
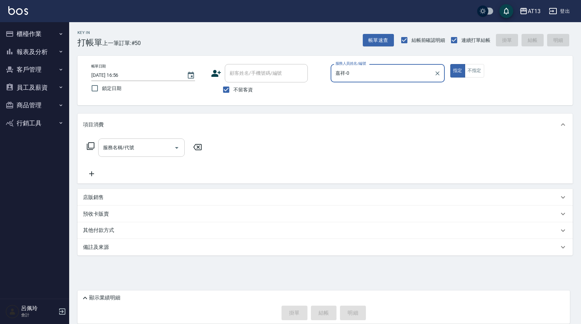
type input "嘉祥-0"
click at [125, 145] on div "服務名稱/代號 服務名稱/代號" at bounding box center [141, 147] width 86 height 18
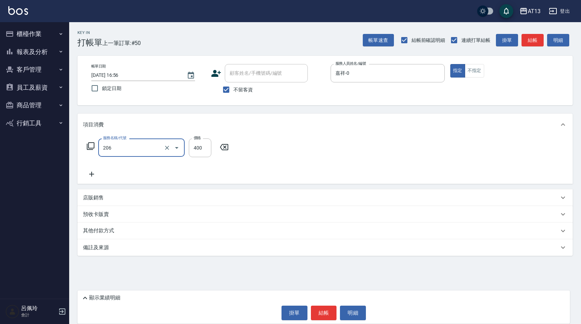
type input "健康洗(206)"
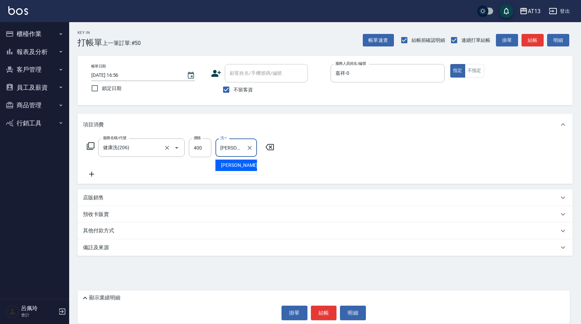
type input "葉采臻-24"
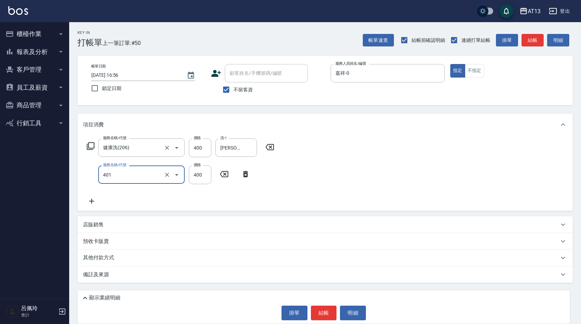
type input "剪髮(401)"
type input "450"
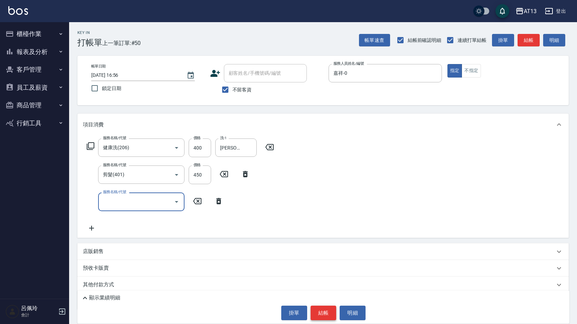
click at [324, 312] on button "結帳" at bounding box center [324, 312] width 26 height 15
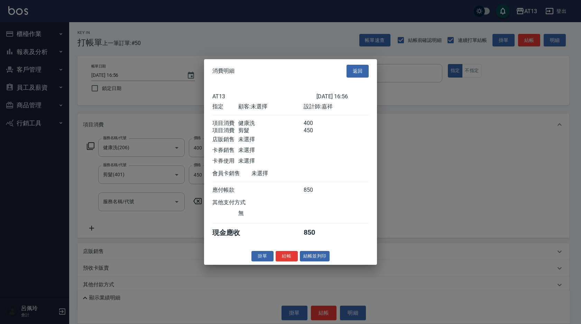
click at [299, 260] on div "掛單 結帳 結帳並列印" at bounding box center [290, 255] width 173 height 11
click at [279, 260] on button "結帳" at bounding box center [286, 255] width 22 height 11
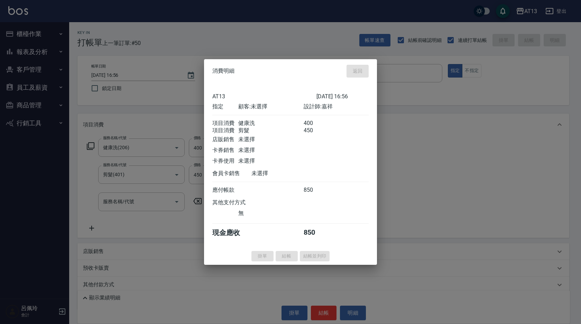
type input "2025/09/13 17:30"
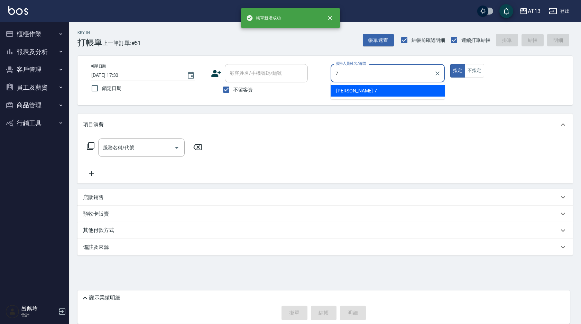
click at [353, 90] on span "[PERSON_NAME]-7" at bounding box center [356, 90] width 41 height 7
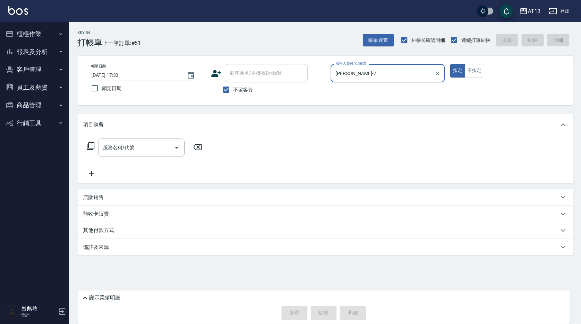
type input "[PERSON_NAME]-7"
click at [112, 144] on div "服務名稱/代號 服務名稱/代號" at bounding box center [141, 147] width 86 height 18
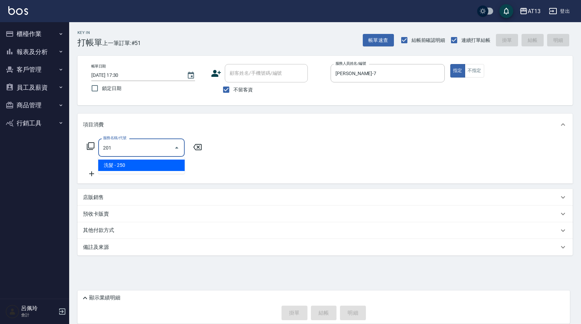
type input "洗髮(201)"
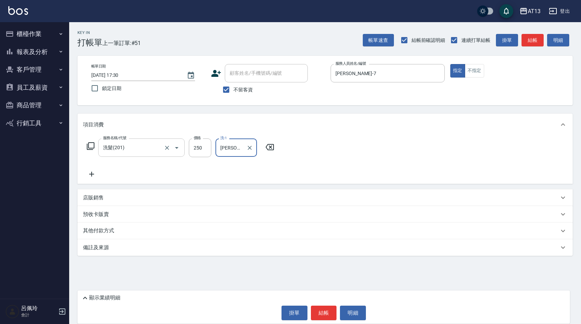
type input "[PERSON_NAME]-26"
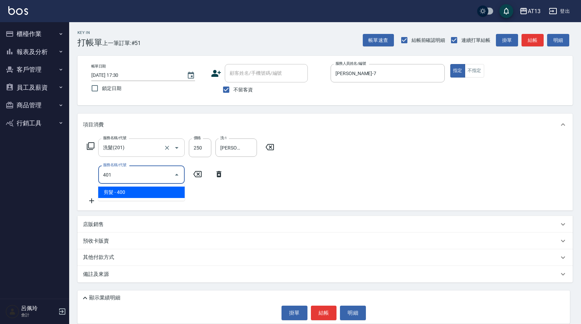
type input "剪髮(401)"
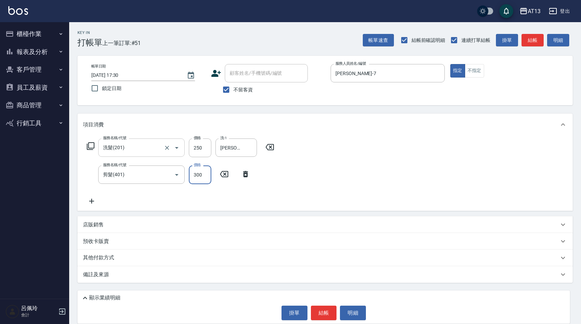
type input "300"
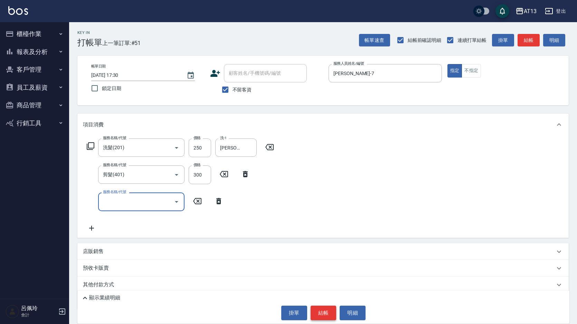
click at [322, 312] on button "結帳" at bounding box center [324, 312] width 26 height 15
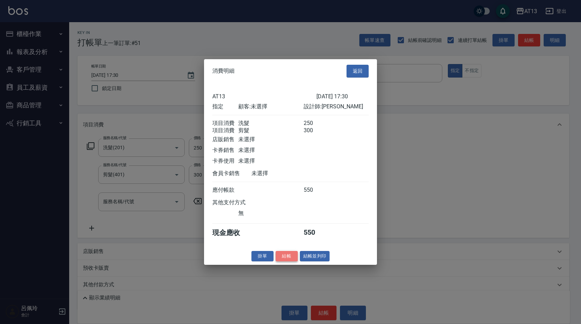
click at [282, 260] on button "結帳" at bounding box center [286, 255] width 22 height 11
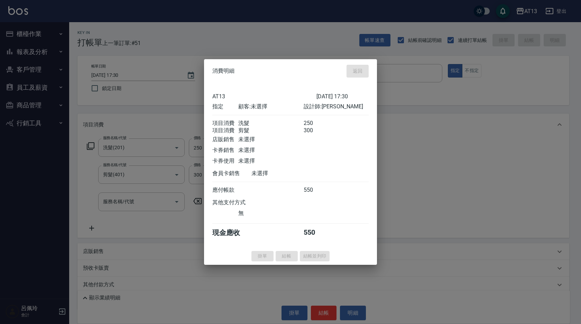
type input "2025/09/13 17:31"
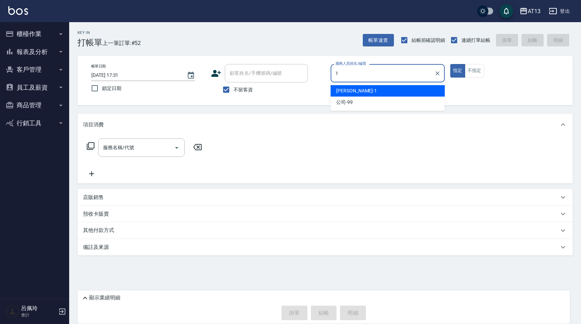
click at [348, 87] on span "[PERSON_NAME] -1" at bounding box center [356, 90] width 41 height 7
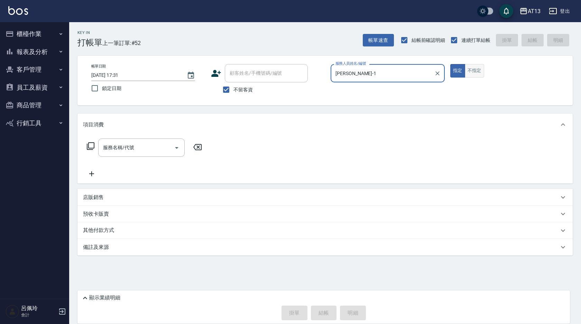
type input "[PERSON_NAME]-1"
click at [480, 69] on button "不指定" at bounding box center [474, 70] width 19 height 13
click at [113, 141] on div "服務名稱/代號" at bounding box center [141, 147] width 86 height 18
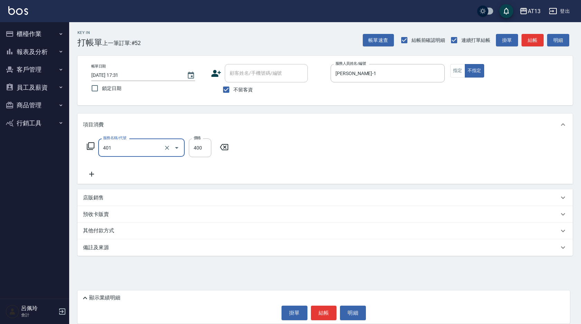
type input "剪髮(401)"
type input "150"
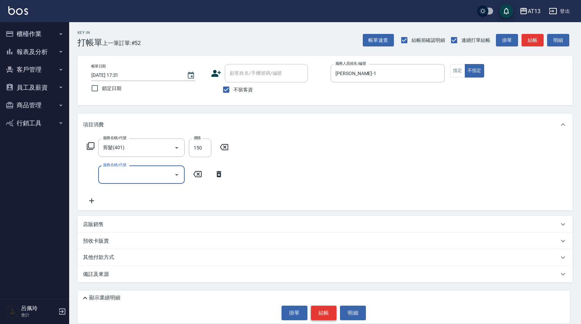
click at [325, 312] on button "結帳" at bounding box center [324, 312] width 26 height 15
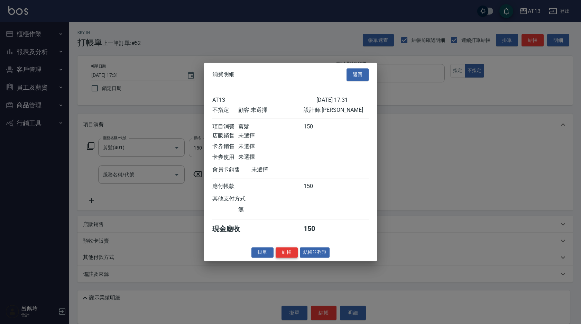
click at [291, 254] on button "結帳" at bounding box center [286, 252] width 22 height 11
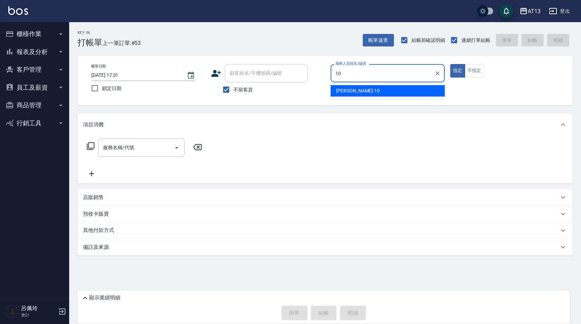
click at [340, 94] on div "[PERSON_NAME] -10" at bounding box center [387, 90] width 114 height 11
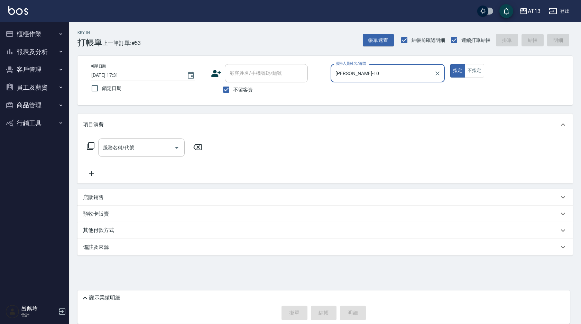
type input "[PERSON_NAME]-10"
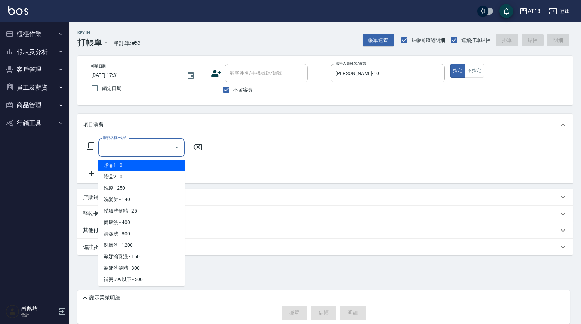
click at [155, 148] on input "服務名稱/代號" at bounding box center [136, 147] width 70 height 12
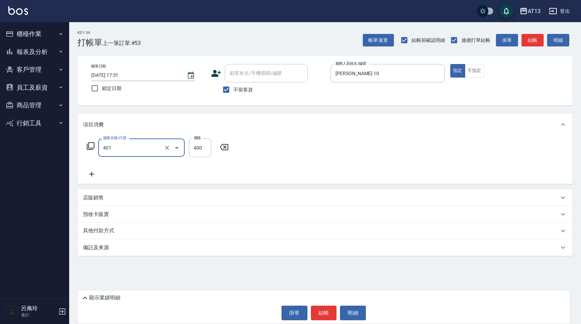
type input "剪髮(401)"
type input "450"
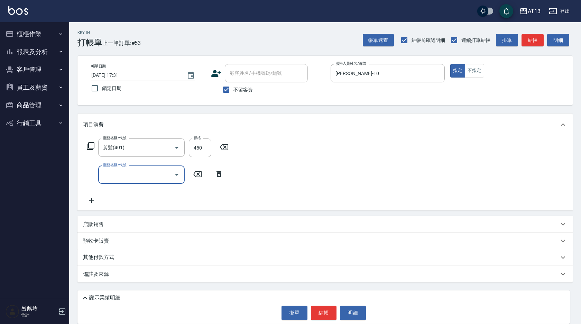
click at [464, 160] on div "服務名稱/代號 剪髮(401) 服務名稱/代號 價格 450 價格 服務名稱/代號 服務名稱/代號" at bounding box center [324, 172] width 495 height 75
click at [312, 315] on button "結帳" at bounding box center [324, 312] width 26 height 15
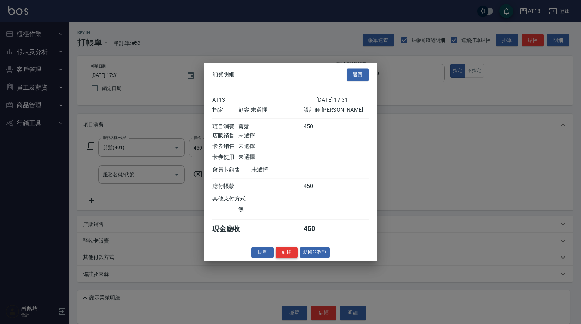
click at [281, 257] on button "結帳" at bounding box center [286, 252] width 22 height 11
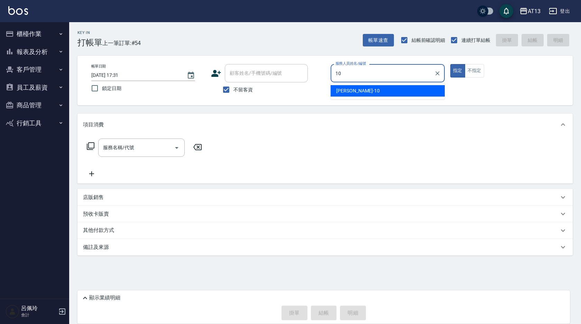
click at [335, 89] on div "[PERSON_NAME] -10" at bounding box center [387, 90] width 114 height 11
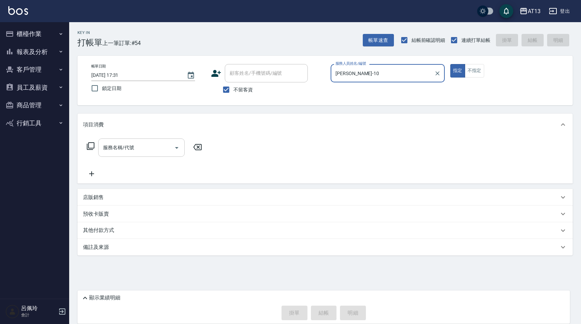
click at [99, 148] on div "服務名稱/代號" at bounding box center [141, 147] width 86 height 18
type input "[PERSON_NAME]-10"
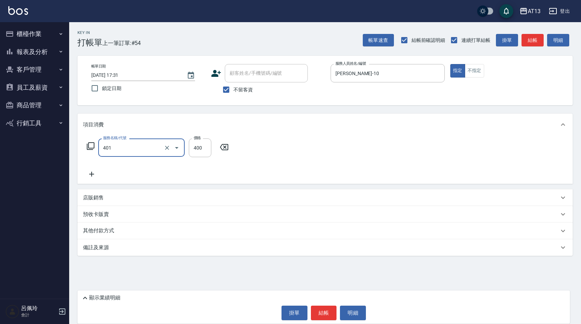
type input "剪髮(401)"
type input "250"
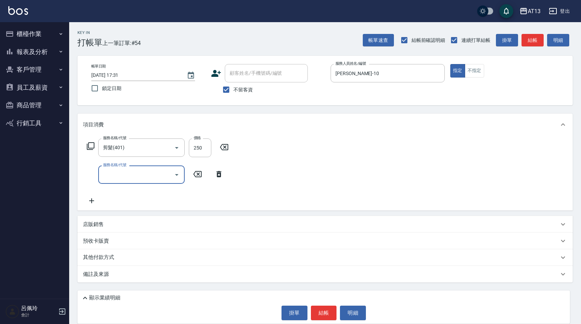
click at [314, 197] on div "服務名稱/代號 剪髮(401) 服務名稱/代號 價格 250 價格 服務名稱/代號 服務名稱/代號" at bounding box center [324, 172] width 495 height 75
click at [331, 315] on button "結帳" at bounding box center [324, 312] width 26 height 15
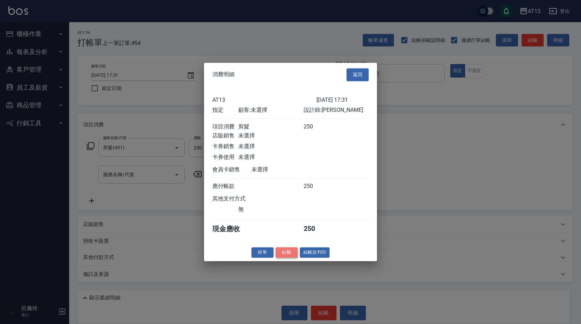
click at [285, 256] on button "結帳" at bounding box center [286, 252] width 22 height 11
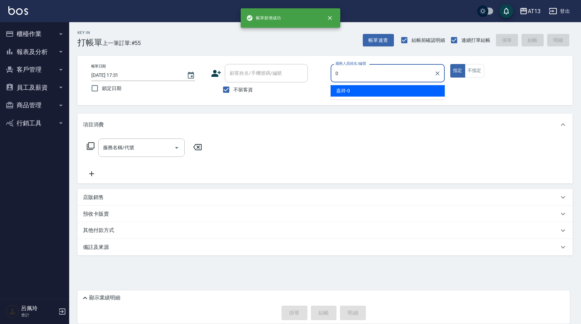
click at [340, 88] on span "嘉祥 -0" at bounding box center [343, 90] width 14 height 7
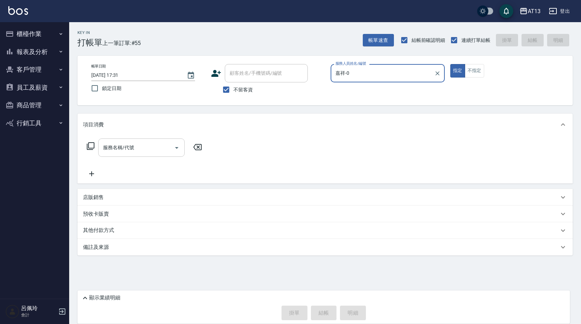
type input "嘉祥-0"
click at [132, 142] on input "服務名稱/代號" at bounding box center [136, 147] width 70 height 12
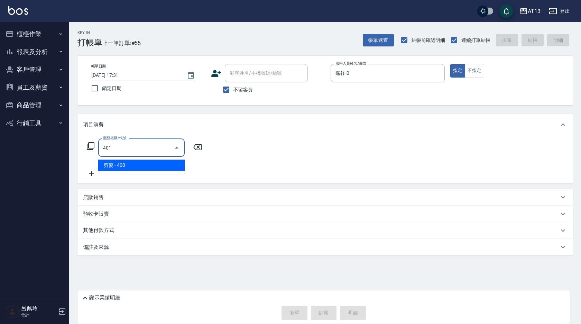
type input "剪髮(401)"
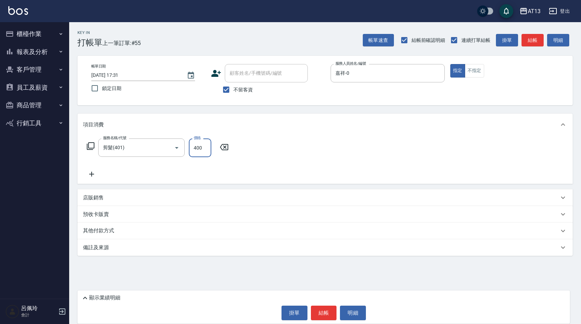
click at [320, 174] on div "服務名稱/代號 剪髮(401) 服務名稱/代號 價格 400 價格" at bounding box center [324, 159] width 495 height 48
click at [324, 315] on button "結帳" at bounding box center [324, 312] width 26 height 15
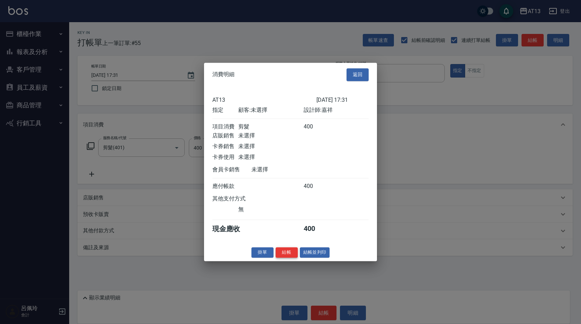
click at [286, 257] on button "結帳" at bounding box center [286, 252] width 22 height 11
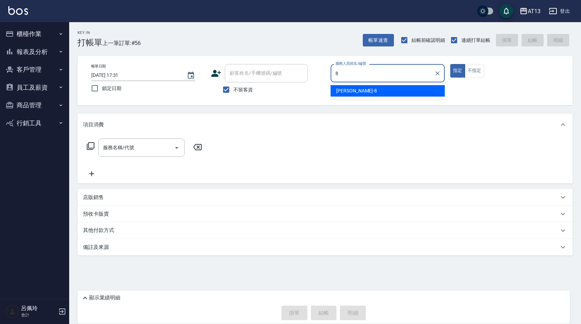
click at [354, 94] on div "[PERSON_NAME] -8" at bounding box center [387, 90] width 114 height 11
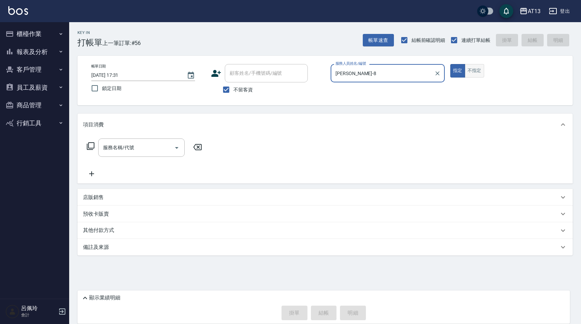
type input "[PERSON_NAME]-8"
click at [478, 72] on button "不指定" at bounding box center [474, 70] width 19 height 13
click at [110, 147] on input "服務名稱/代號" at bounding box center [136, 147] width 70 height 12
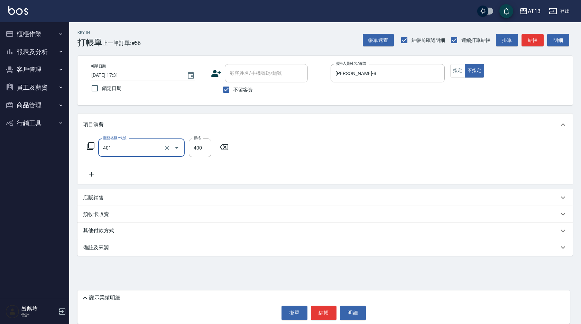
type input "剪髮(401)"
type input "150"
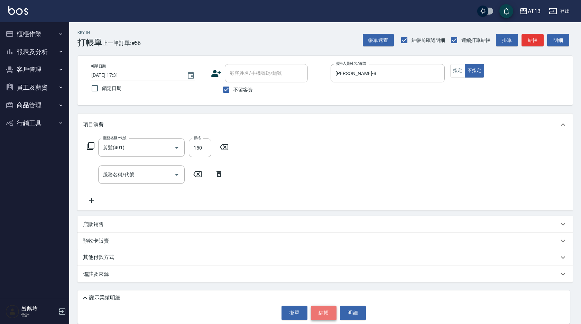
click at [325, 317] on button "結帳" at bounding box center [324, 312] width 26 height 15
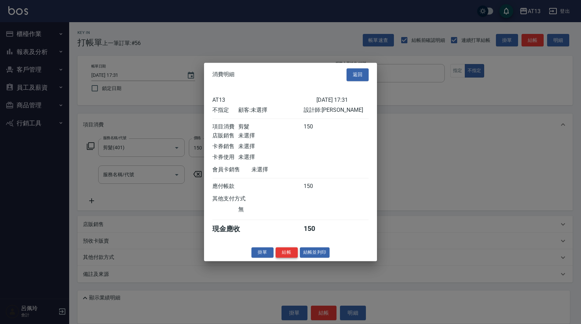
click at [294, 257] on button "結帳" at bounding box center [286, 252] width 22 height 11
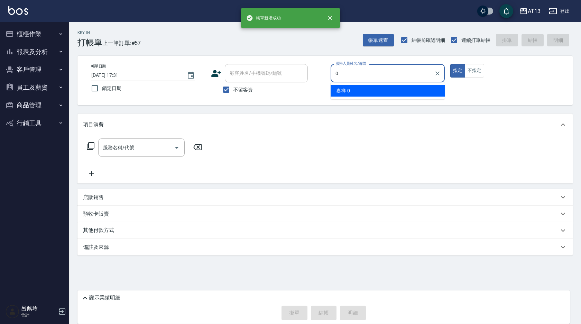
click at [376, 86] on div "嘉祥 -0" at bounding box center [387, 90] width 114 height 11
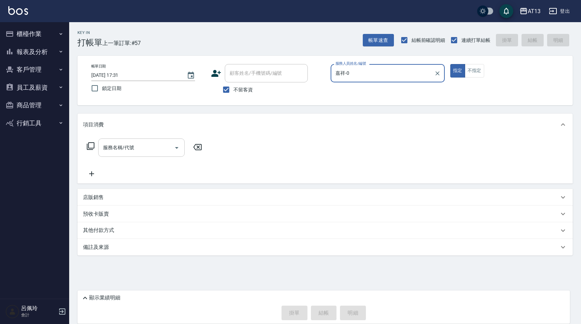
type input "嘉祥-0"
click at [117, 151] on div "服務名稱/代號 服務名稱/代號" at bounding box center [141, 147] width 86 height 18
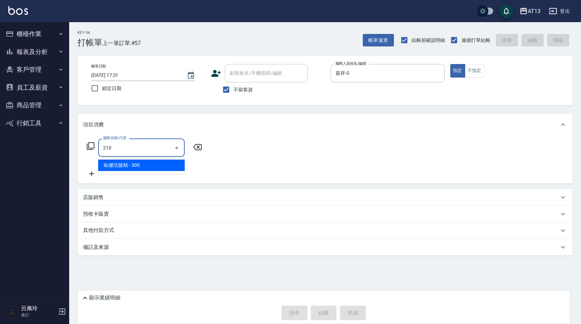
type input "[PERSON_NAME]洗髮精(210)"
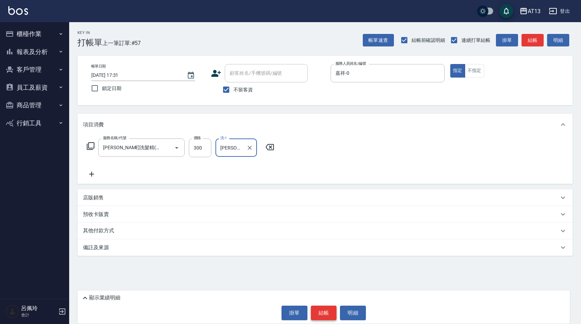
type input "[PERSON_NAME]-26"
click at [321, 311] on button "結帳" at bounding box center [324, 312] width 26 height 15
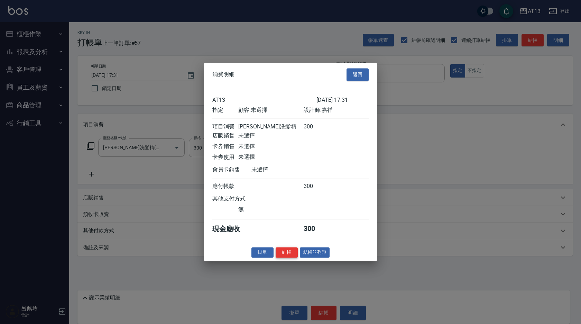
click at [294, 257] on button "結帳" at bounding box center [286, 252] width 22 height 11
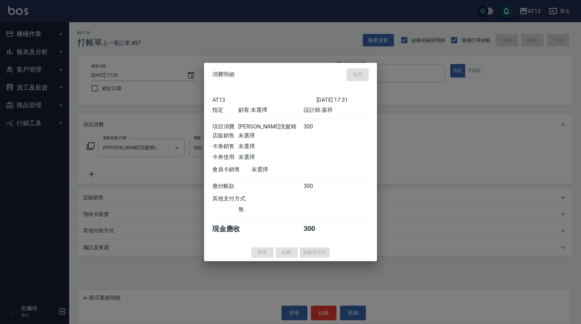
type input "2025/09/13 17:32"
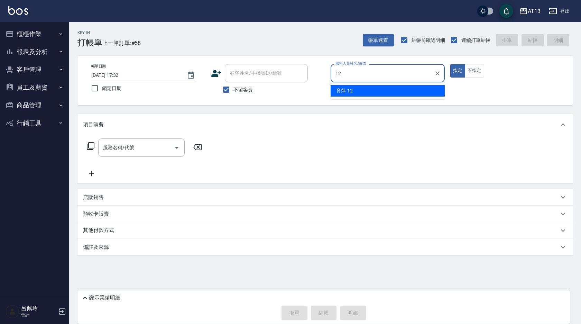
click at [361, 88] on div "育萍 -12" at bounding box center [387, 90] width 114 height 11
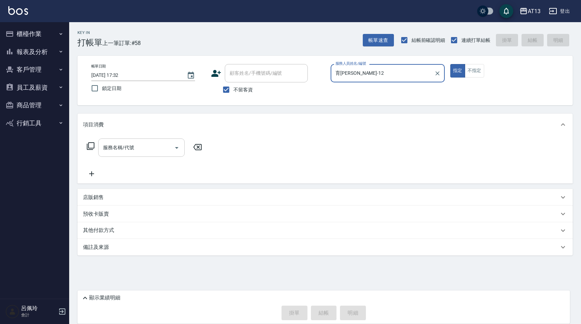
type input "育萍-12"
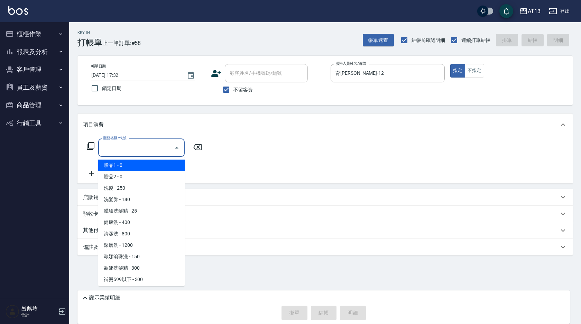
click at [129, 147] on div "服務名稱/代號 服務名稱/代號" at bounding box center [141, 147] width 86 height 18
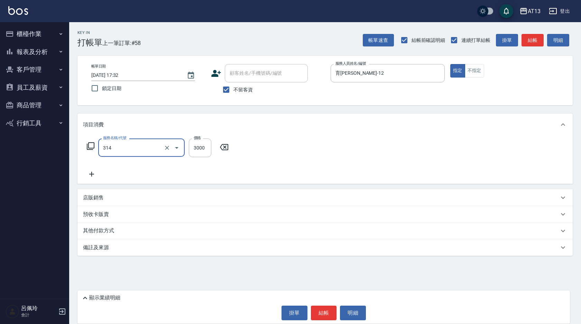
type input "CYA水質感2500UP(314)"
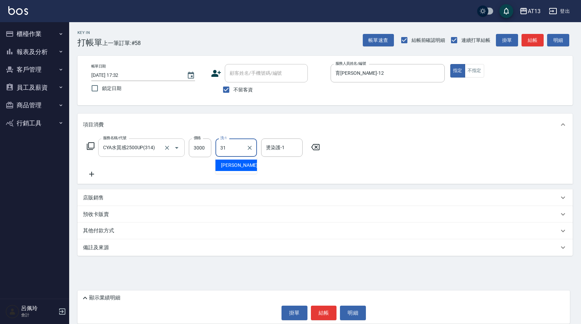
type input "[PERSON_NAME]-31"
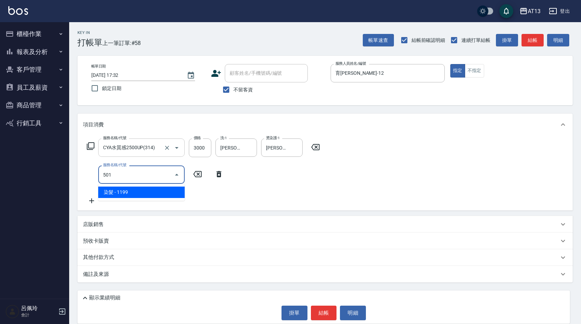
type input "染髮(501)"
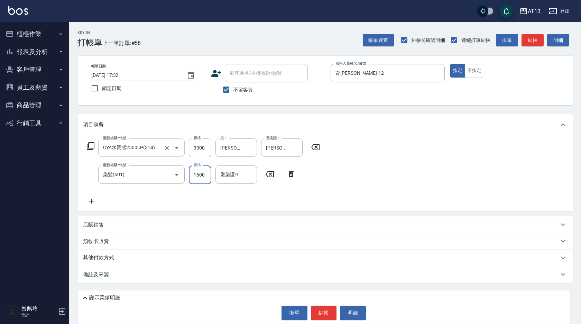
type input "1600"
type input "[PERSON_NAME]-31"
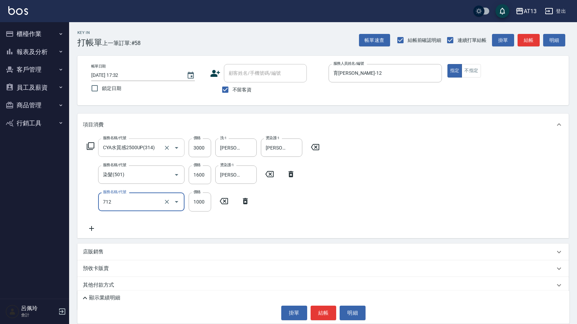
type input "伊蘭洋甘菊1000(712)"
type input "700"
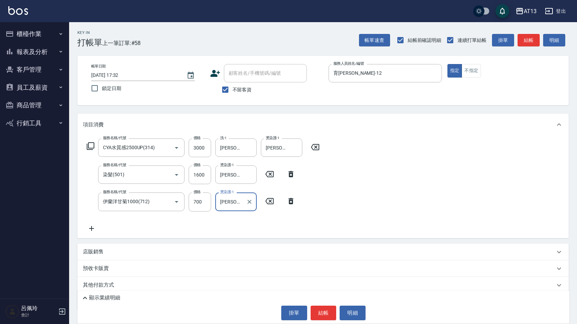
type input "[PERSON_NAME]-31"
click at [324, 320] on div "顯示業績明細 掛單 結帳 明細" at bounding box center [323, 306] width 492 height 33
click at [326, 303] on div "顯示業績明細 掛單 結帳 明細" at bounding box center [323, 306] width 492 height 33
click at [327, 308] on button "結帳" at bounding box center [324, 312] width 26 height 15
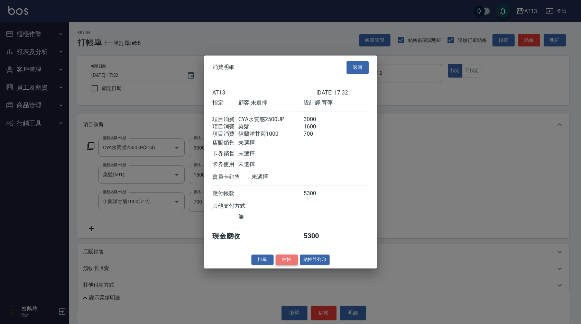
click at [292, 263] on button "結帳" at bounding box center [286, 259] width 22 height 11
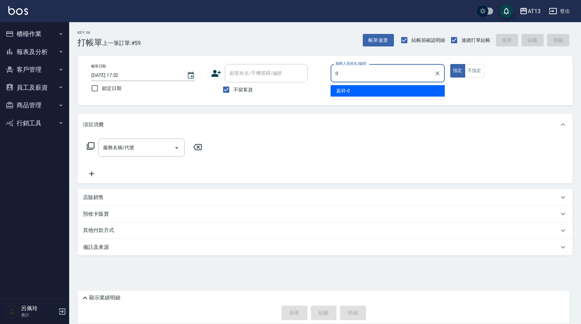
click at [351, 93] on div "嘉祥 -0" at bounding box center [387, 90] width 114 height 11
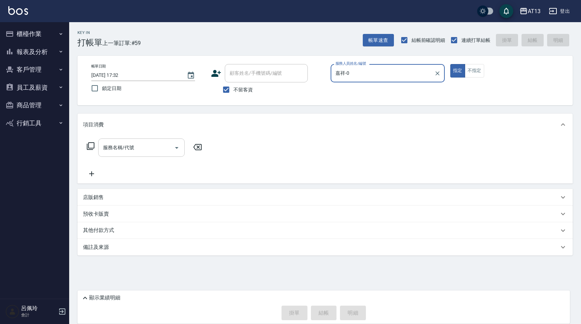
type input "嘉祥-0"
click at [132, 150] on div "服務名稱/代號 服務名稱/代號" at bounding box center [141, 147] width 86 height 18
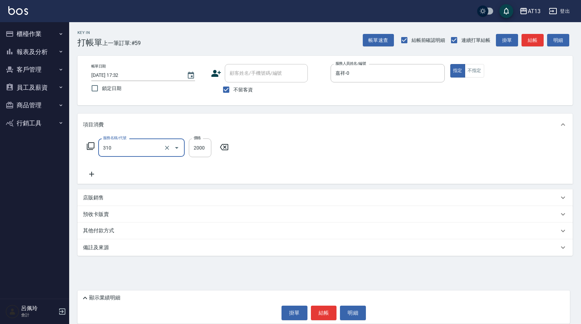
type input "MK果酸燙2000(310)"
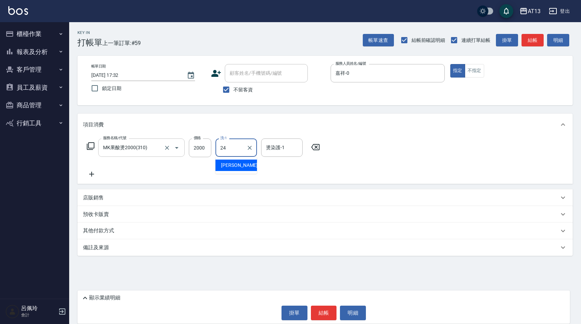
type input "[PERSON_NAME]-24"
click at [332, 309] on button "結帳" at bounding box center [324, 312] width 26 height 15
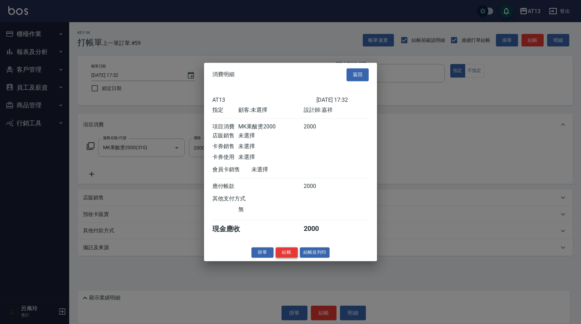
click at [284, 254] on button "結帳" at bounding box center [286, 252] width 22 height 11
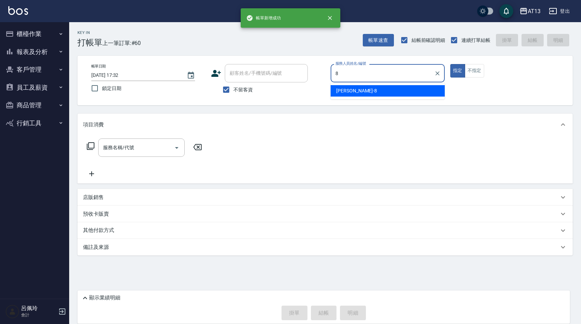
click at [406, 91] on div "[PERSON_NAME] -8" at bounding box center [387, 90] width 114 height 11
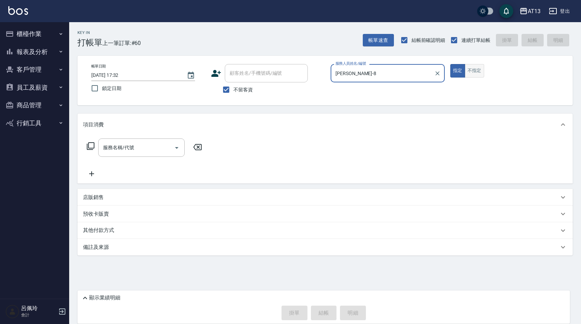
type input "[PERSON_NAME]-8"
click at [476, 72] on button "不指定" at bounding box center [474, 70] width 19 height 13
click at [157, 144] on input "服務名稱/代號" at bounding box center [136, 147] width 70 height 12
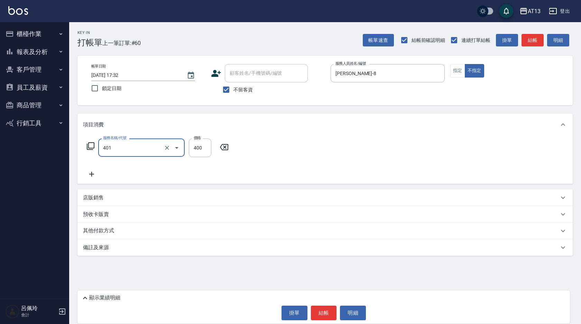
type input "剪髮(401)"
type input "150"
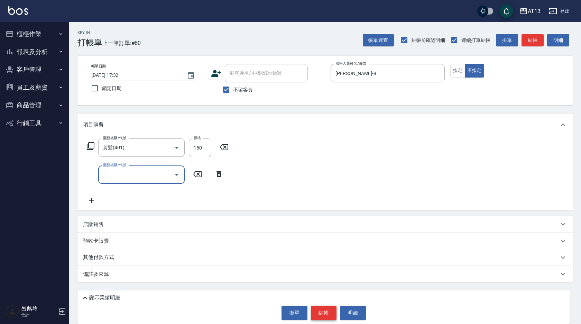
click at [318, 316] on button "結帳" at bounding box center [324, 312] width 26 height 15
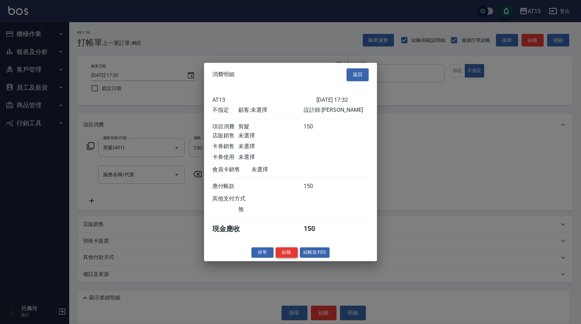
click at [287, 256] on button "結帳" at bounding box center [286, 252] width 22 height 11
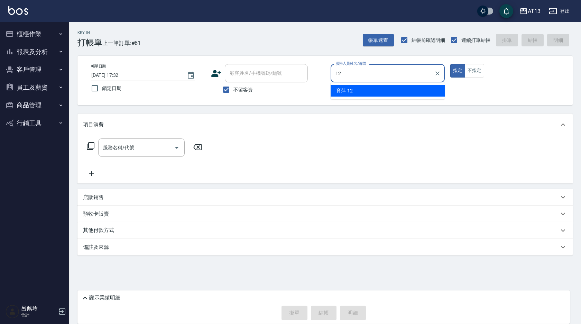
click at [372, 97] on ul "育萍 -12" at bounding box center [387, 90] width 114 height 17
click at [340, 91] on span "育萍 -12" at bounding box center [344, 90] width 17 height 7
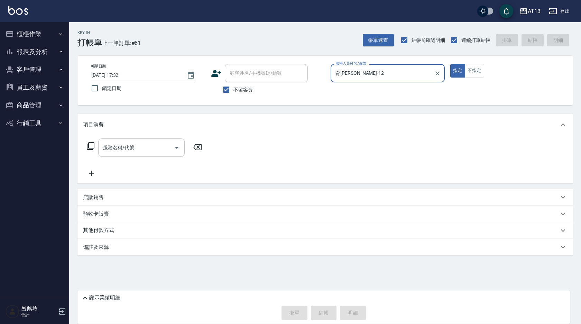
type input "育萍-12"
click at [143, 145] on input "服務名稱/代號" at bounding box center [136, 147] width 70 height 12
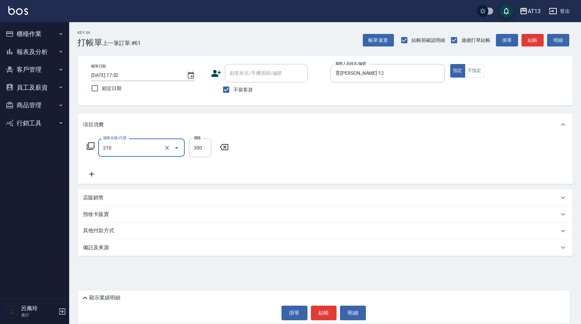
type input "[PERSON_NAME]洗髮精(210)"
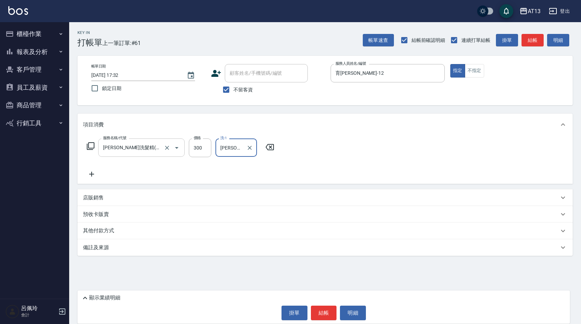
type input "[PERSON_NAME]-31"
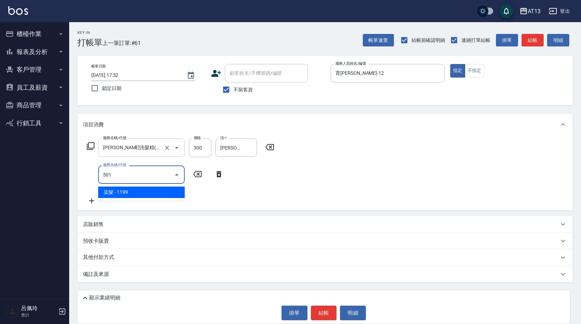
type input "染髮(501)"
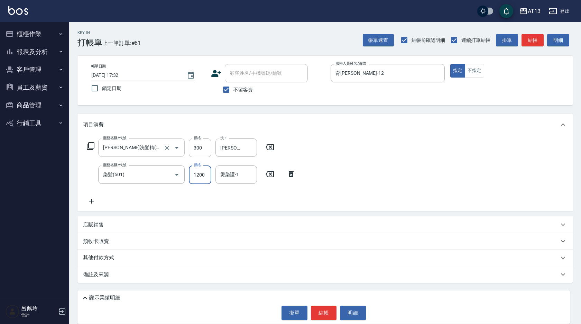
type input "1200"
type input "[PERSON_NAME]-31"
click at [329, 315] on button "結帳" at bounding box center [324, 312] width 26 height 15
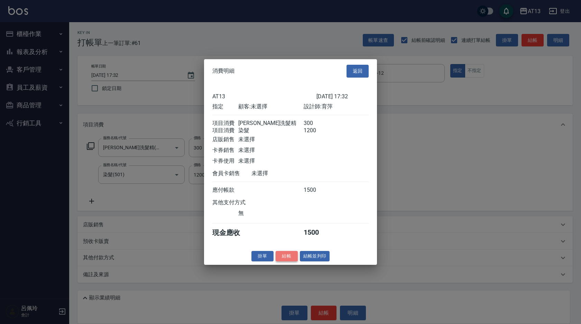
click at [292, 261] on button "結帳" at bounding box center [286, 255] width 22 height 11
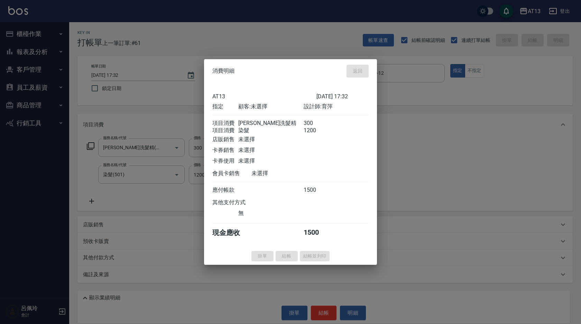
type input "2025/09/13 17:33"
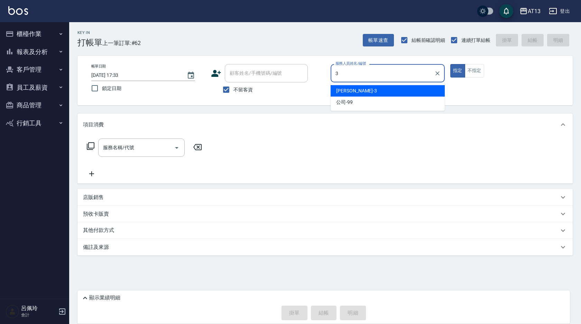
click at [339, 88] on span "[PERSON_NAME] -3" at bounding box center [356, 90] width 41 height 7
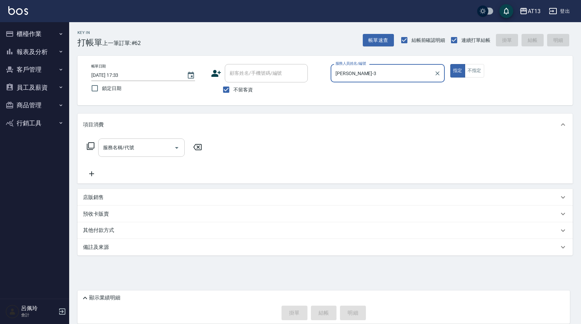
type input "[PERSON_NAME]-3"
click at [153, 145] on input "服務名稱/代號" at bounding box center [136, 147] width 70 height 12
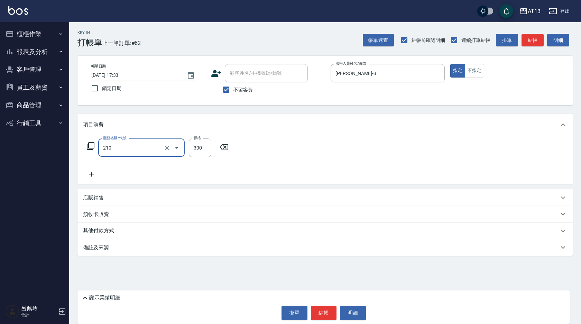
type input "[PERSON_NAME]洗髮精(210)"
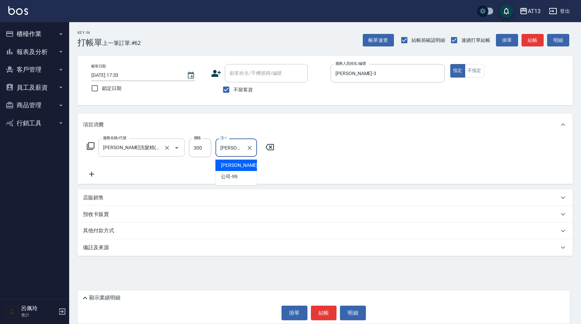
type input "[PERSON_NAME]-3"
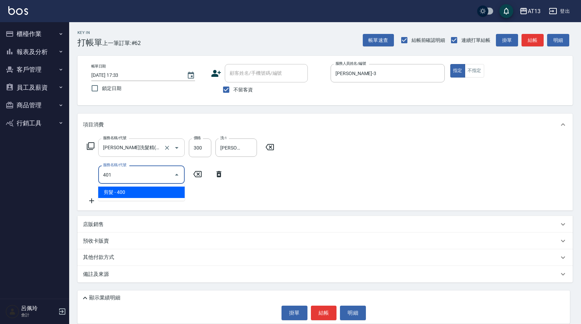
type input "剪髮(401)"
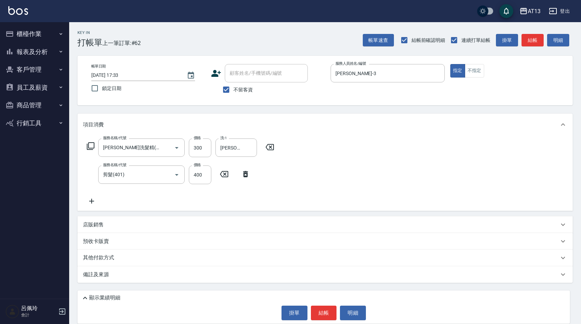
click at [351, 163] on div "服務名稱/代號 歐娜洗髮精(210) 服務名稱/代號 價格 300 價格 洗-1 敏玹-3 洗-1 服務名稱/代號 剪髮(401) 服務名稱/代號 價格 40…" at bounding box center [324, 172] width 495 height 75
click at [327, 304] on div "顯示業績明細 掛單 結帳 明細" at bounding box center [323, 306] width 492 height 33
click at [333, 313] on button "結帳" at bounding box center [324, 312] width 26 height 15
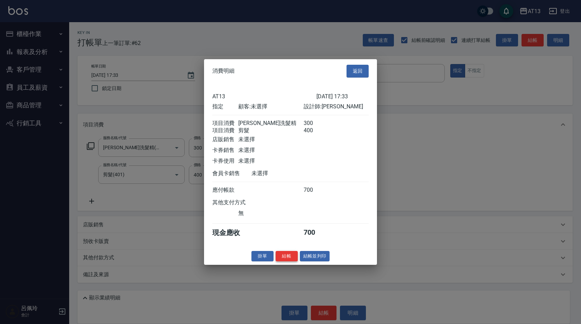
click at [287, 257] on button "結帳" at bounding box center [286, 255] width 22 height 11
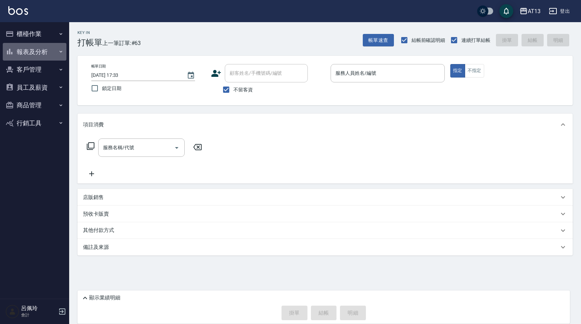
click at [22, 56] on button "報表及分析" at bounding box center [35, 52] width 64 height 18
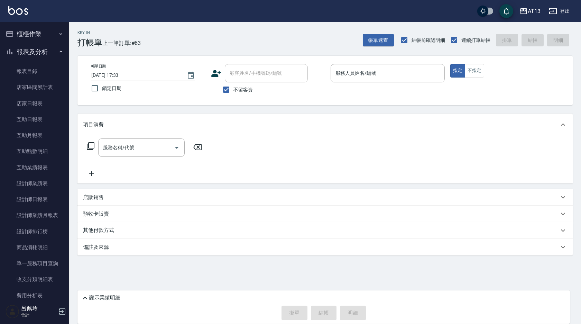
click at [18, 27] on button "櫃檯作業" at bounding box center [35, 34] width 64 height 18
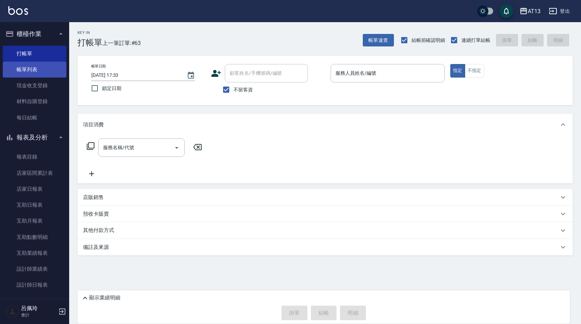
click at [36, 67] on link "帳單列表" at bounding box center [35, 70] width 64 height 16
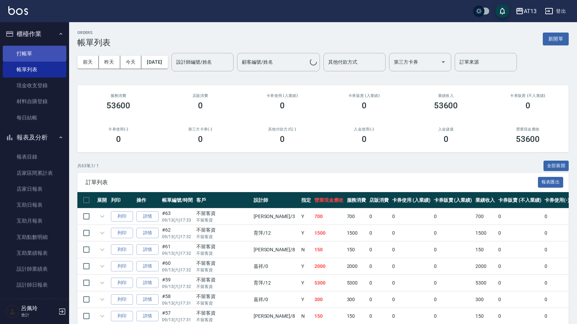
click at [36, 54] on link "打帳單" at bounding box center [35, 54] width 64 height 16
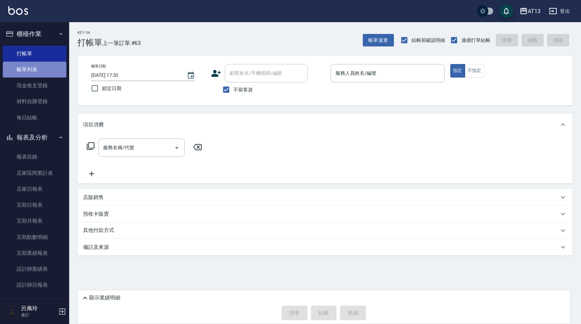
drag, startPoint x: 39, startPoint y: 68, endPoint x: 18, endPoint y: 75, distance: 22.0
click at [38, 68] on link "帳單列表" at bounding box center [35, 70] width 64 height 16
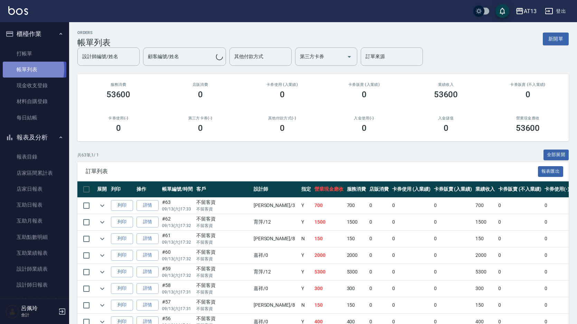
click at [22, 69] on link "帳單列表" at bounding box center [35, 70] width 64 height 16
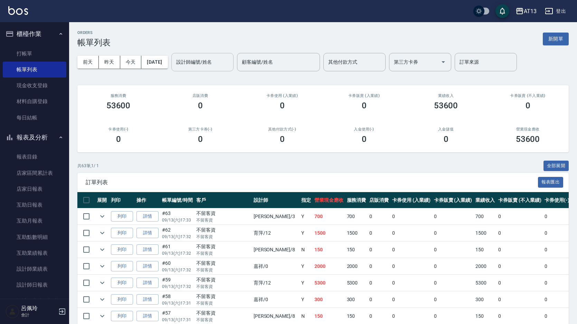
click at [206, 57] on input "設計師編號/姓名" at bounding box center [203, 62] width 56 height 12
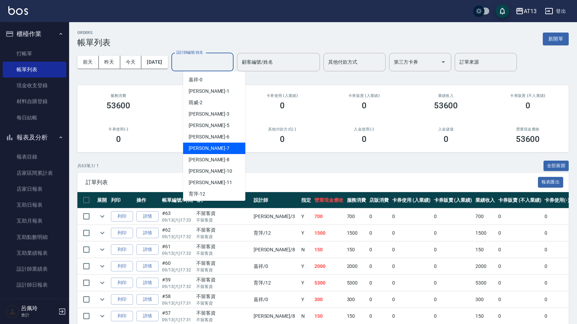
click at [219, 148] on div "[PERSON_NAME]-7" at bounding box center [214, 147] width 62 height 11
type input "[PERSON_NAME]-7"
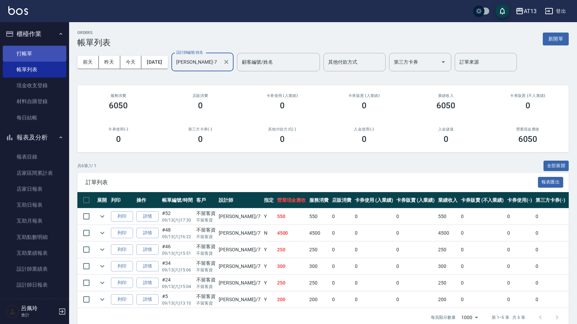
click at [26, 52] on link "打帳單" at bounding box center [35, 54] width 64 height 16
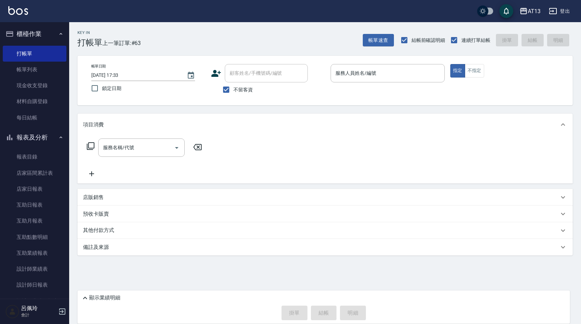
click at [519, 131] on div "項目消費" at bounding box center [324, 124] width 495 height 22
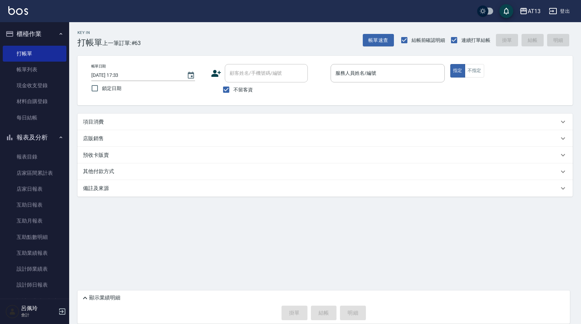
drag, startPoint x: 505, startPoint y: 234, endPoint x: 503, endPoint y: 232, distance: 3.9
click at [505, 234] on div "Key In 打帳單 上一筆訂單:#63 帳單速查 結帳前確認明細 連續打單結帳 掛單 結帳 明細 帳單日期 2025/09/13 17:33 鎖定日期 顧客…" at bounding box center [325, 128] width 512 height 212
click at [343, 75] on input "服務人員姓名/編號" at bounding box center [388, 73] width 108 height 12
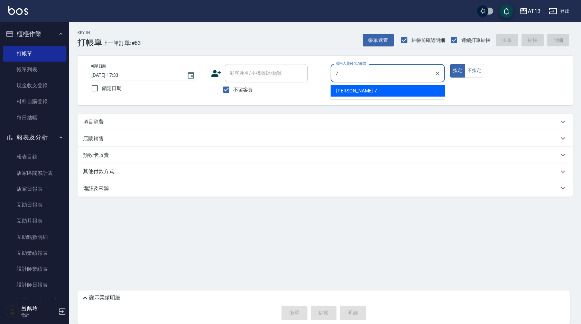
click at [346, 87] on span "[PERSON_NAME]-7" at bounding box center [356, 90] width 41 height 7
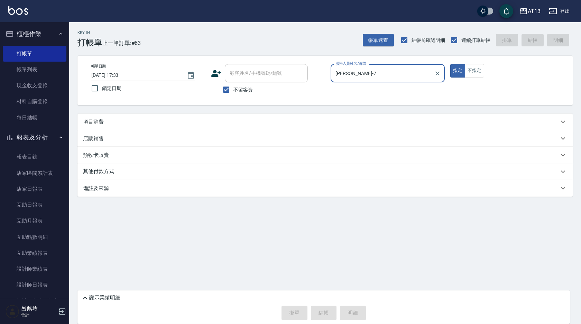
type input "[PERSON_NAME]-7"
click at [467, 64] on div "帳單日期 2025/09/13 17:33 鎖定日期 顧客姓名/手機號碼/編號 顧客姓名/手機號碼/編號 不留客資 服務人員姓名/編號 呂佳容-7 服務人員姓…" at bounding box center [324, 80] width 495 height 49
click at [472, 66] on button "不指定" at bounding box center [474, 70] width 19 height 13
click at [121, 121] on div "項目消費" at bounding box center [321, 121] width 476 height 7
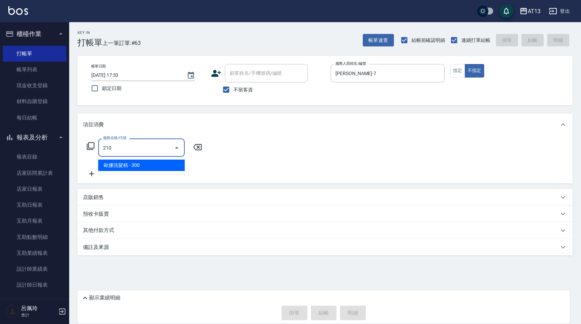
type input "[PERSON_NAME]洗髮精(210)"
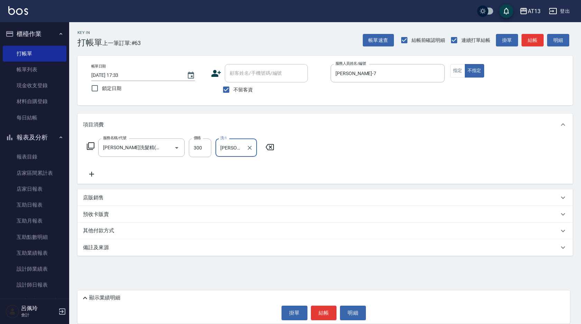
type input "[PERSON_NAME]-7"
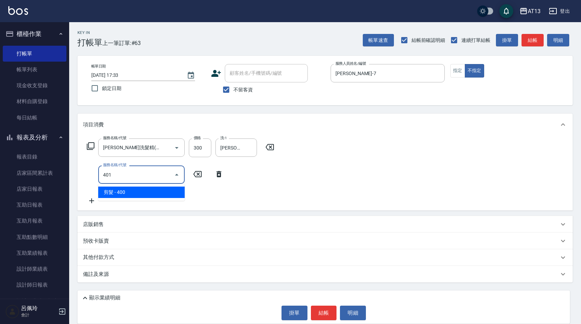
type input "剪髮(401)"
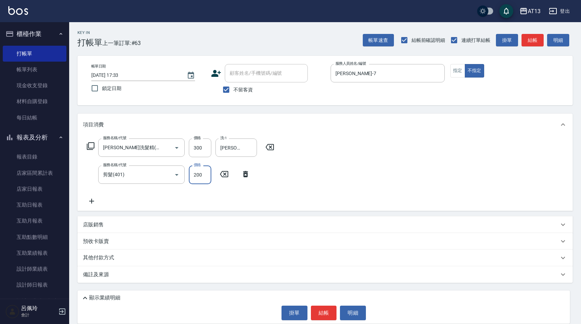
type input "200"
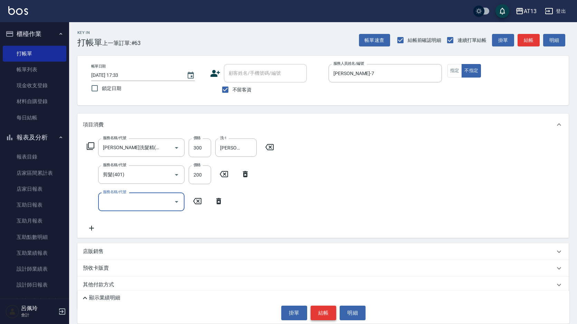
click at [320, 312] on button "結帳" at bounding box center [324, 312] width 26 height 15
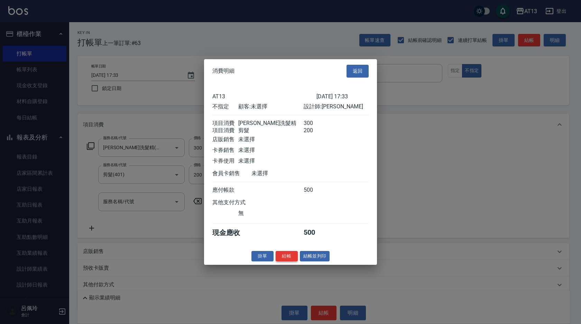
click at [282, 260] on button "結帳" at bounding box center [286, 255] width 22 height 11
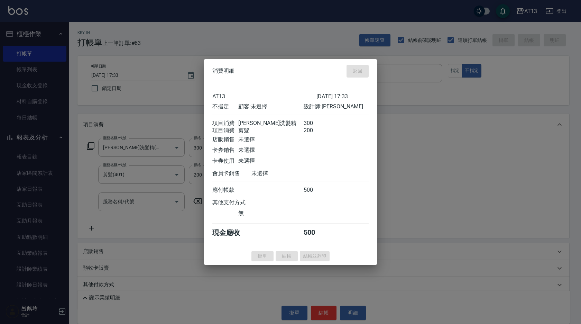
type input "2025/09/13 17:44"
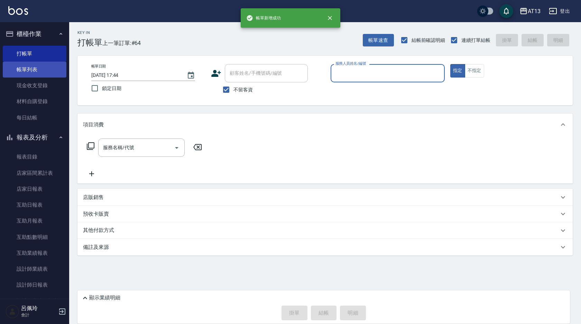
click at [36, 72] on link "帳單列表" at bounding box center [35, 70] width 64 height 16
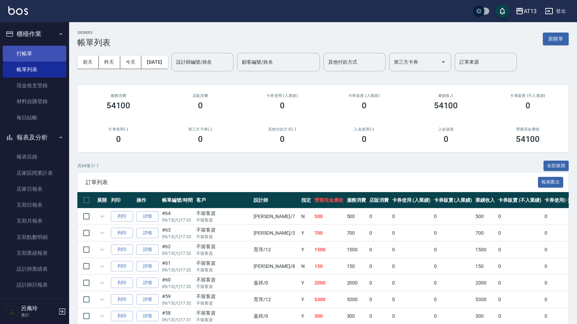
click at [34, 55] on link "打帳單" at bounding box center [35, 54] width 64 height 16
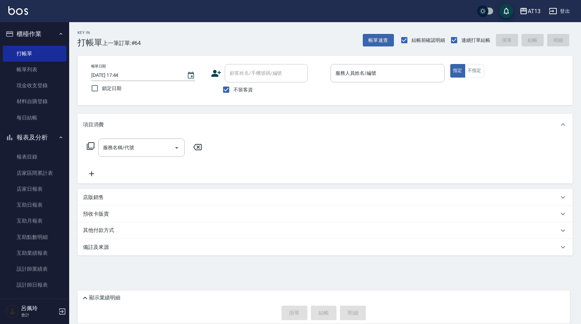
drag, startPoint x: 124, startPoint y: 300, endPoint x: 325, endPoint y: 157, distance: 246.3
click at [325, 157] on div "服務名稱/代號 服務名稱/代號" at bounding box center [324, 159] width 495 height 48
